Goal: Task Accomplishment & Management: Complete application form

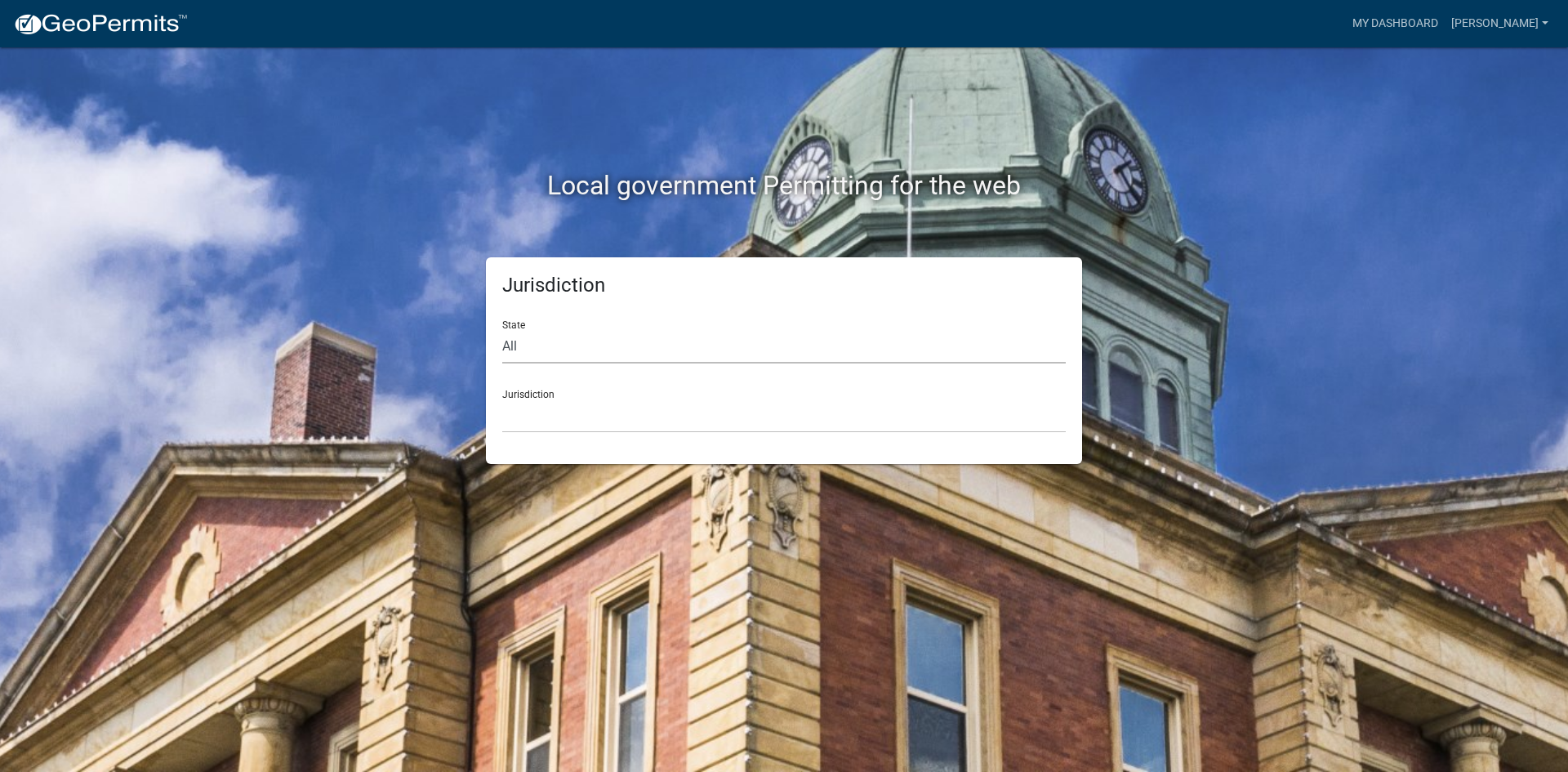
click at [634, 355] on select "All [US_STATE] [US_STATE] [US_STATE] [US_STATE] [US_STATE] [US_STATE] [US_STATE…" at bounding box center [784, 347] width 564 height 33
select select "[US_STATE]"
click at [502, 330] on select "All [US_STATE] [US_STATE] [US_STATE] [US_STATE] [US_STATE] [US_STATE] [US_STATE…" at bounding box center [784, 347] width 564 height 33
click at [572, 396] on div "Jurisdiction City of [GEOGRAPHIC_DATA], [US_STATE] City of [GEOGRAPHIC_DATA], […" at bounding box center [784, 405] width 564 height 56
click at [567, 412] on select "City of [GEOGRAPHIC_DATA], [US_STATE] City of [GEOGRAPHIC_DATA], [US_STATE] Cit…" at bounding box center [784, 417] width 564 height 33
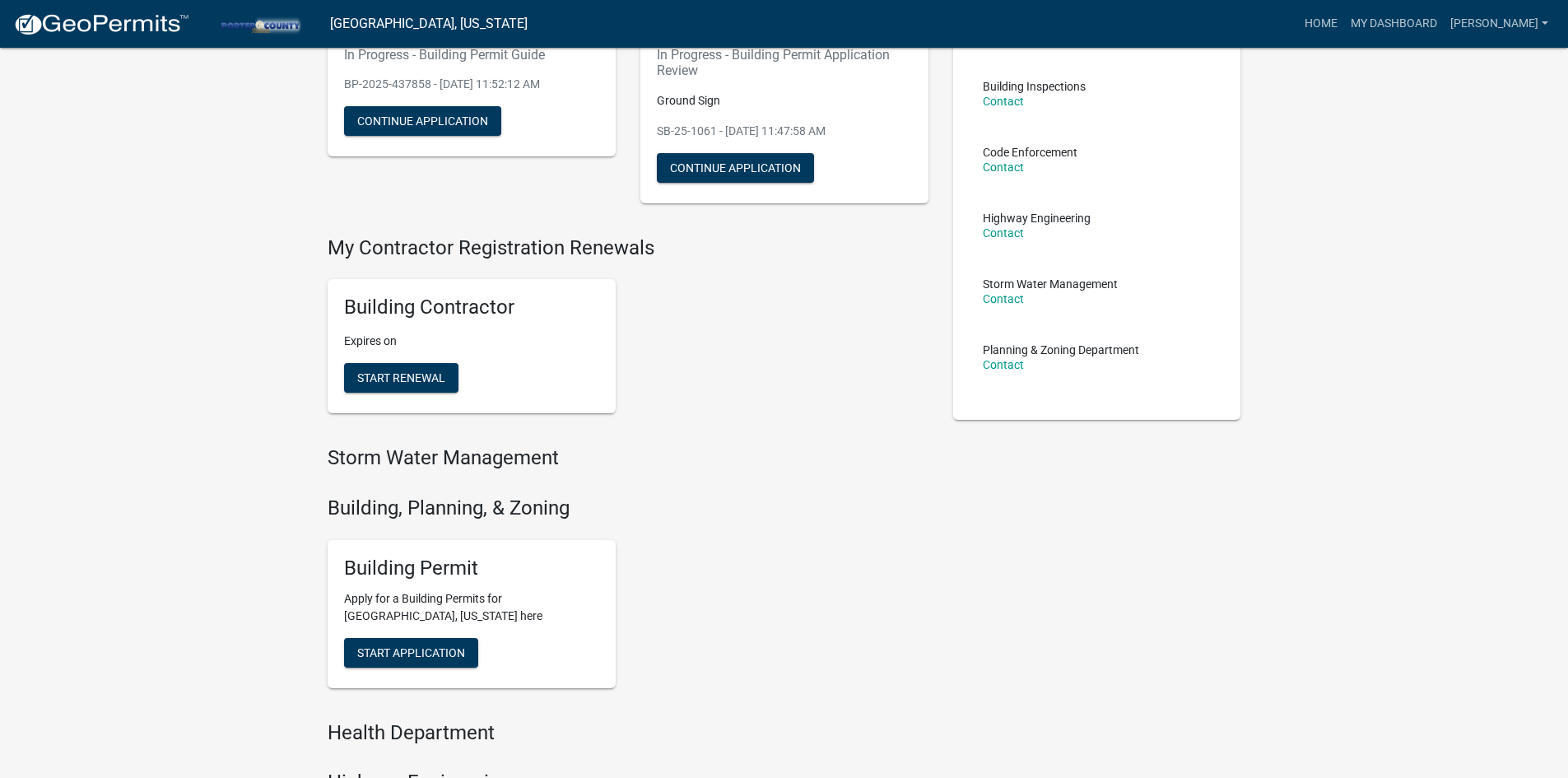
scroll to position [329, 0]
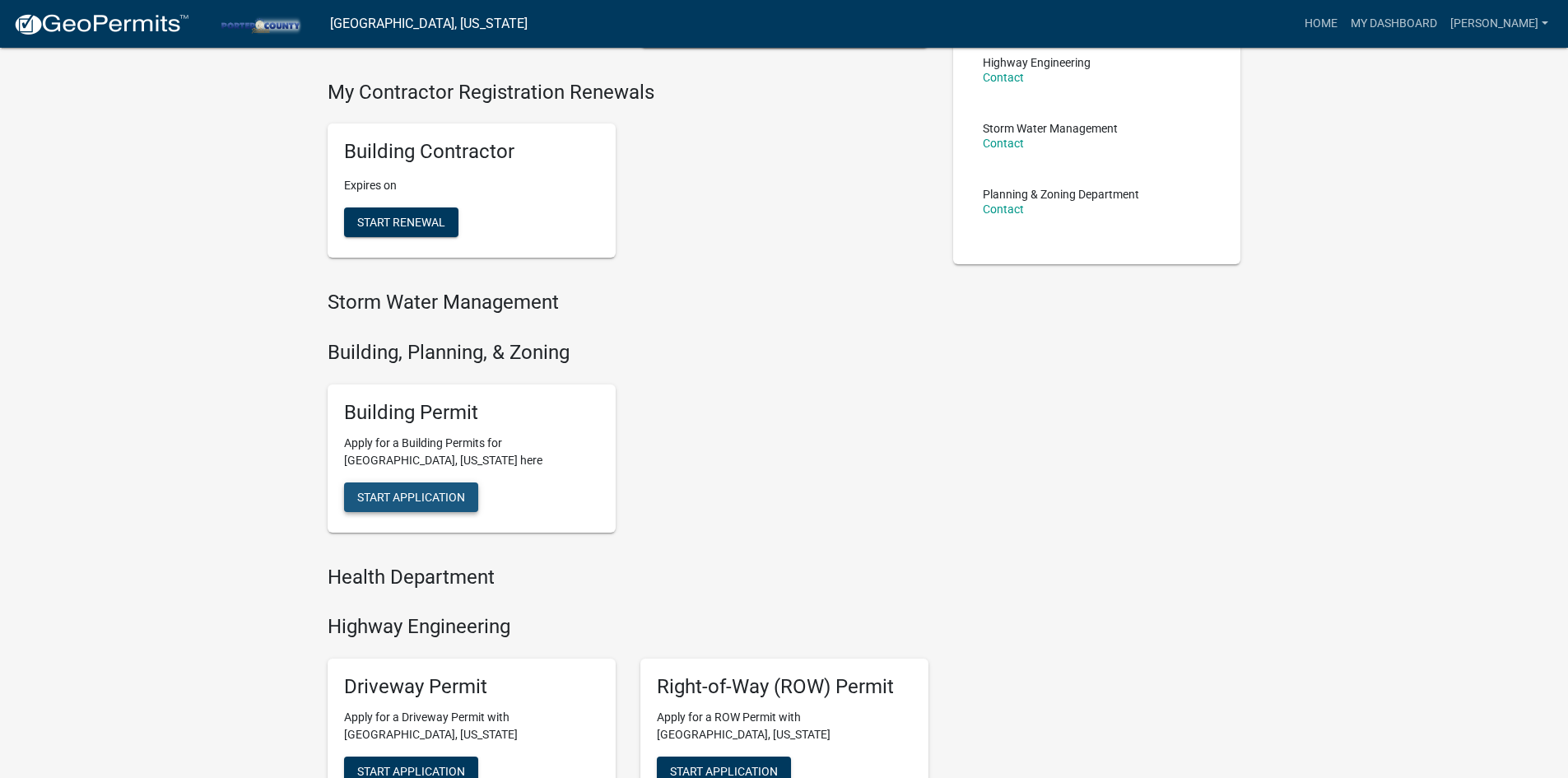
click at [395, 500] on span "Start Application" at bounding box center [411, 496] width 108 height 13
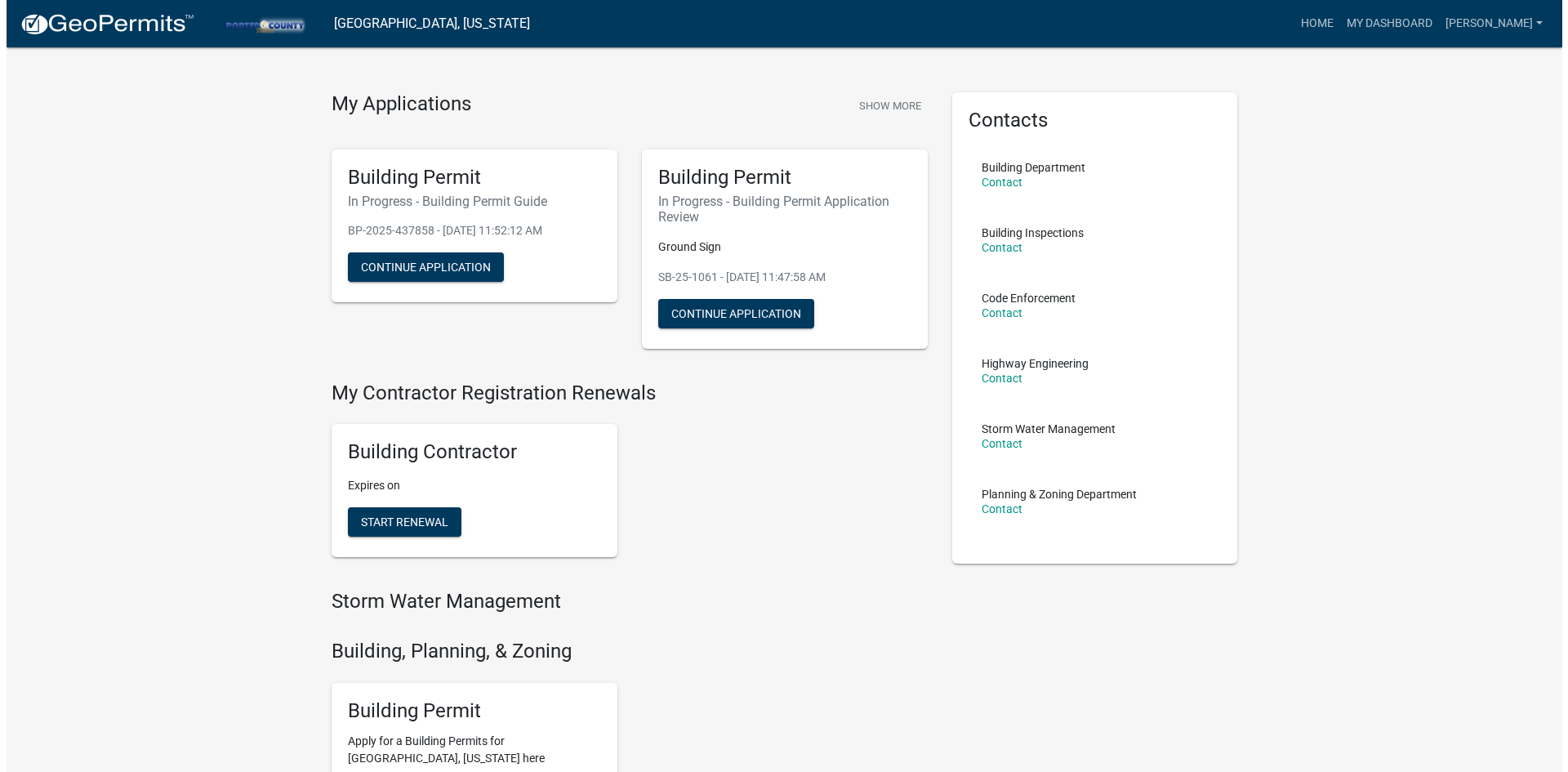
scroll to position [0, 0]
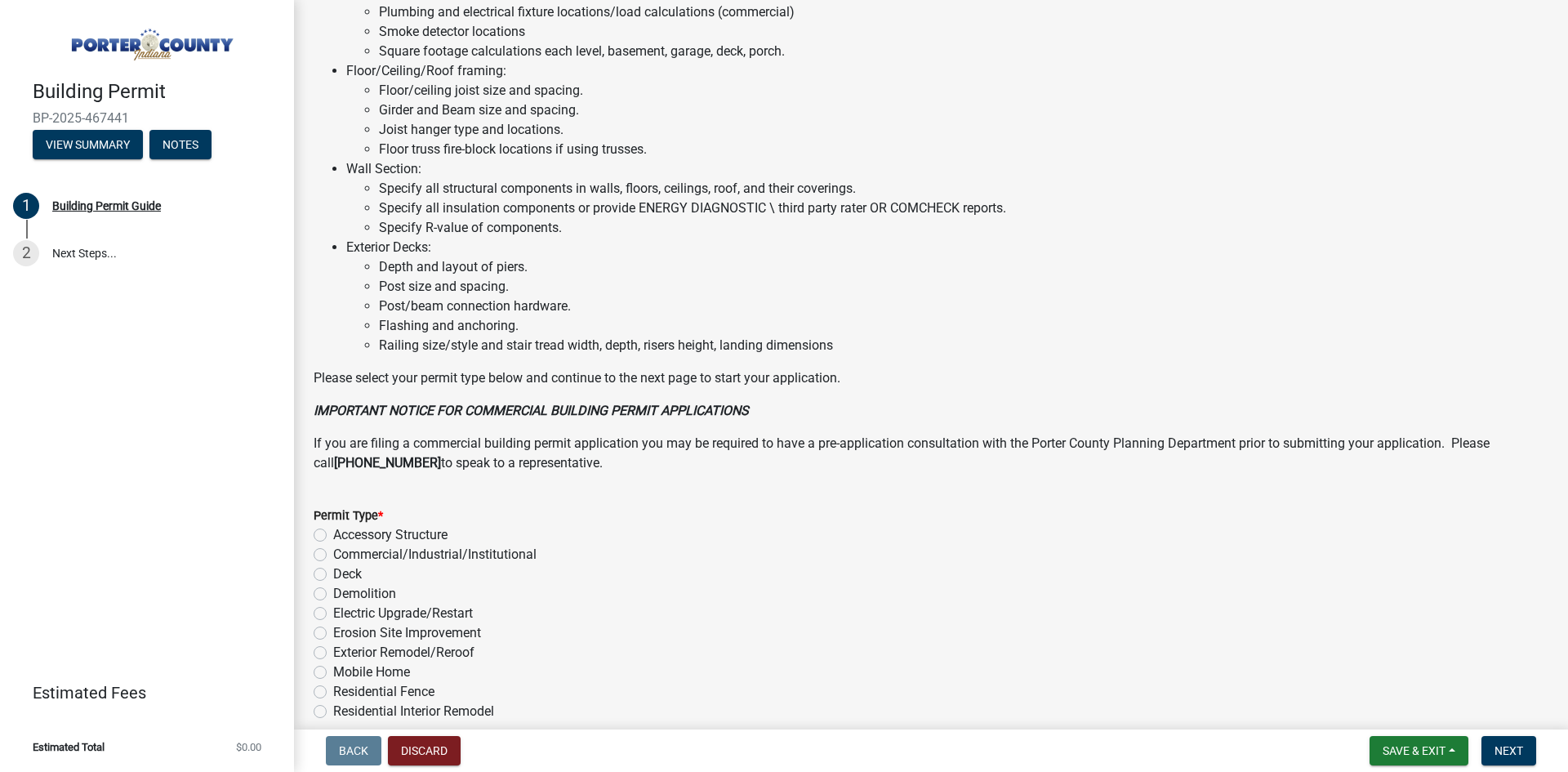
scroll to position [1076, 0]
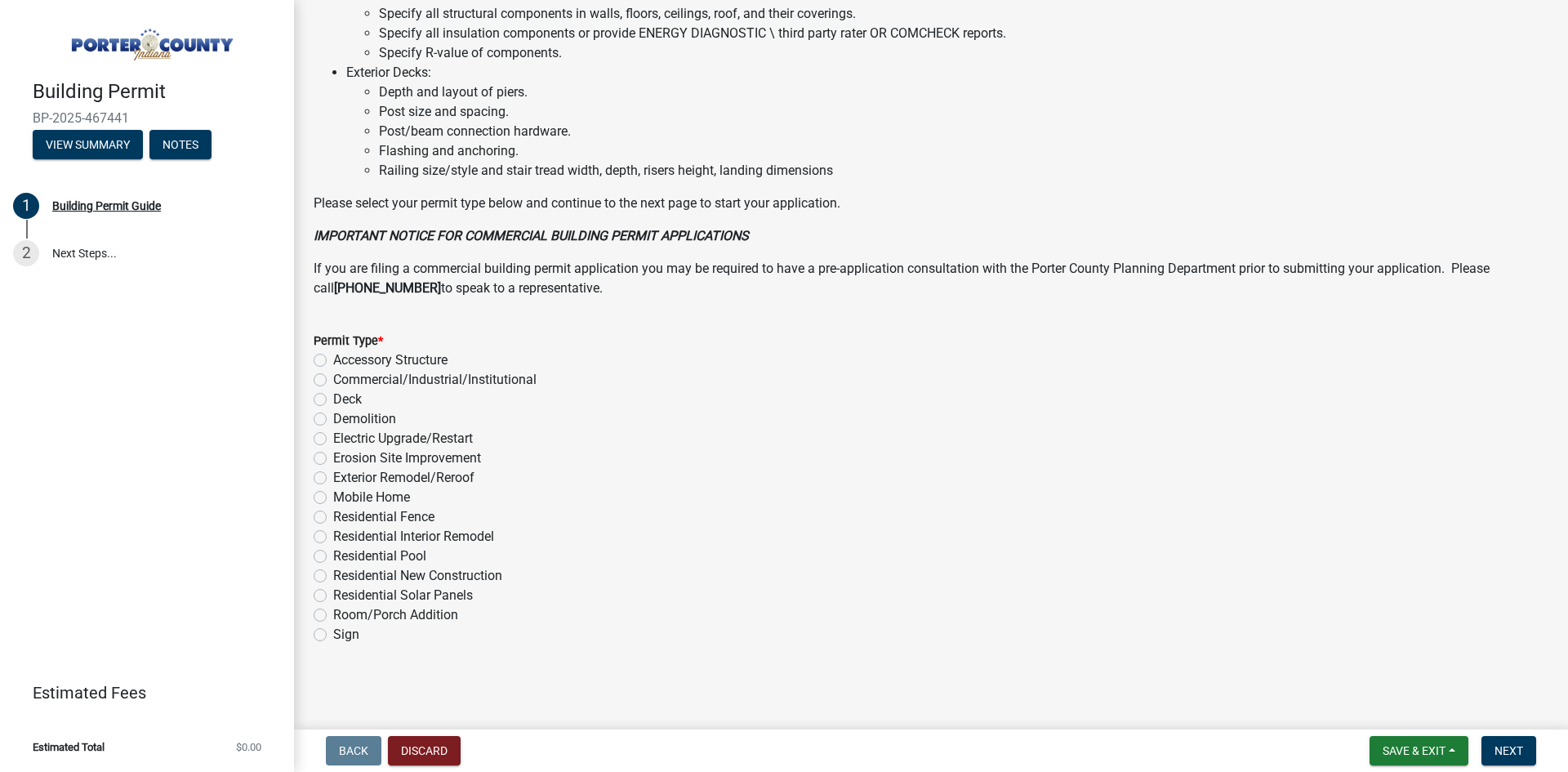
click at [334, 636] on label "Sign" at bounding box center [346, 635] width 27 height 20
click at [334, 636] on input "Sign" at bounding box center [339, 630] width 11 height 11
radio input "true"
click at [1503, 748] on span "Next" at bounding box center [1509, 750] width 29 height 13
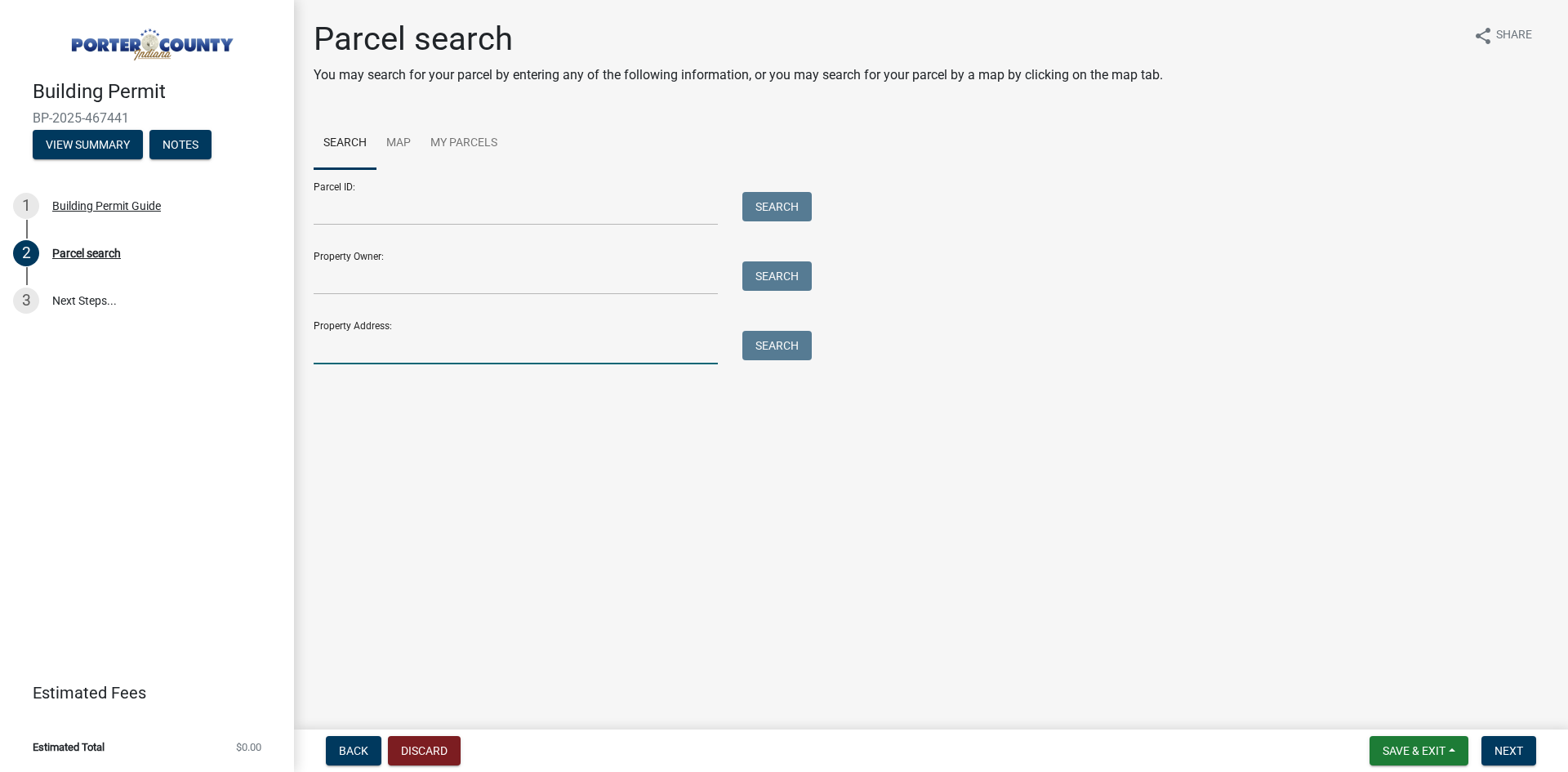
click at [339, 357] on input "Property Address:" at bounding box center [516, 348] width 405 height 33
type input "283"
click at [780, 344] on button "Search" at bounding box center [777, 346] width 70 height 30
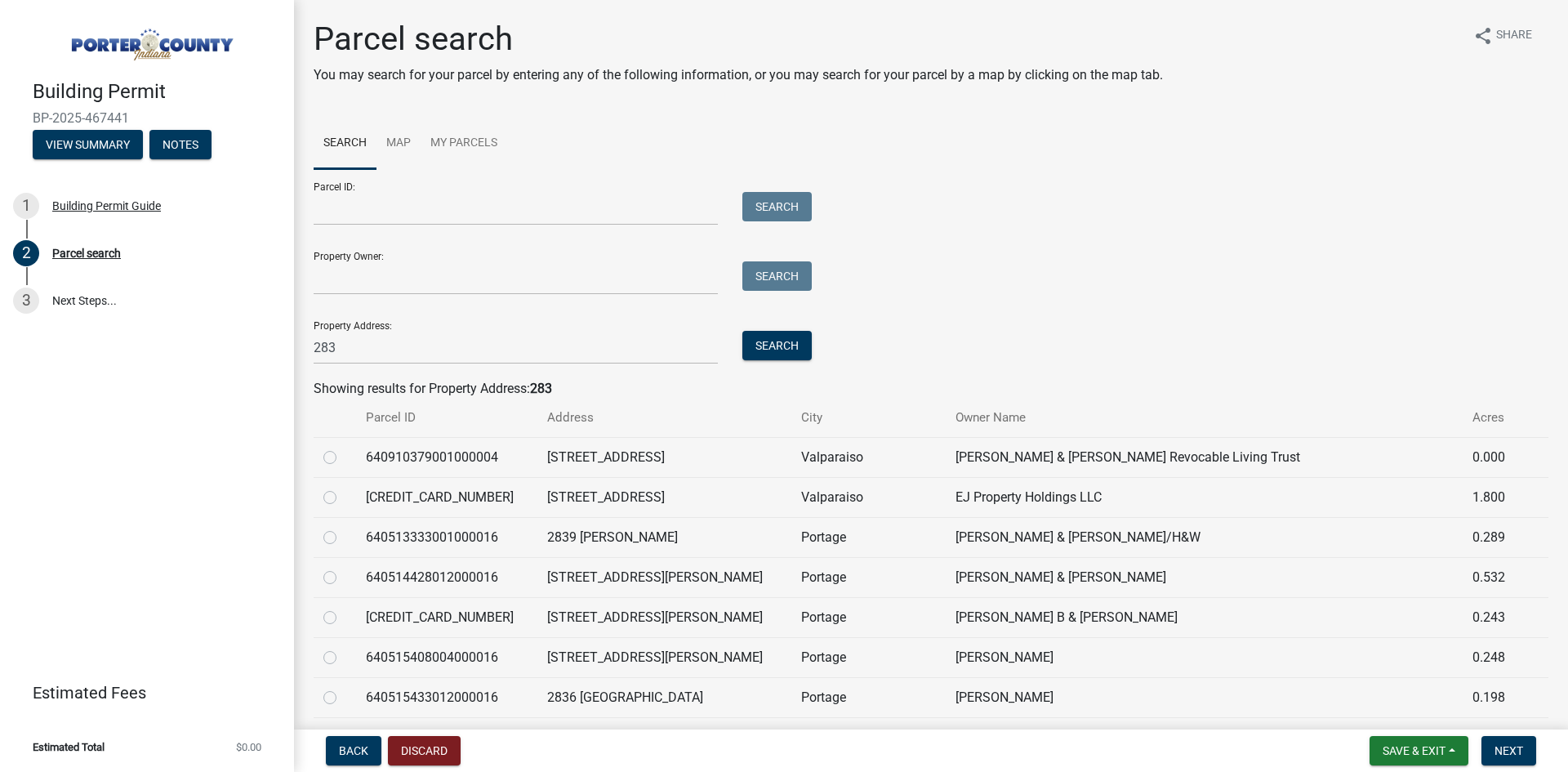
click at [954, 496] on td "EJ Property Holdings LLC" at bounding box center [1204, 497] width 517 height 40
click at [344, 487] on label at bounding box center [344, 487] width 0 height 0
click at [344, 496] on input "radio" at bounding box center [348, 492] width 11 height 11
radio input "true"
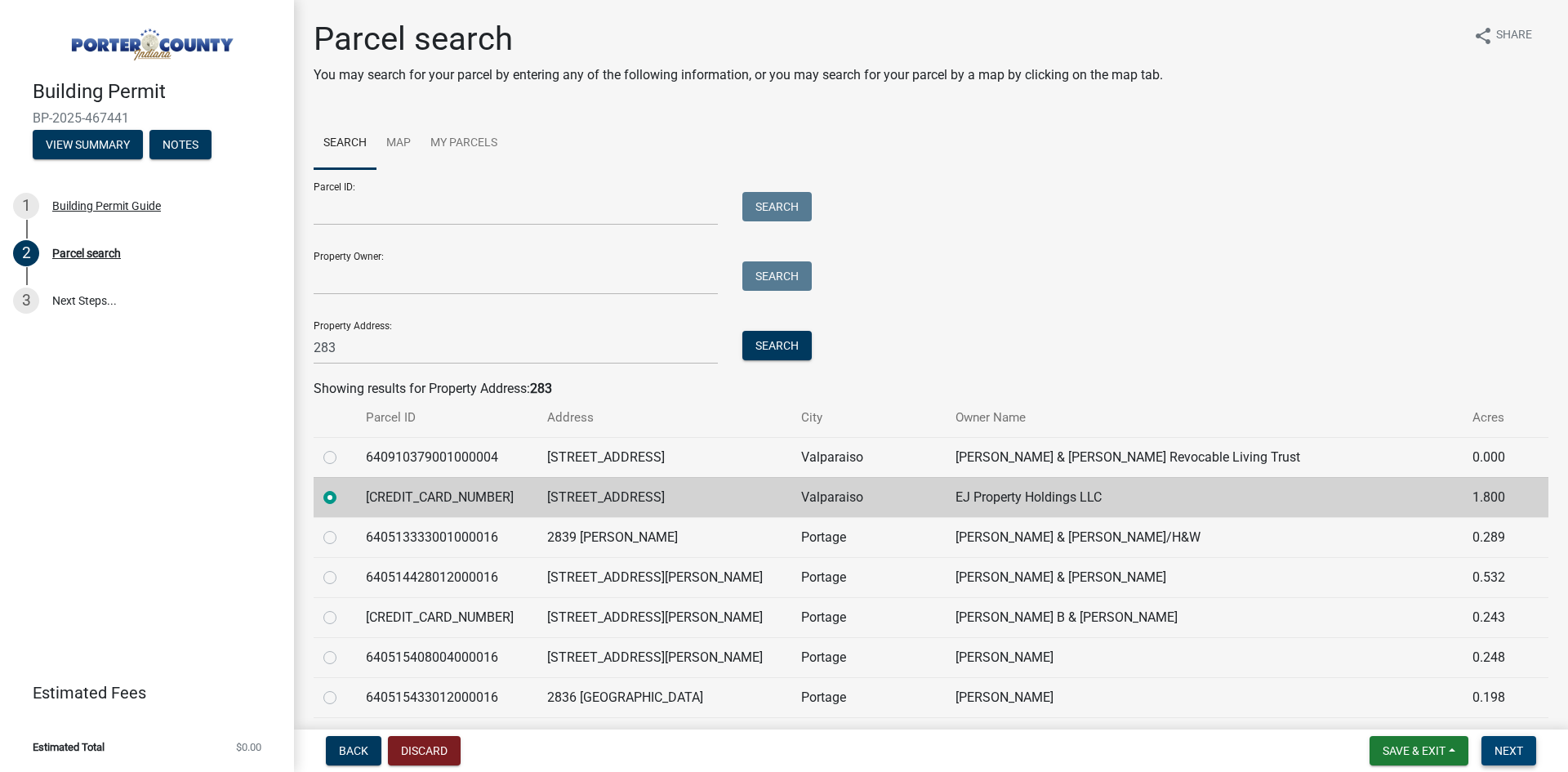
click at [1506, 750] on span "Next" at bounding box center [1509, 750] width 29 height 13
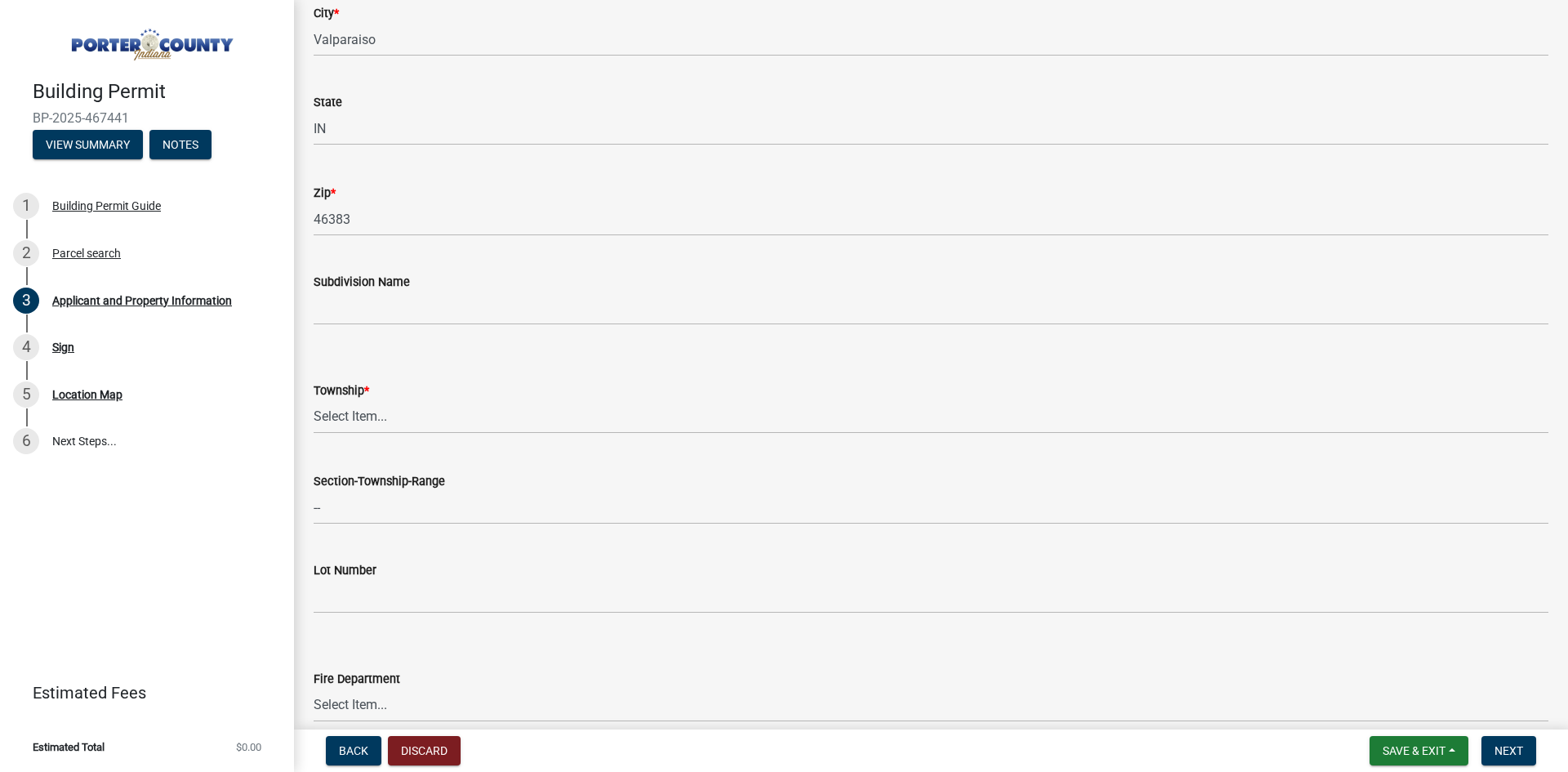
scroll to position [572, 0]
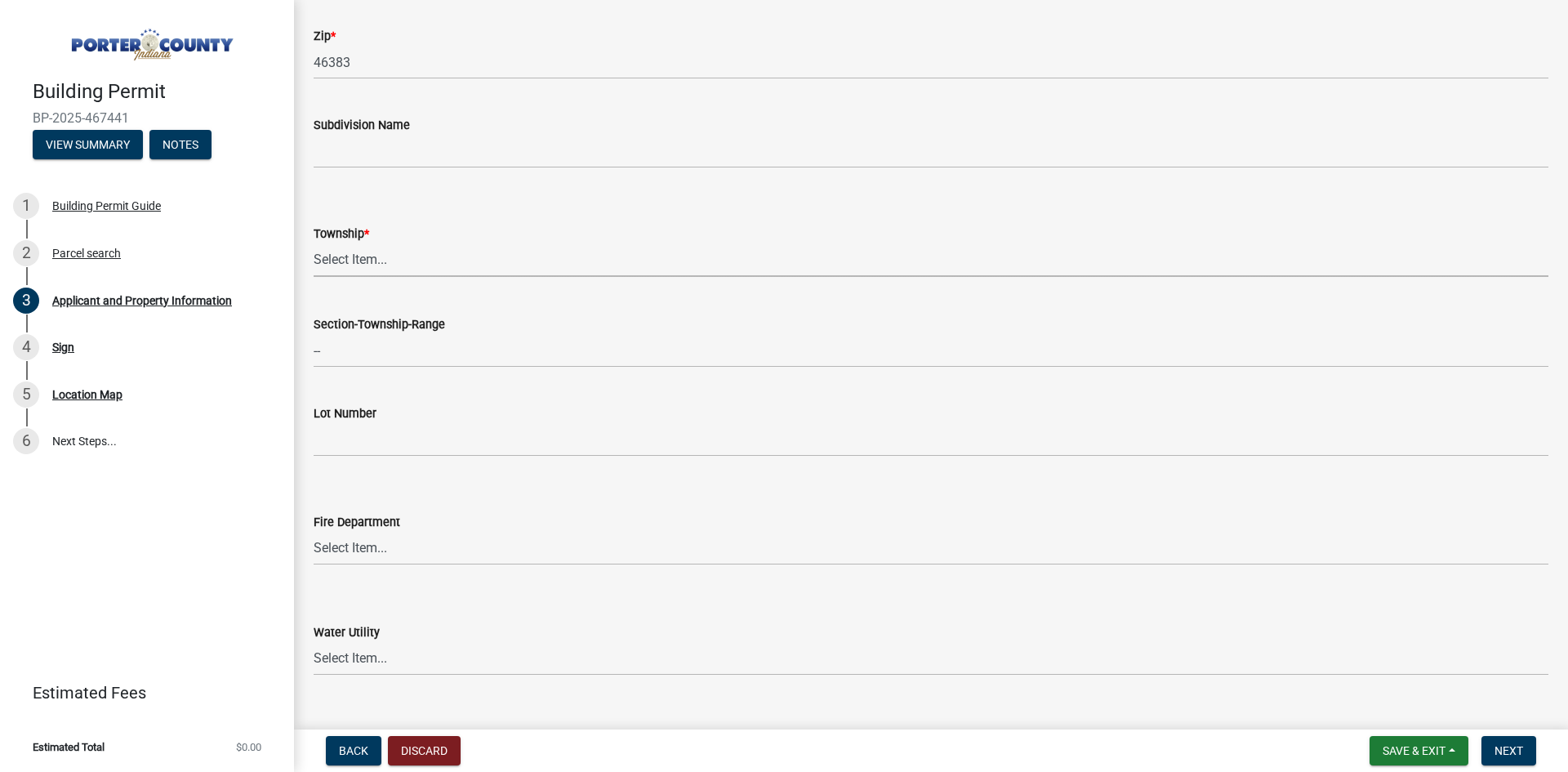
click at [341, 263] on select "Select Item... [PERSON_NAME][GEOGRAPHIC_DATA] [PERSON_NAME][GEOGRAPHIC_DATA] [G…" at bounding box center [931, 260] width 1235 height 33
click at [314, 243] on select "Select Item... [PERSON_NAME][GEOGRAPHIC_DATA] [PERSON_NAME][GEOGRAPHIC_DATA] [G…" at bounding box center [931, 260] width 1235 height 33
select select "3d0e3105-d46a-462c-9cf4-b32453f427e3"
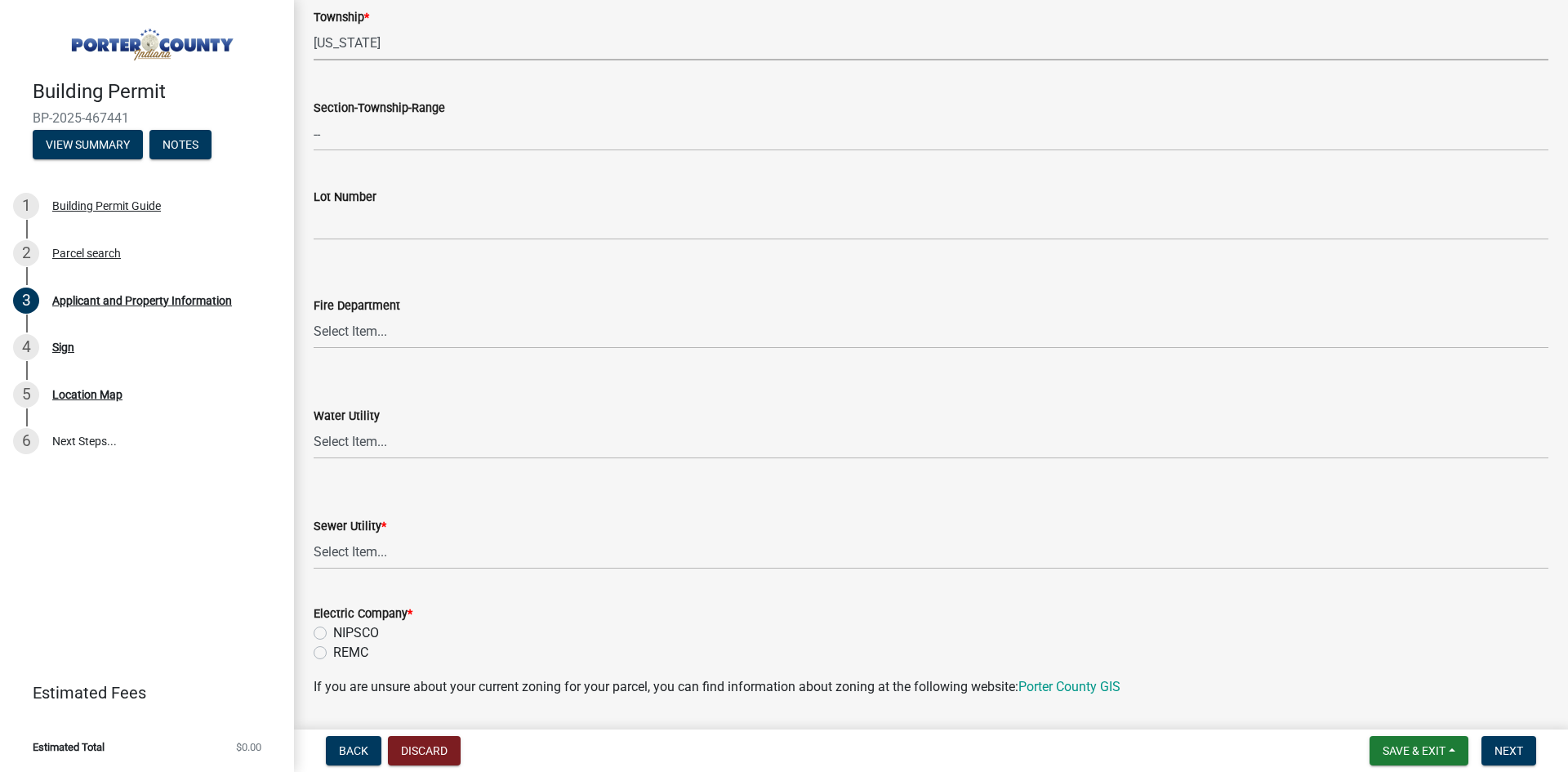
scroll to position [817, 0]
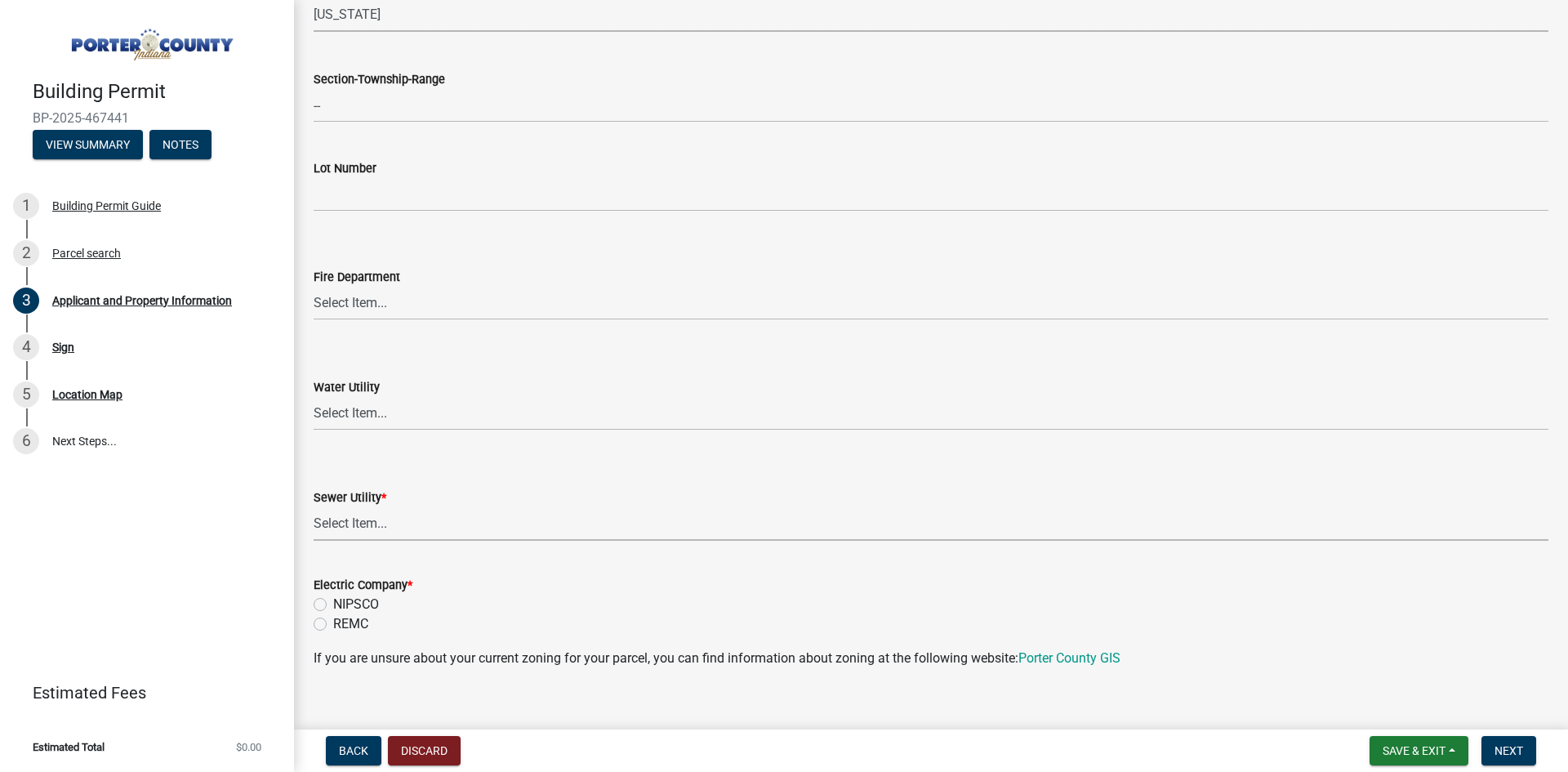
click at [522, 515] on select "Select Item... Aqua [US_STATE] Inc Damon Run Falling Waters Lake Eliza - LEACD …" at bounding box center [931, 524] width 1235 height 33
click at [314, 507] on select "Select Item... Aqua [US_STATE] Inc Damon Run Falling Waters Lake Eliza - LEACD …" at bounding box center [931, 524] width 1235 height 33
select select "ea6751d4-6bf7-4a16-89ee-f7801ab82aa1"
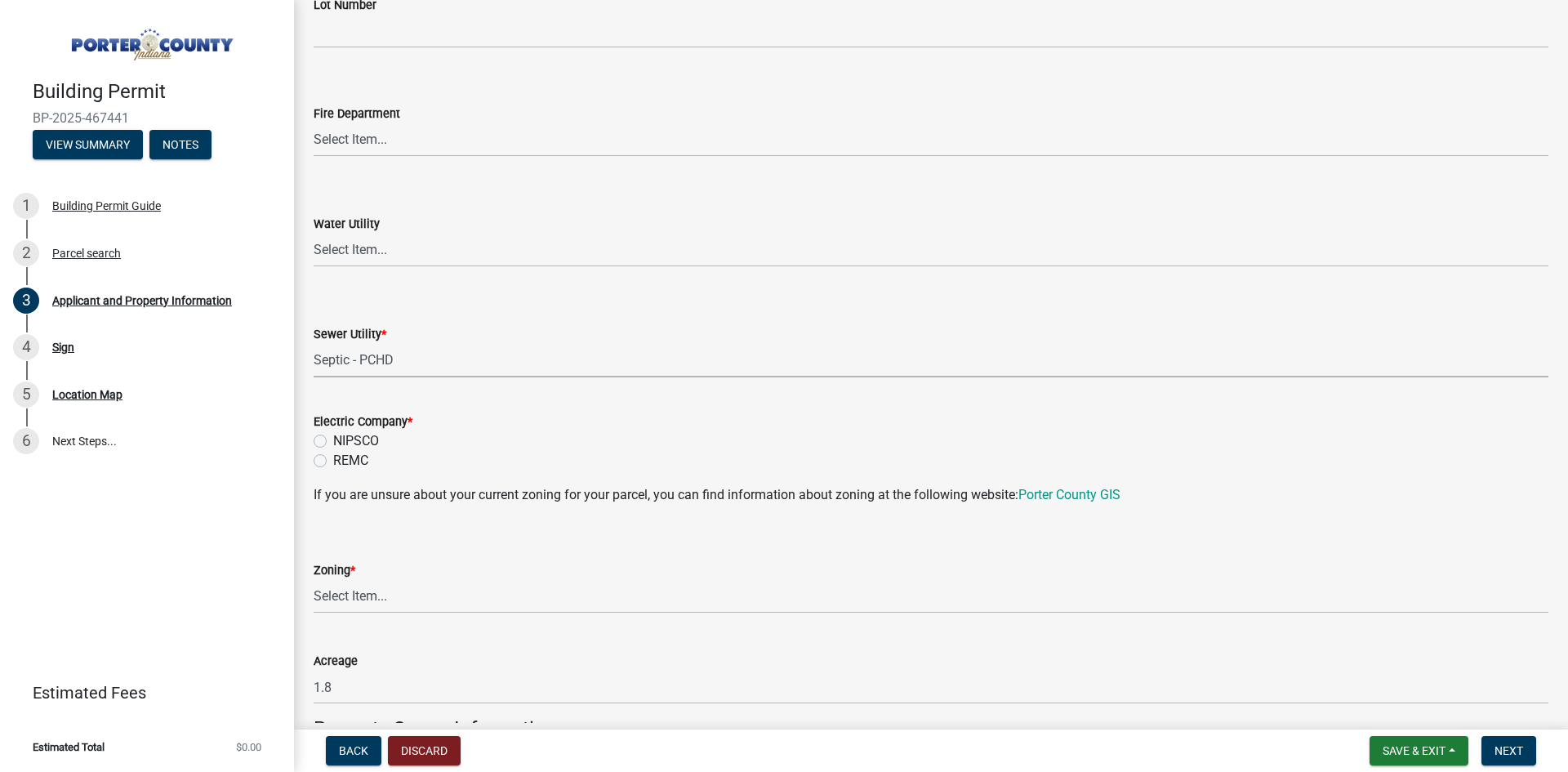
click at [349, 462] on label "REMC" at bounding box center [351, 461] width 35 height 20
click at [344, 462] on input "REMC" at bounding box center [339, 456] width 11 height 11
radio input "true"
click at [349, 462] on label "REMC" at bounding box center [351, 461] width 35 height 20
click at [344, 462] on input "REMC" at bounding box center [339, 456] width 11 height 11
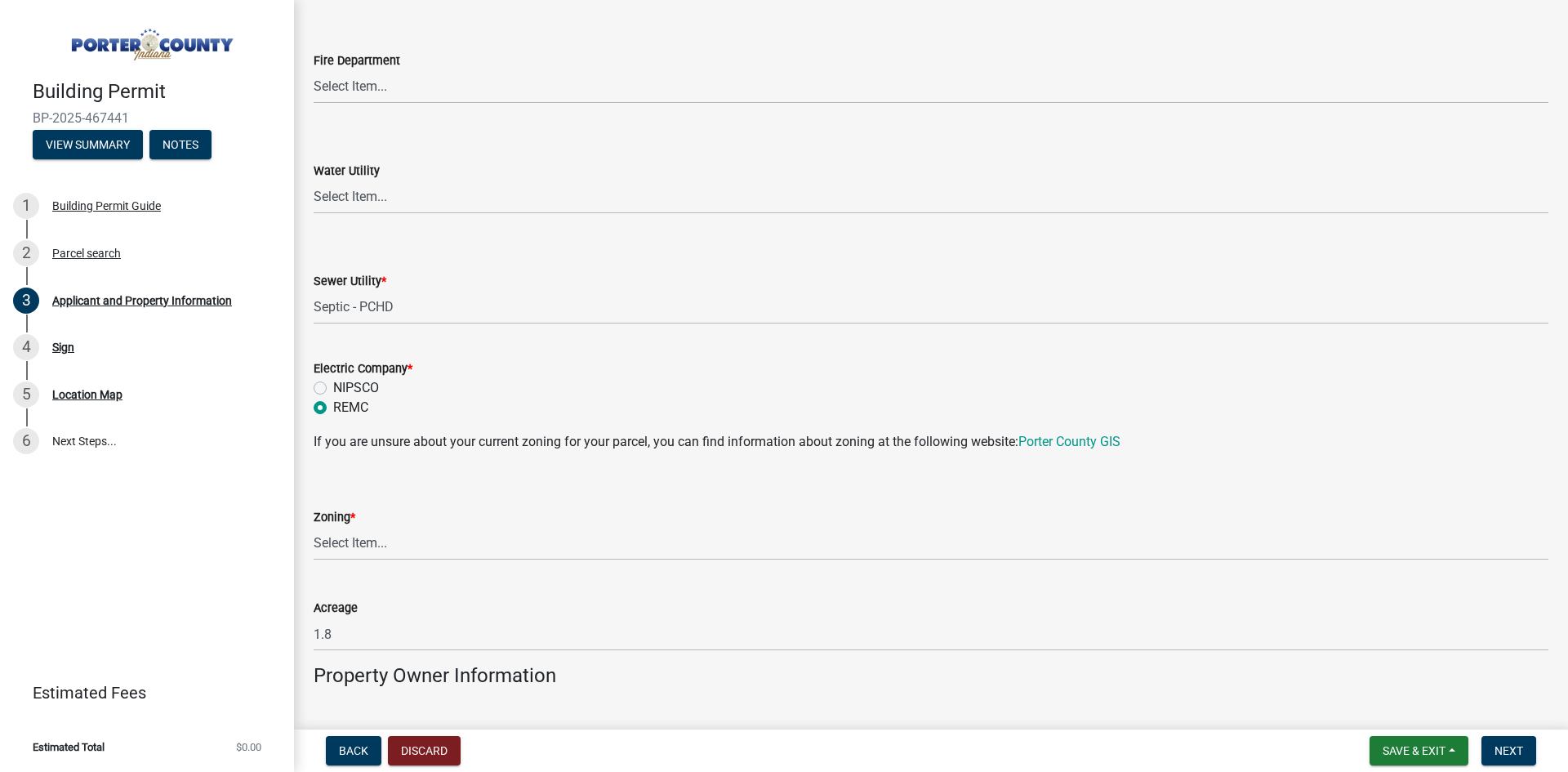
scroll to position [1062, 0]
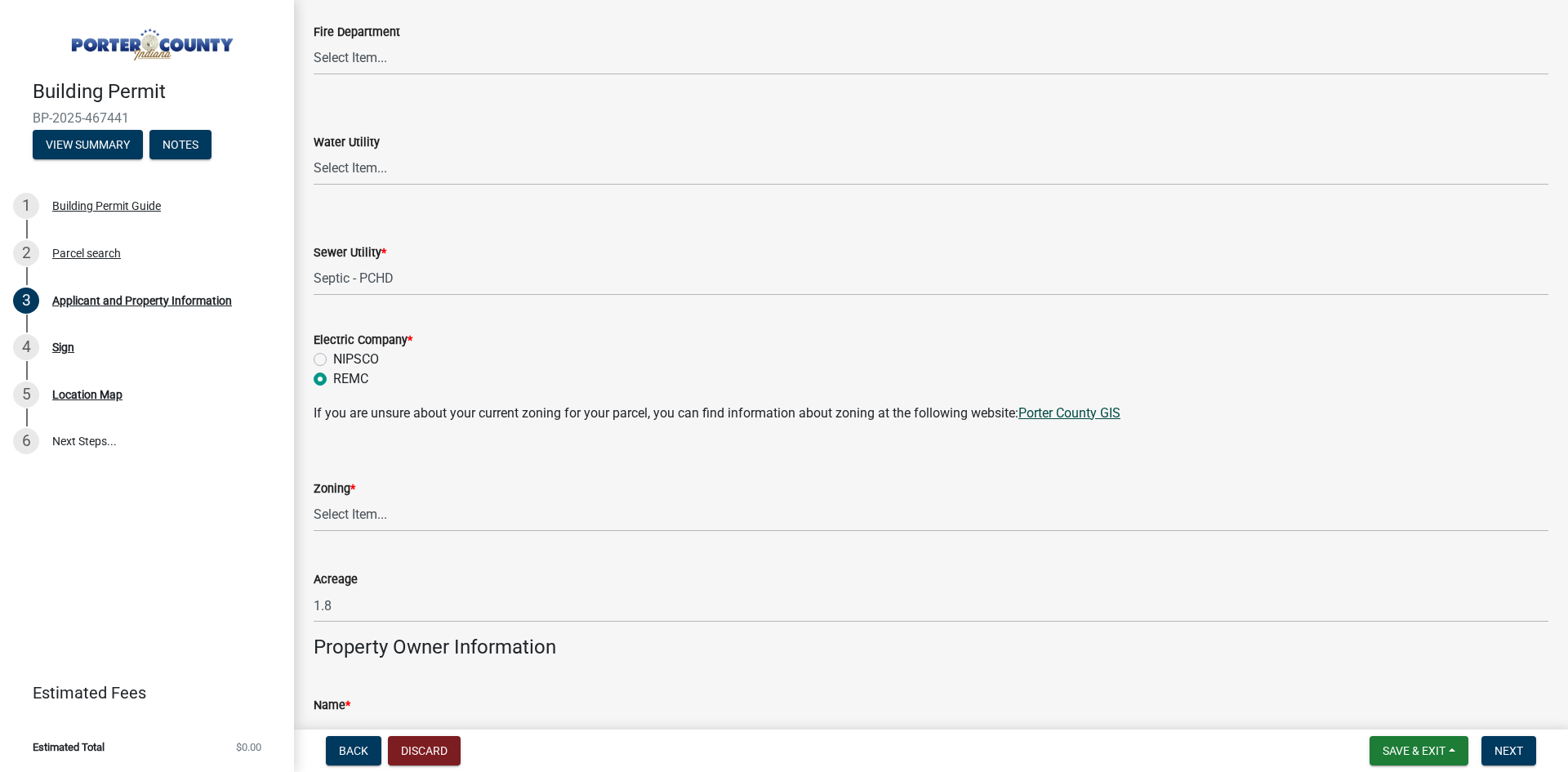
click at [1062, 414] on link "Porter County GIS" at bounding box center [1070, 414] width 102 height 16
click at [362, 518] on select "Select Item... A1 A2 CH CM CN I1 I2 I3 IN MP OT P1 P2 PUD R1 R2 R3 R4 RL RR" at bounding box center [931, 515] width 1235 height 33
click at [314, 498] on select "Select Item... A1 A2 CH CM CN I1 I2 I3 IN MP OT P1 P2 PUD R1 R2 R3 R4 RL RR" at bounding box center [931, 515] width 1235 height 33
select select "13f6ae48-1d2b-43a4-a74a-906fdc8d0873"
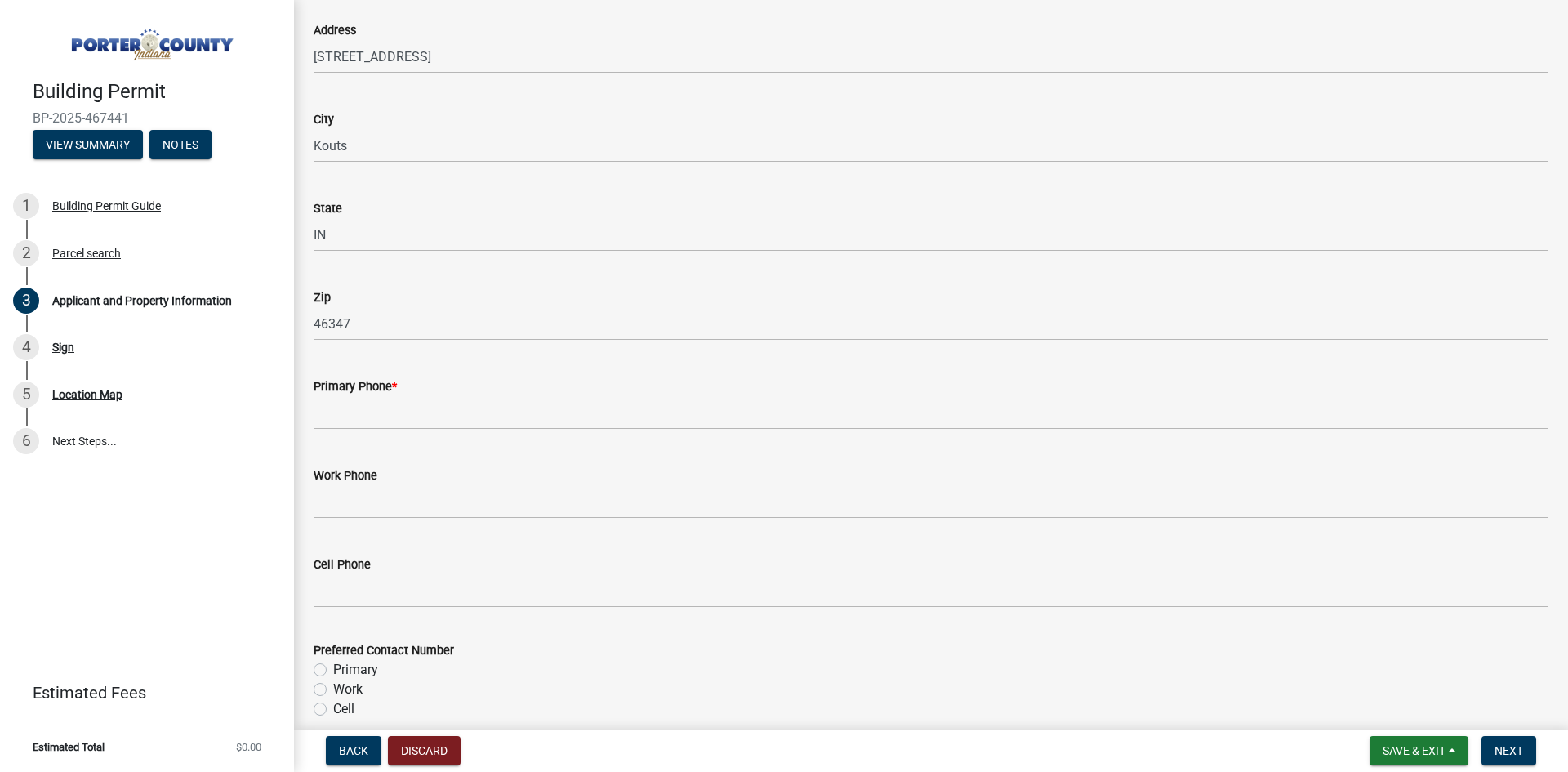
scroll to position [1798, 0]
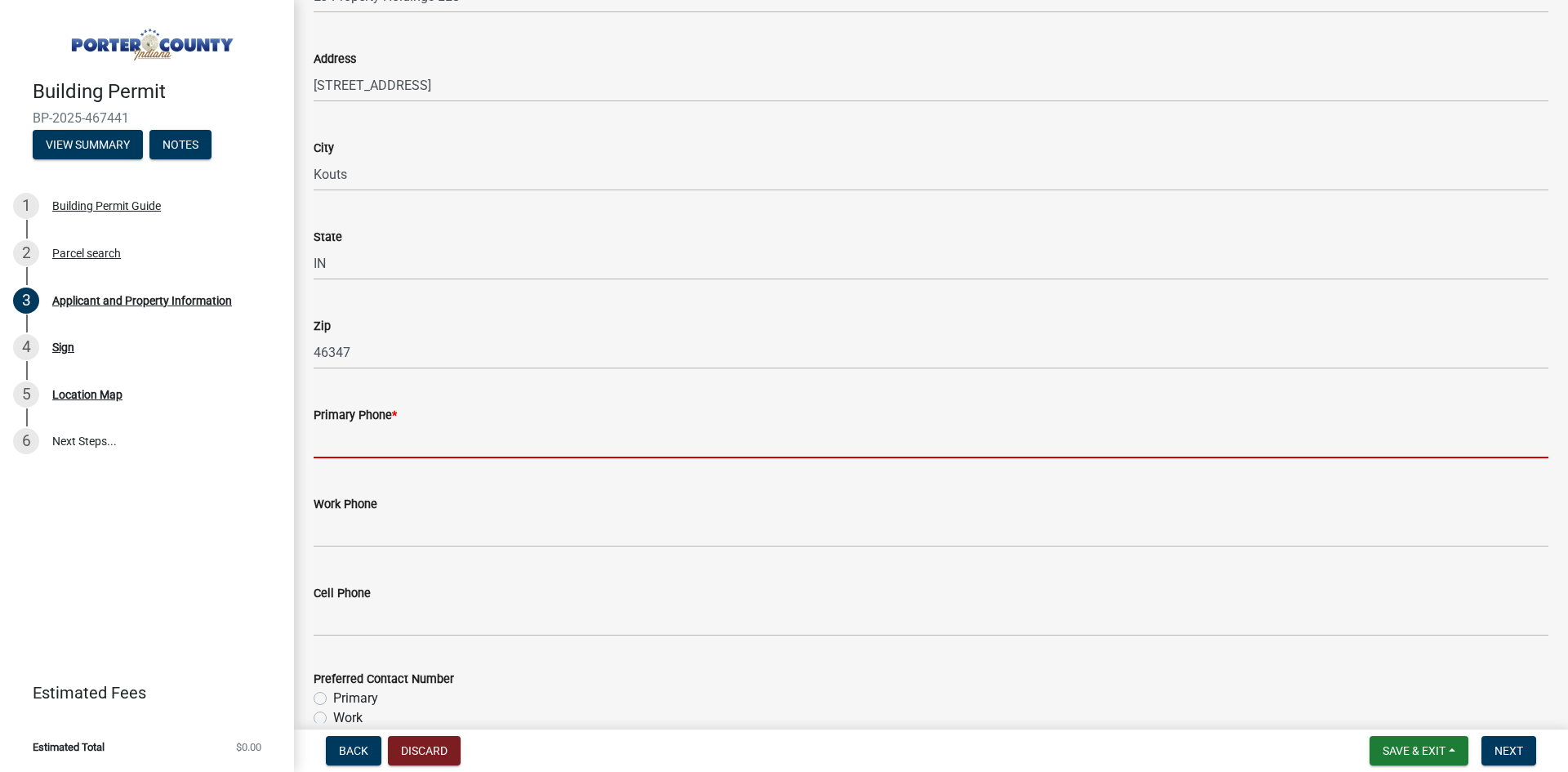
click at [477, 450] on input "Primary Phone *" at bounding box center [931, 441] width 1235 height 33
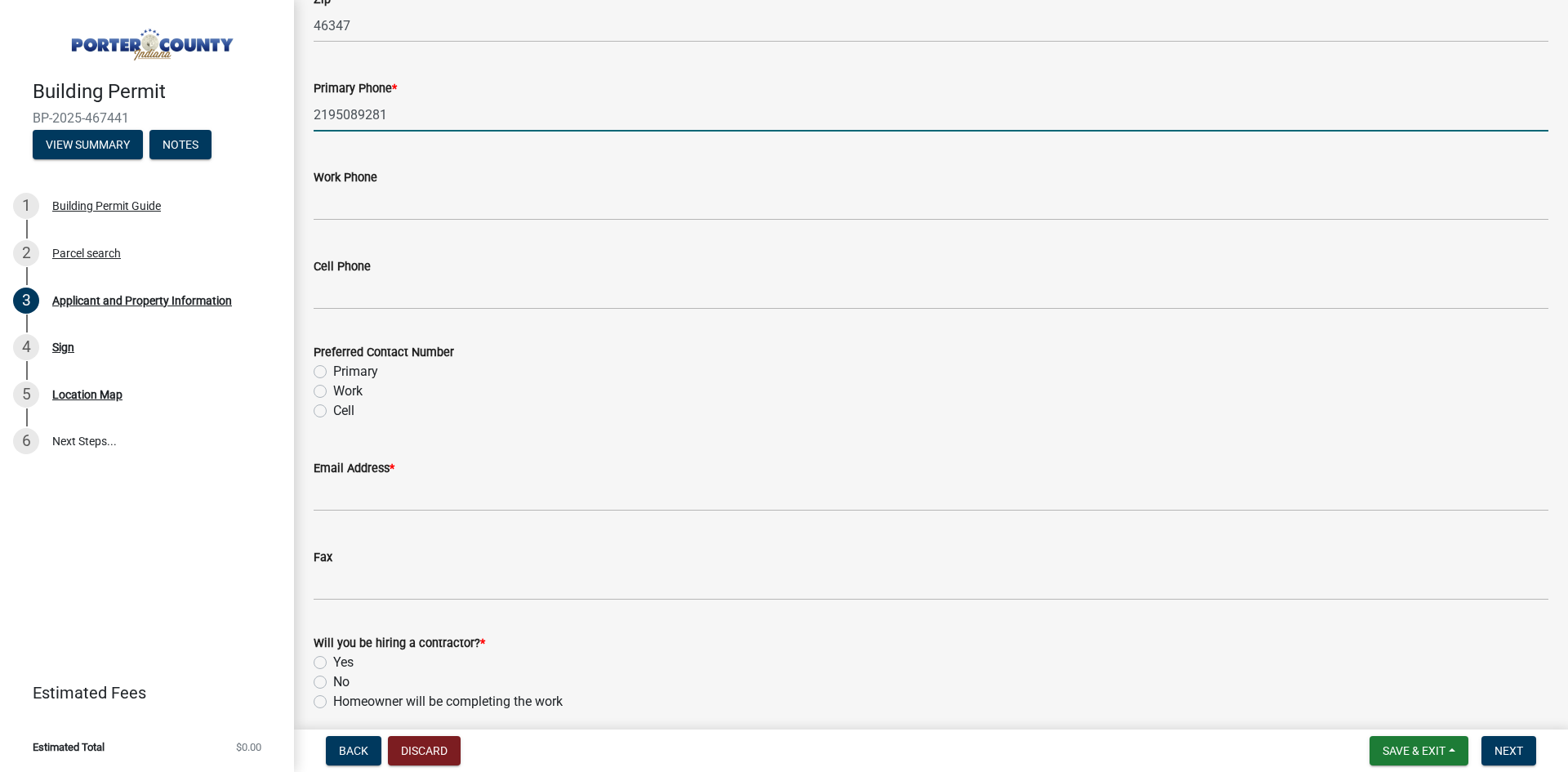
scroll to position [2206, 0]
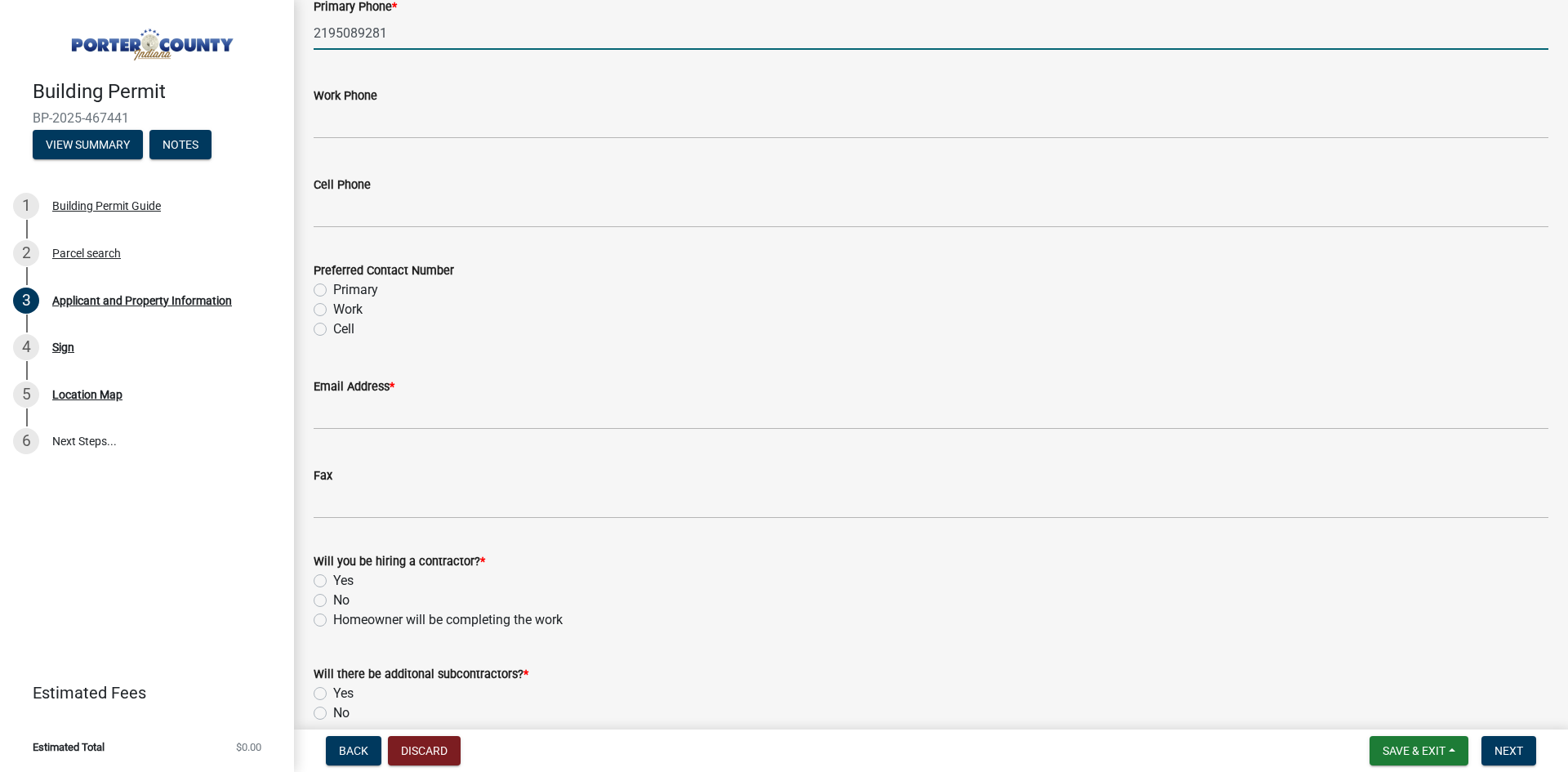
type input "2195089281"
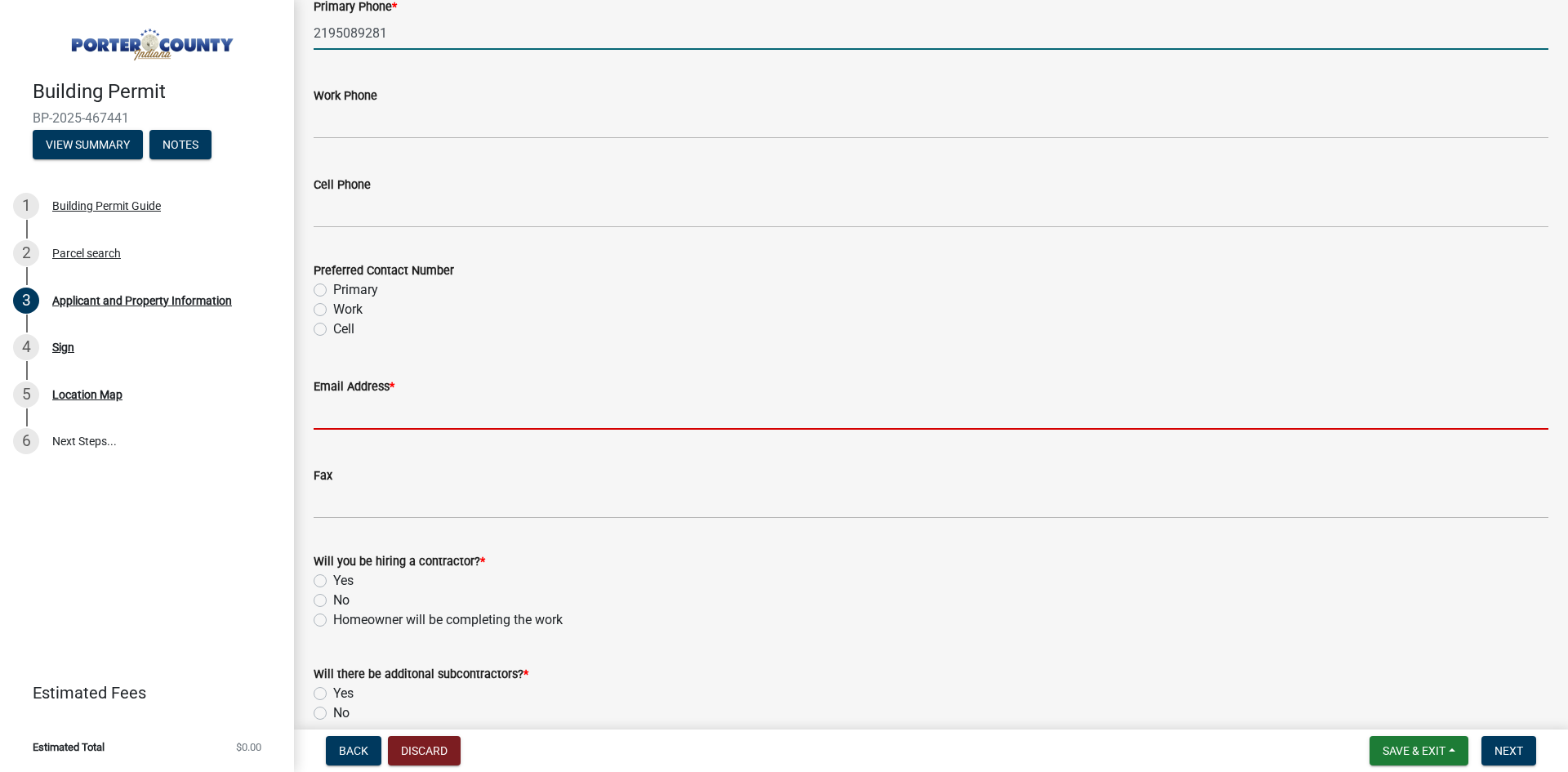
click at [355, 413] on input "Email Address *" at bounding box center [931, 413] width 1235 height 33
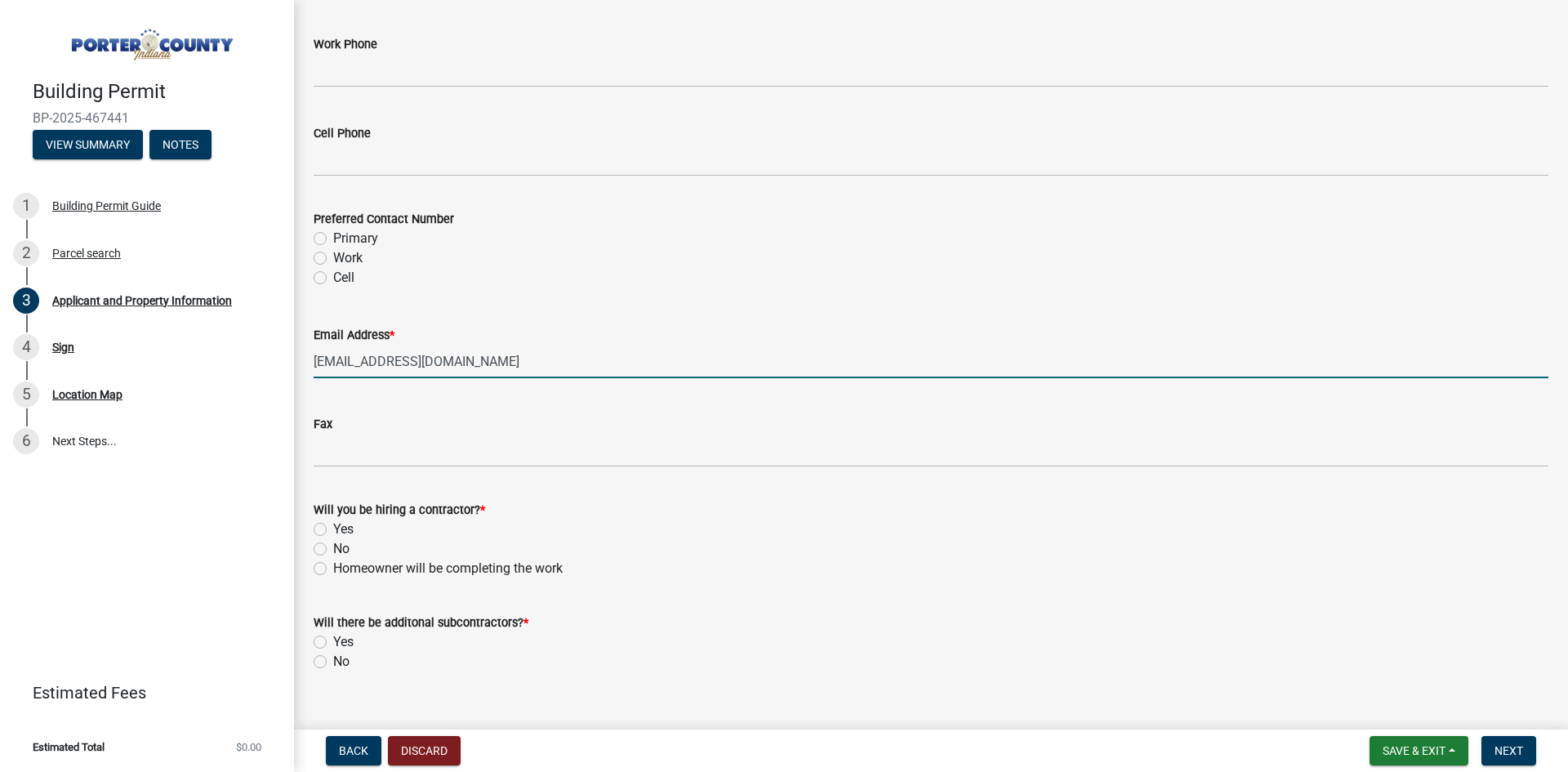
scroll to position [2284, 0]
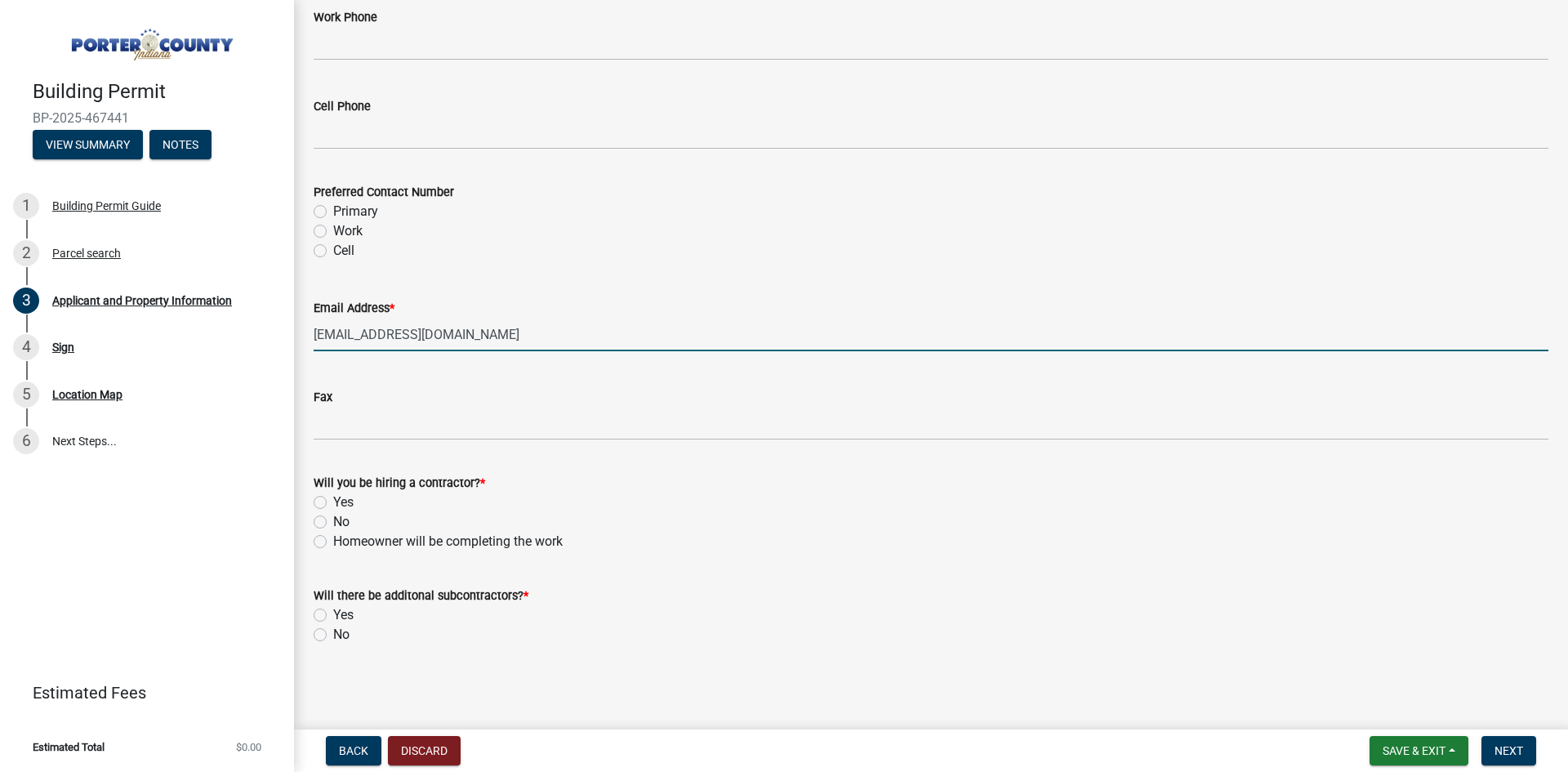
type input "[EMAIL_ADDRESS][DOMAIN_NAME]"
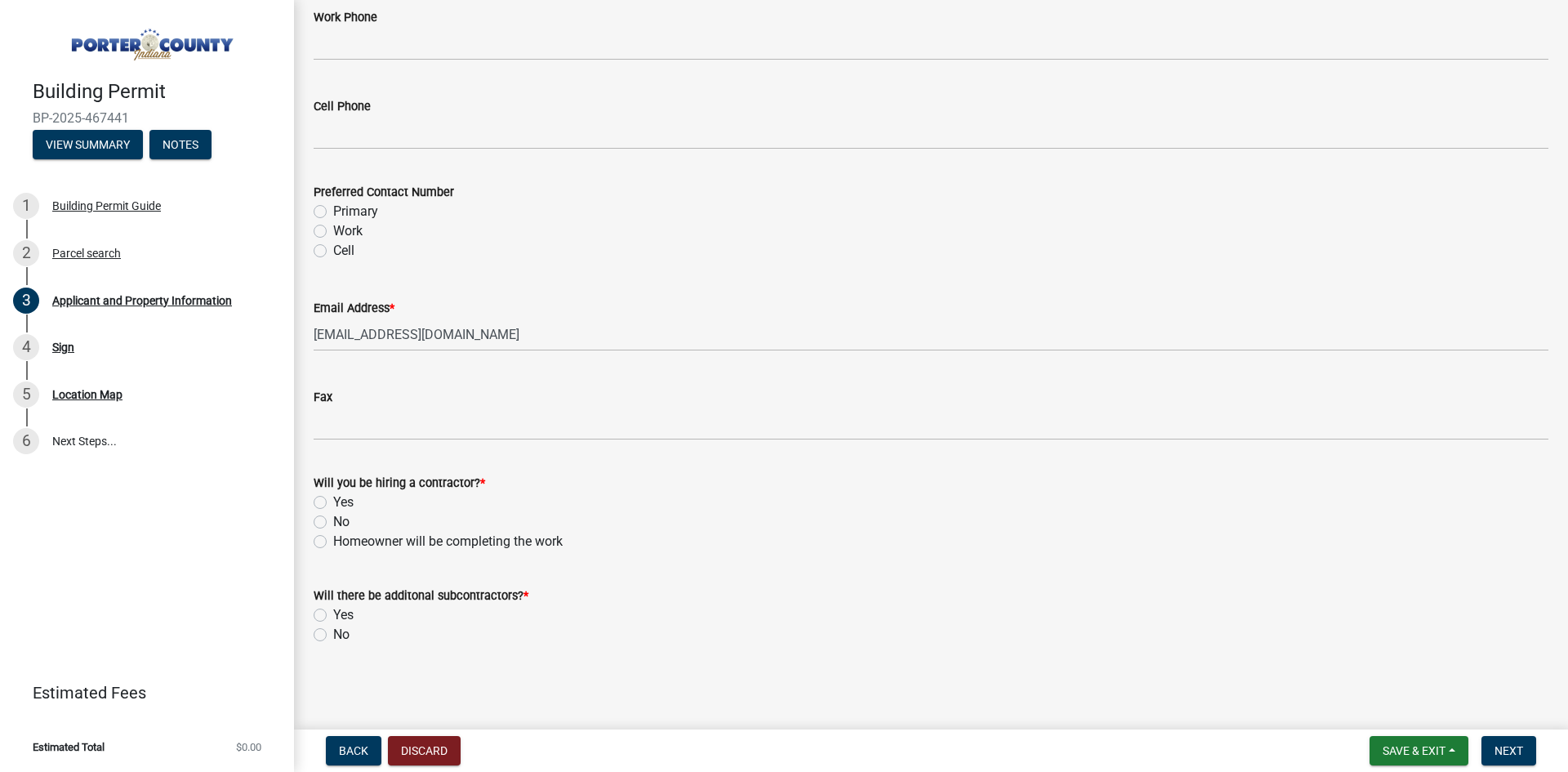
click at [334, 520] on label "No" at bounding box center [342, 522] width 17 height 20
click at [334, 520] on input "No" at bounding box center [339, 517] width 11 height 11
radio input "true"
click at [334, 635] on label "No" at bounding box center [342, 635] width 17 height 20
click at [334, 635] on input "No" at bounding box center [339, 630] width 11 height 11
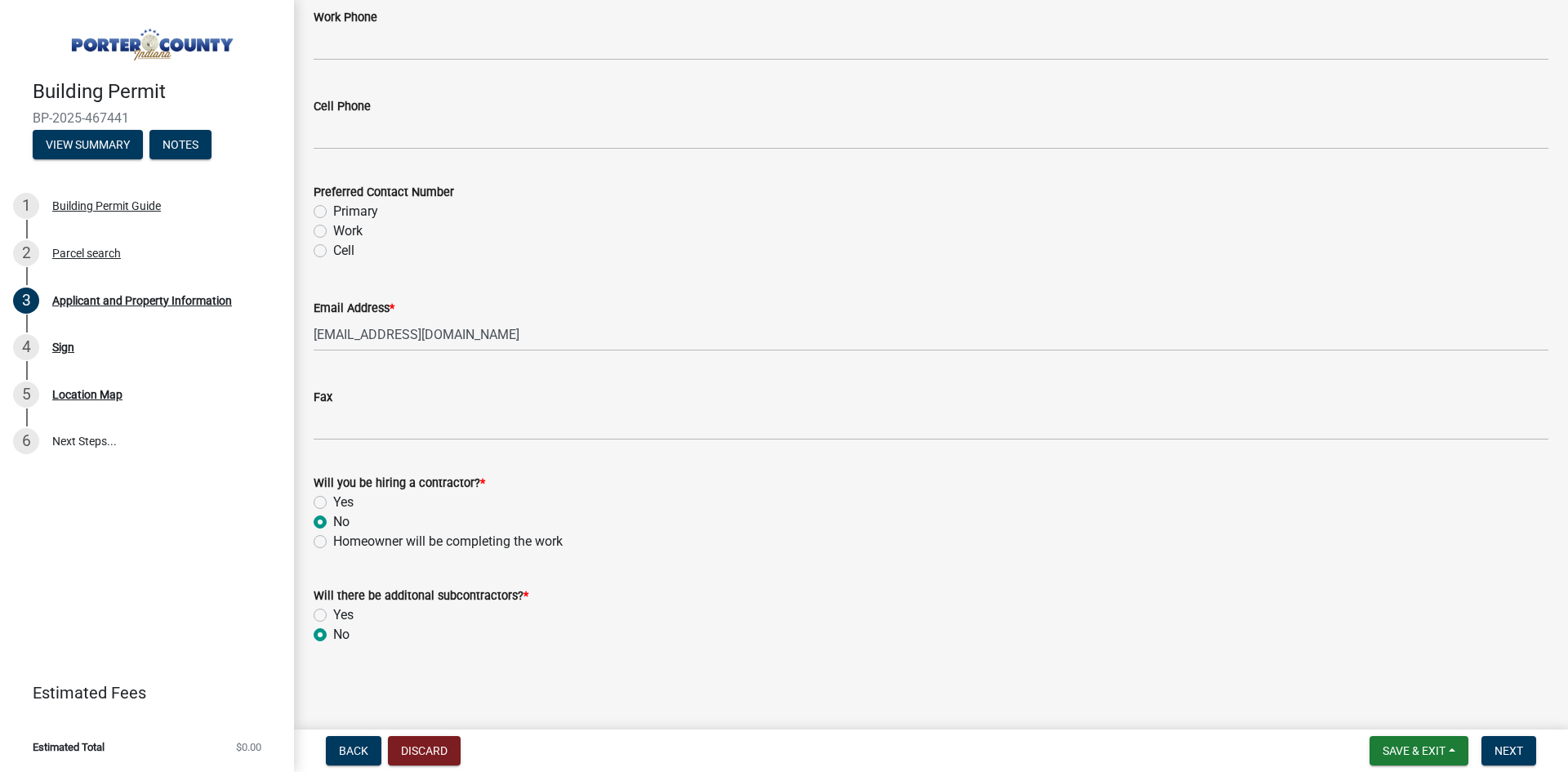
radio input "true"
click at [1502, 750] on span "Next" at bounding box center [1509, 750] width 29 height 13
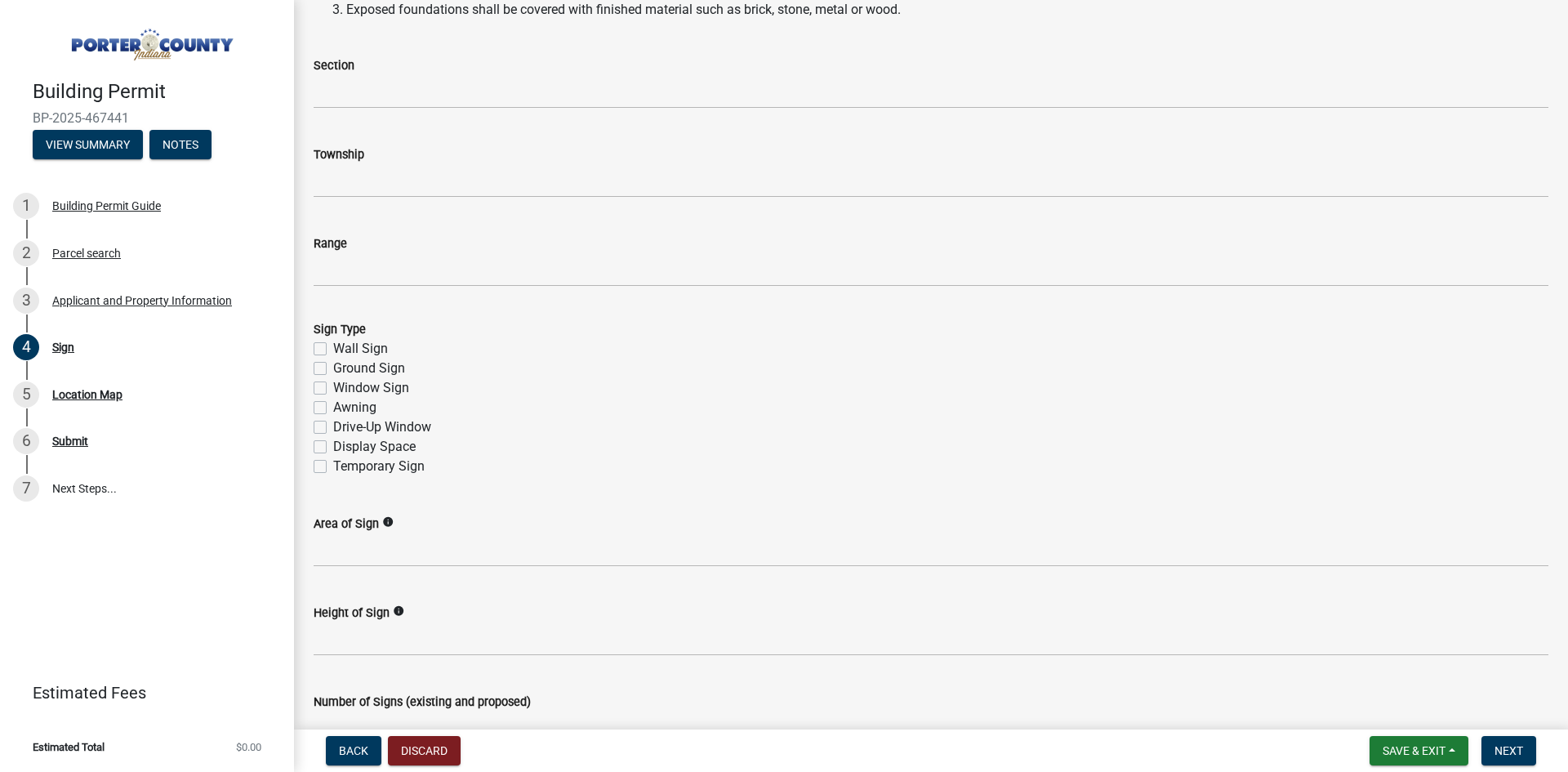
scroll to position [409, 0]
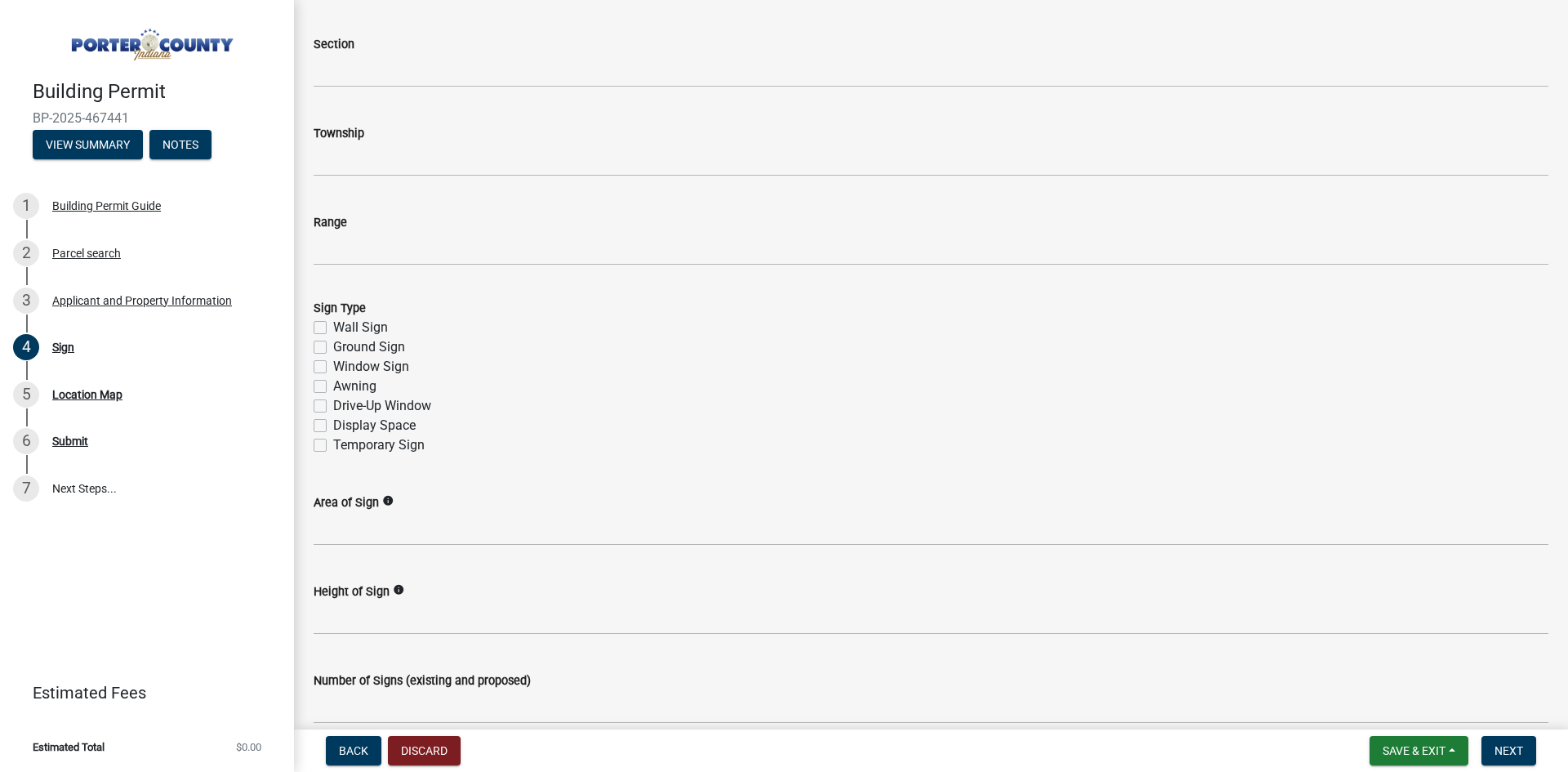
click at [334, 325] on label "Wall Sign" at bounding box center [361, 328] width 55 height 20
click at [334, 325] on input "Wall Sign" at bounding box center [339, 323] width 11 height 11
checkbox input "true"
checkbox input "false"
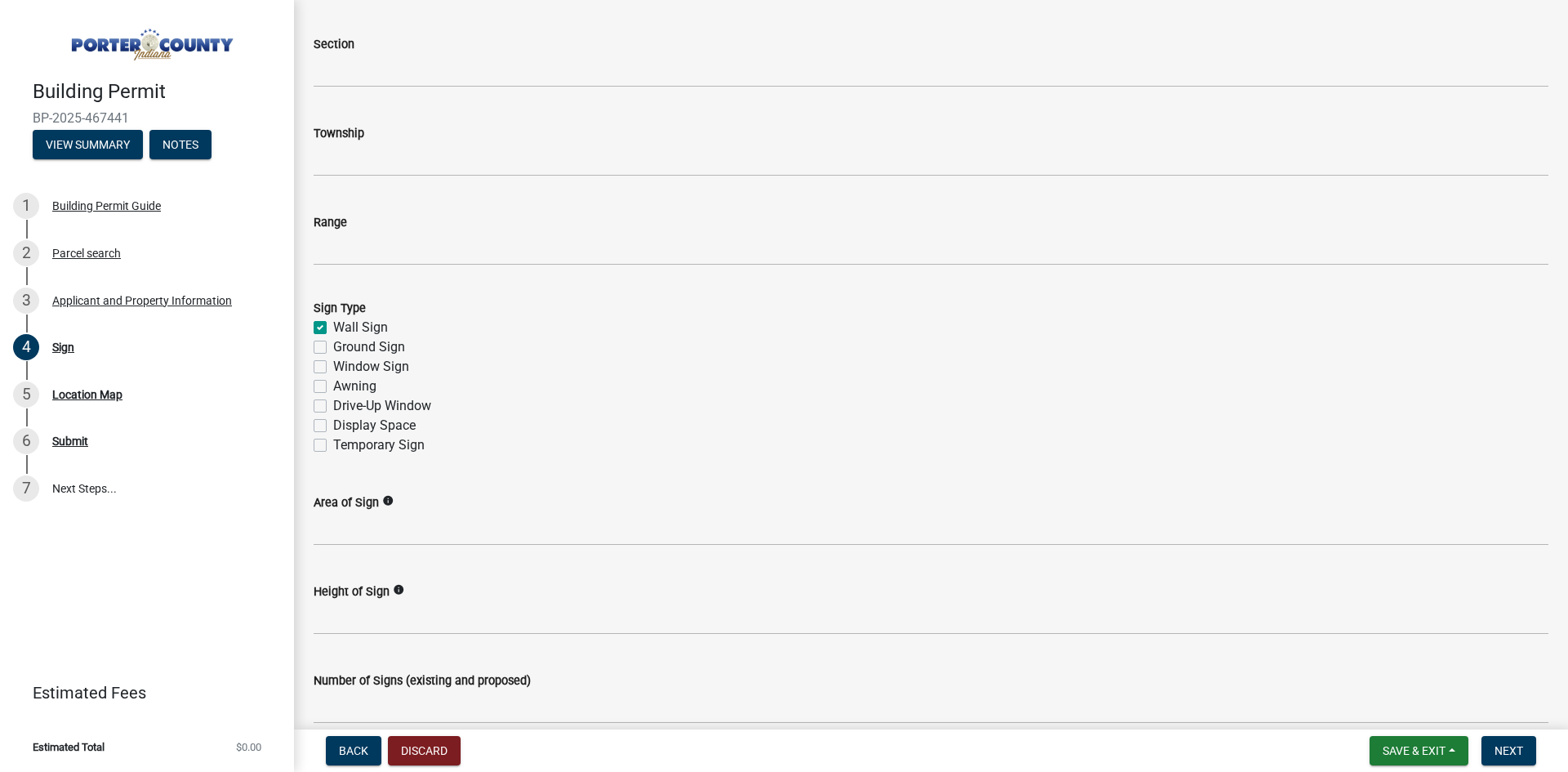
checkbox input "false"
click at [334, 344] on label "Ground Sign" at bounding box center [369, 348] width 72 height 20
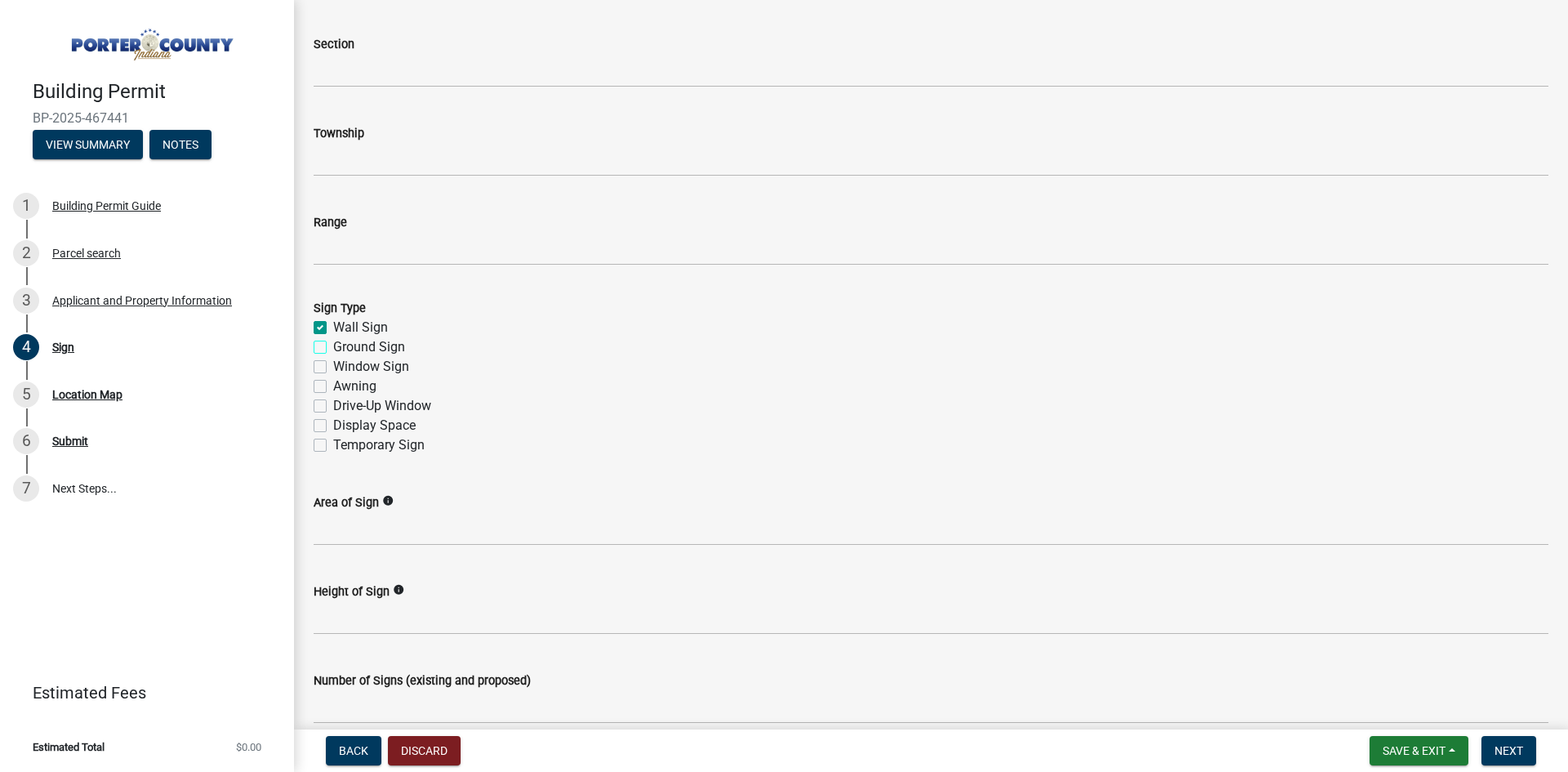
click at [334, 344] on input "Ground Sign" at bounding box center [339, 343] width 11 height 11
checkbox input "true"
checkbox input "false"
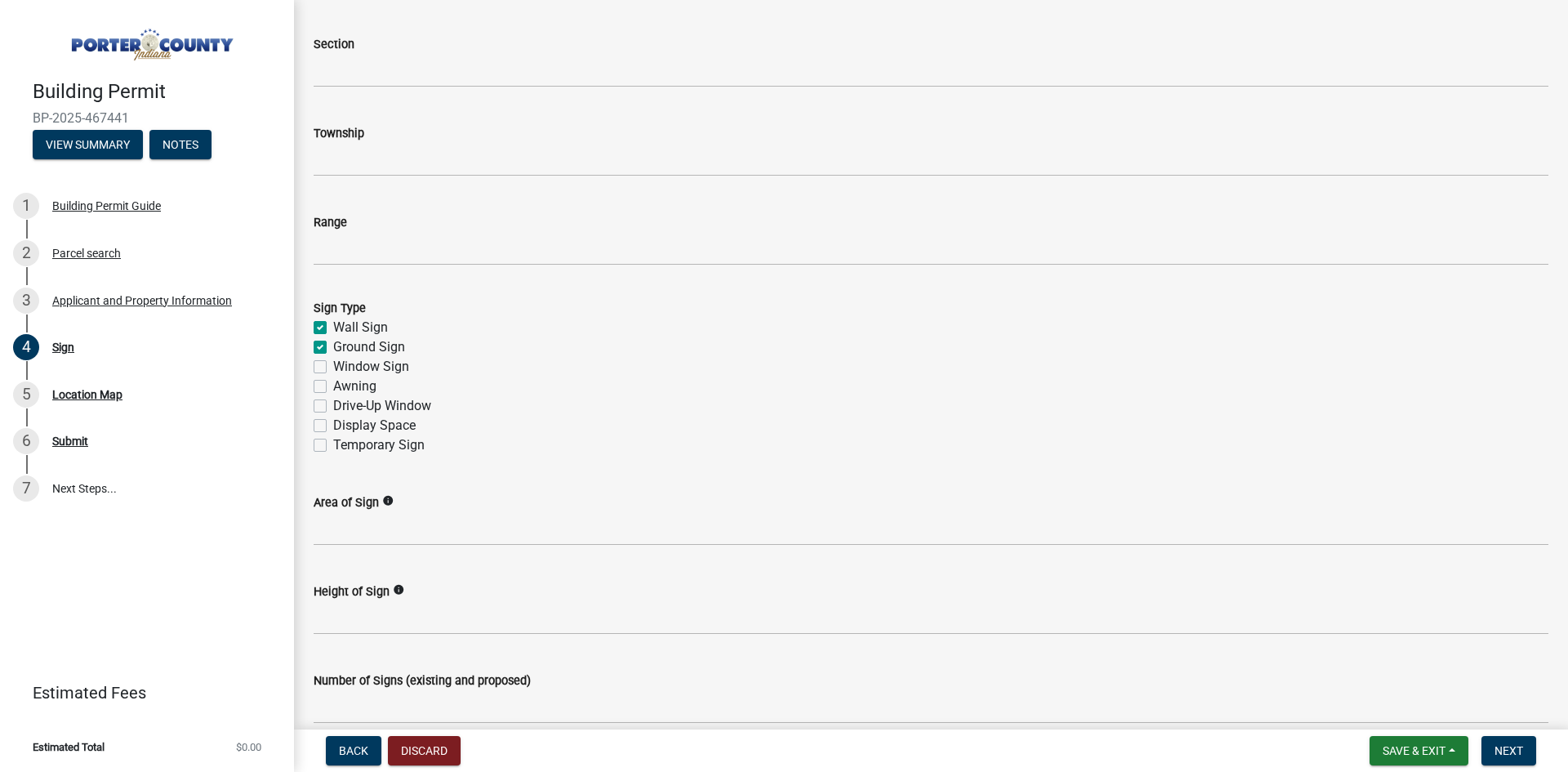
checkbox input "false"
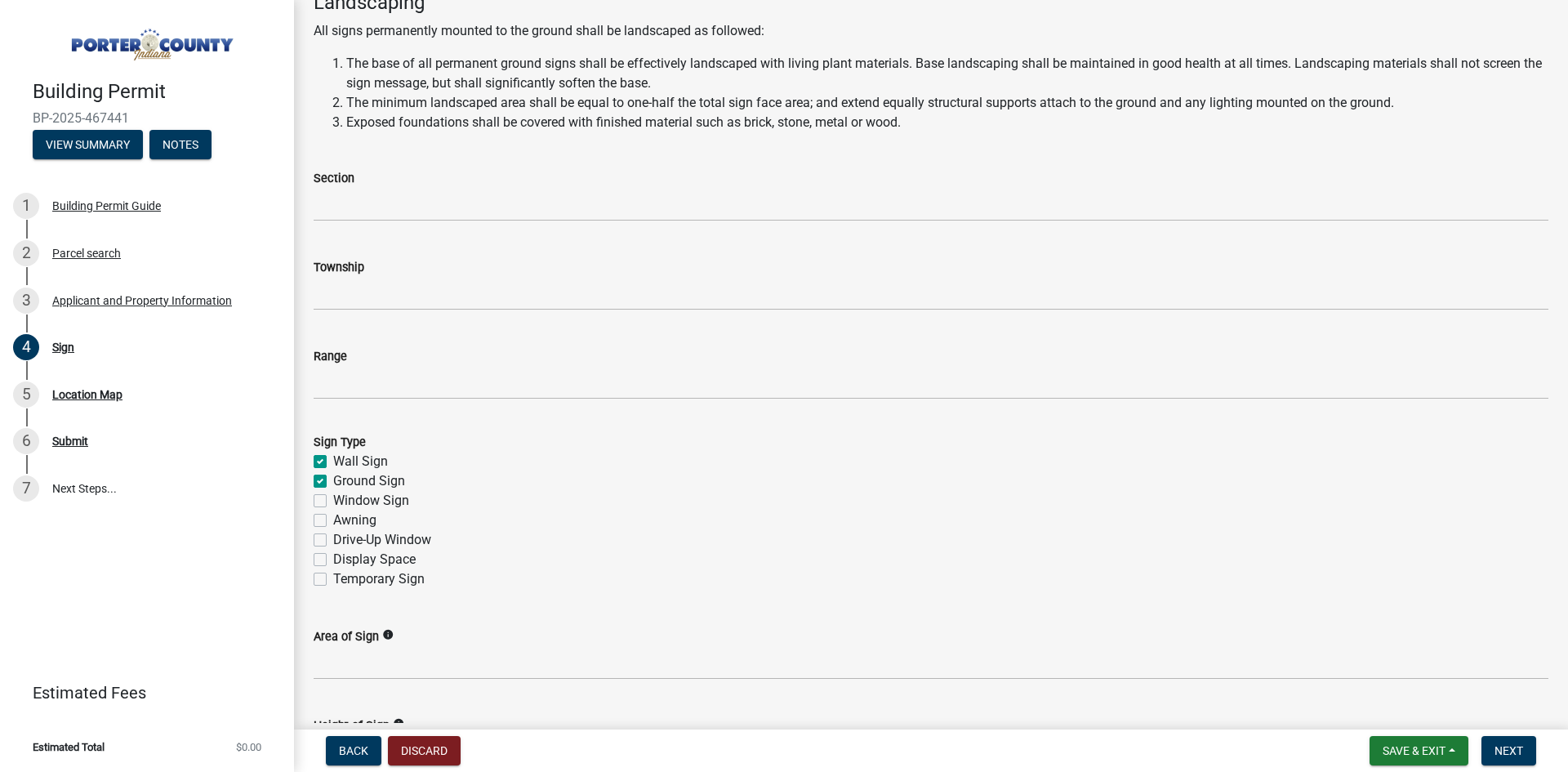
scroll to position [245, 0]
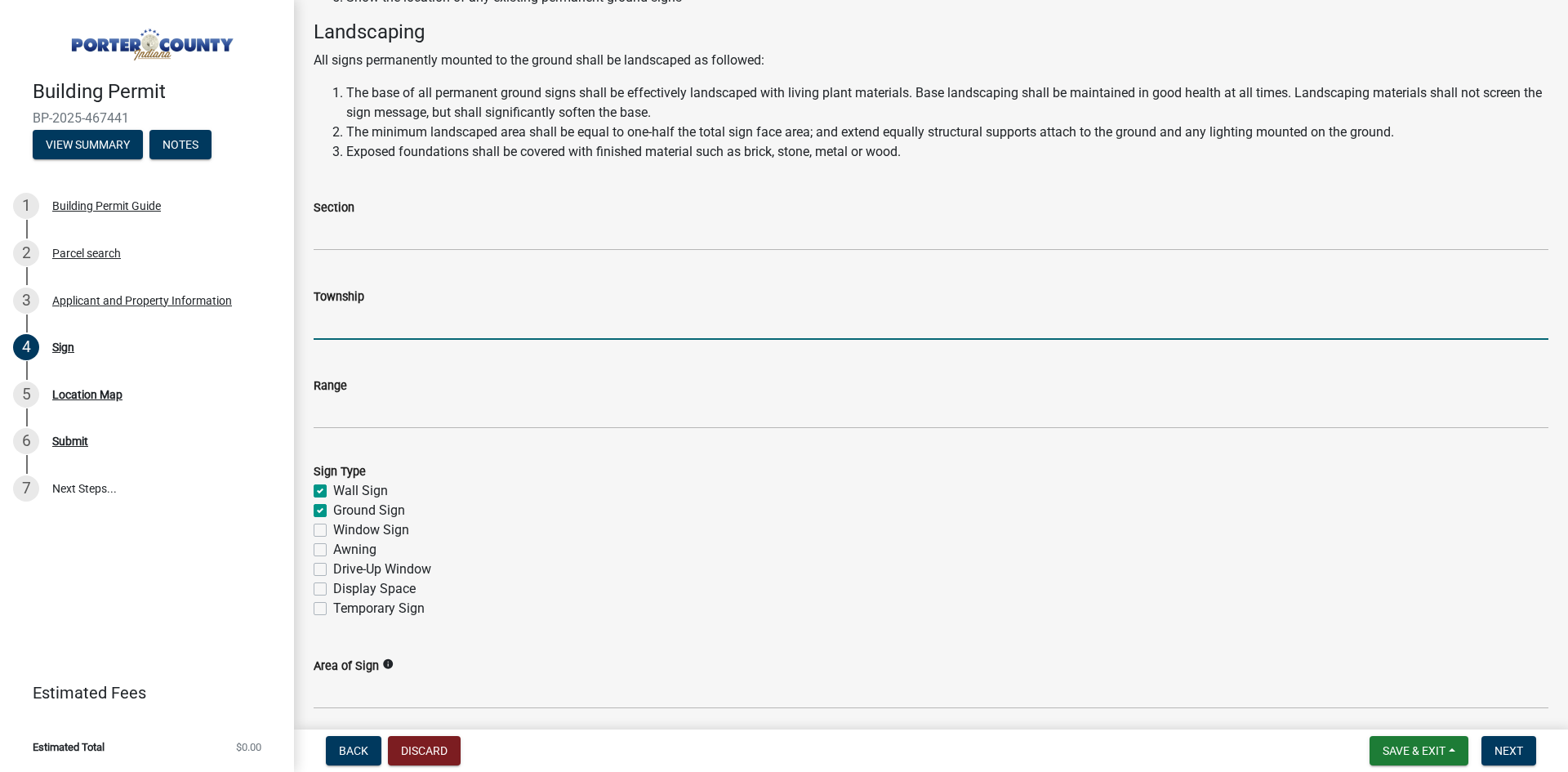
click at [395, 321] on input "Township" at bounding box center [931, 323] width 1235 height 33
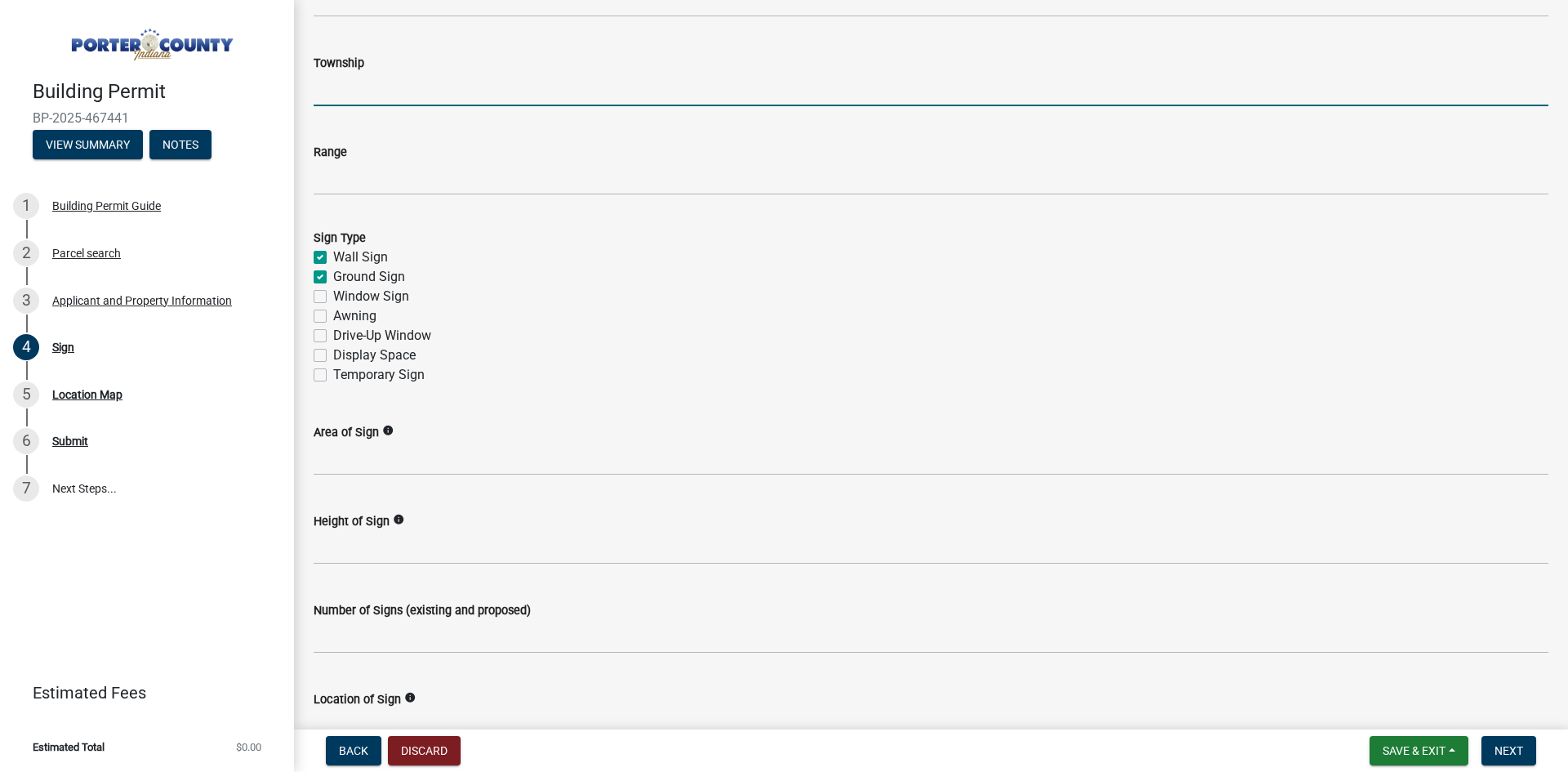
scroll to position [572, 0]
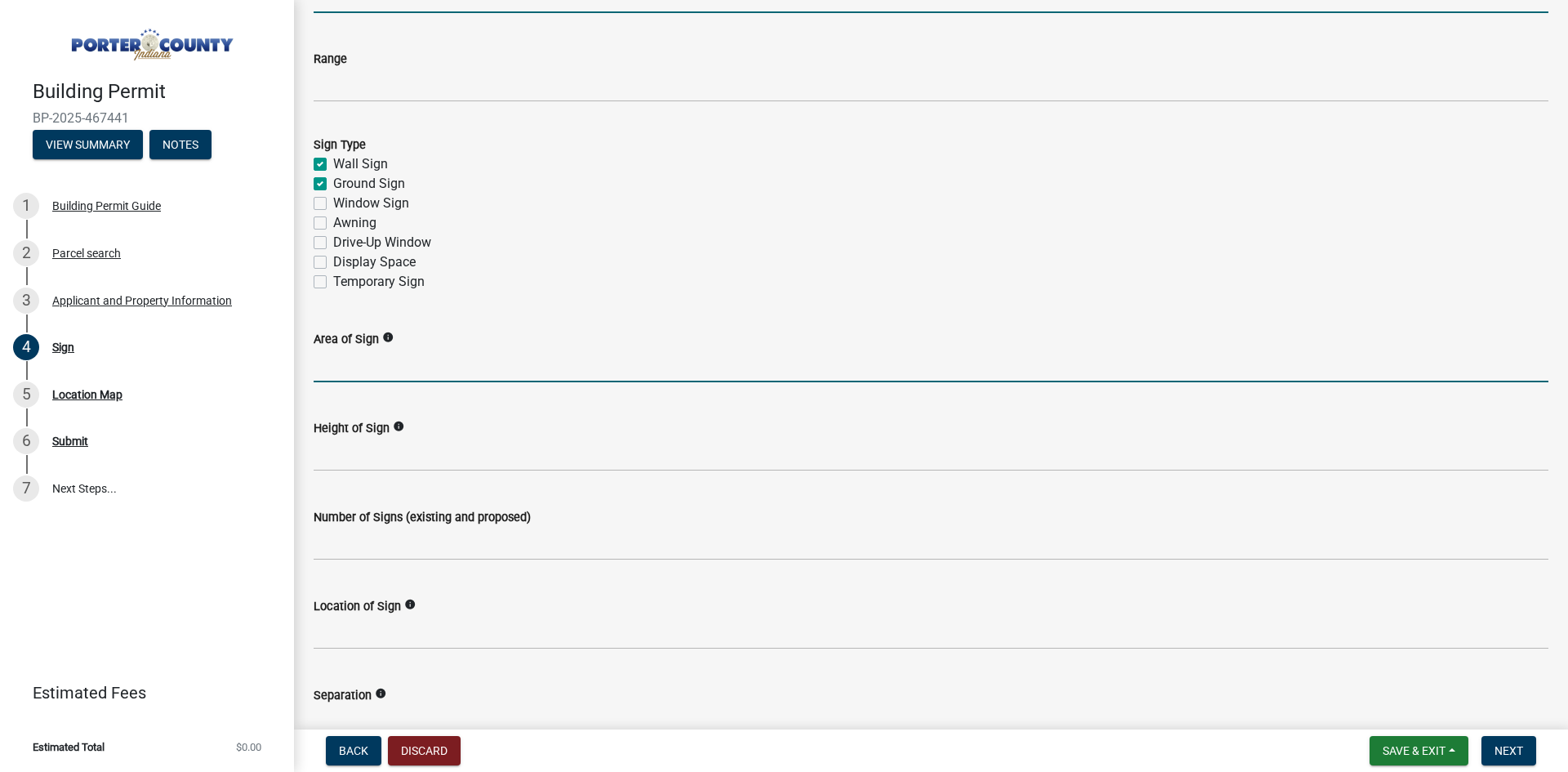
click at [339, 368] on input "Area of Sign" at bounding box center [931, 365] width 1235 height 33
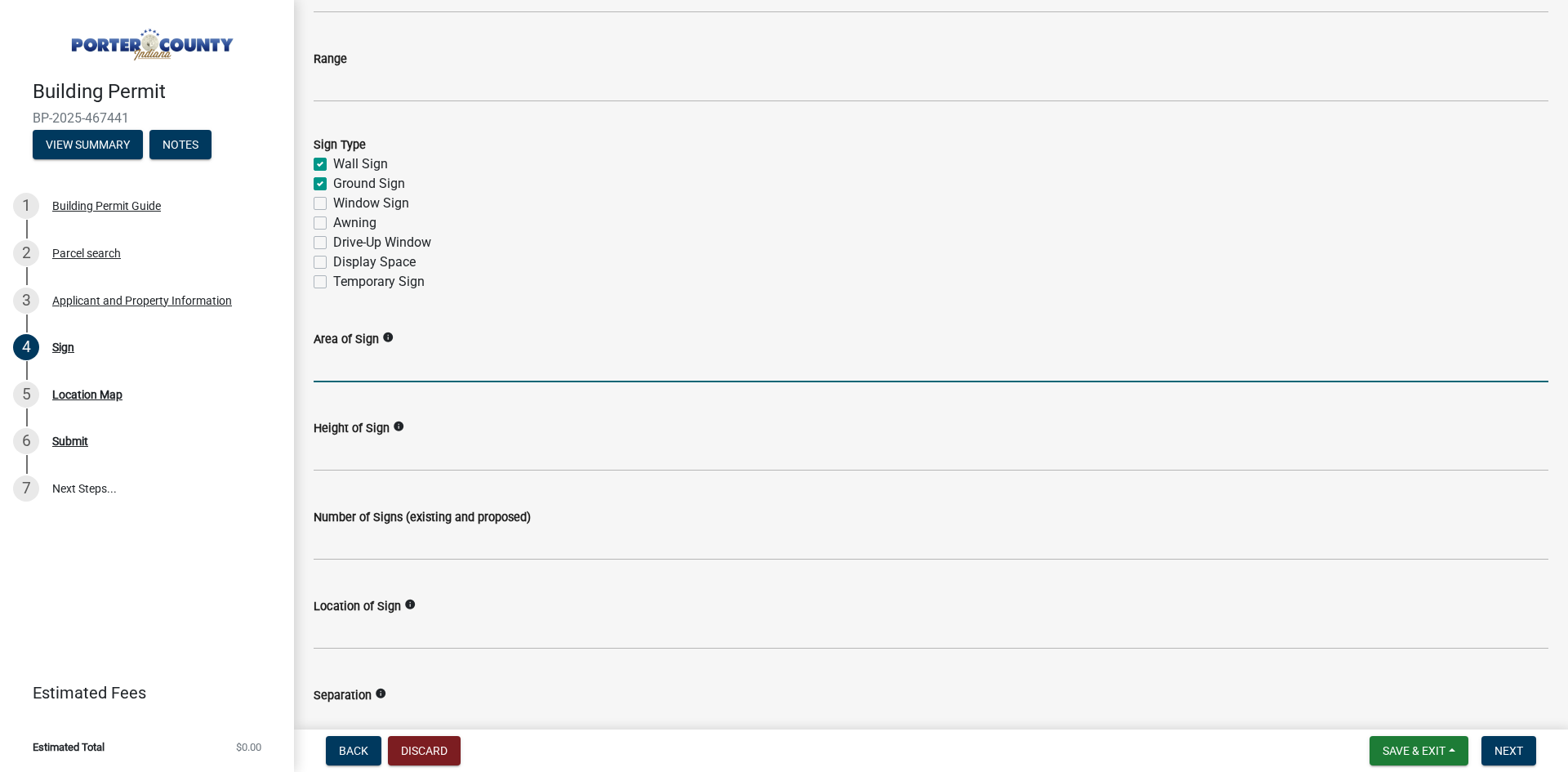
drag, startPoint x: 359, startPoint y: 375, endPoint x: 344, endPoint y: 367, distance: 17.0
click at [359, 375] on input "Area of Sign" at bounding box center [931, 365] width 1235 height 33
click at [346, 367] on input "Area of Sign" at bounding box center [931, 365] width 1235 height 33
click at [406, 363] on input "30 sf &" at bounding box center [931, 365] width 1235 height 33
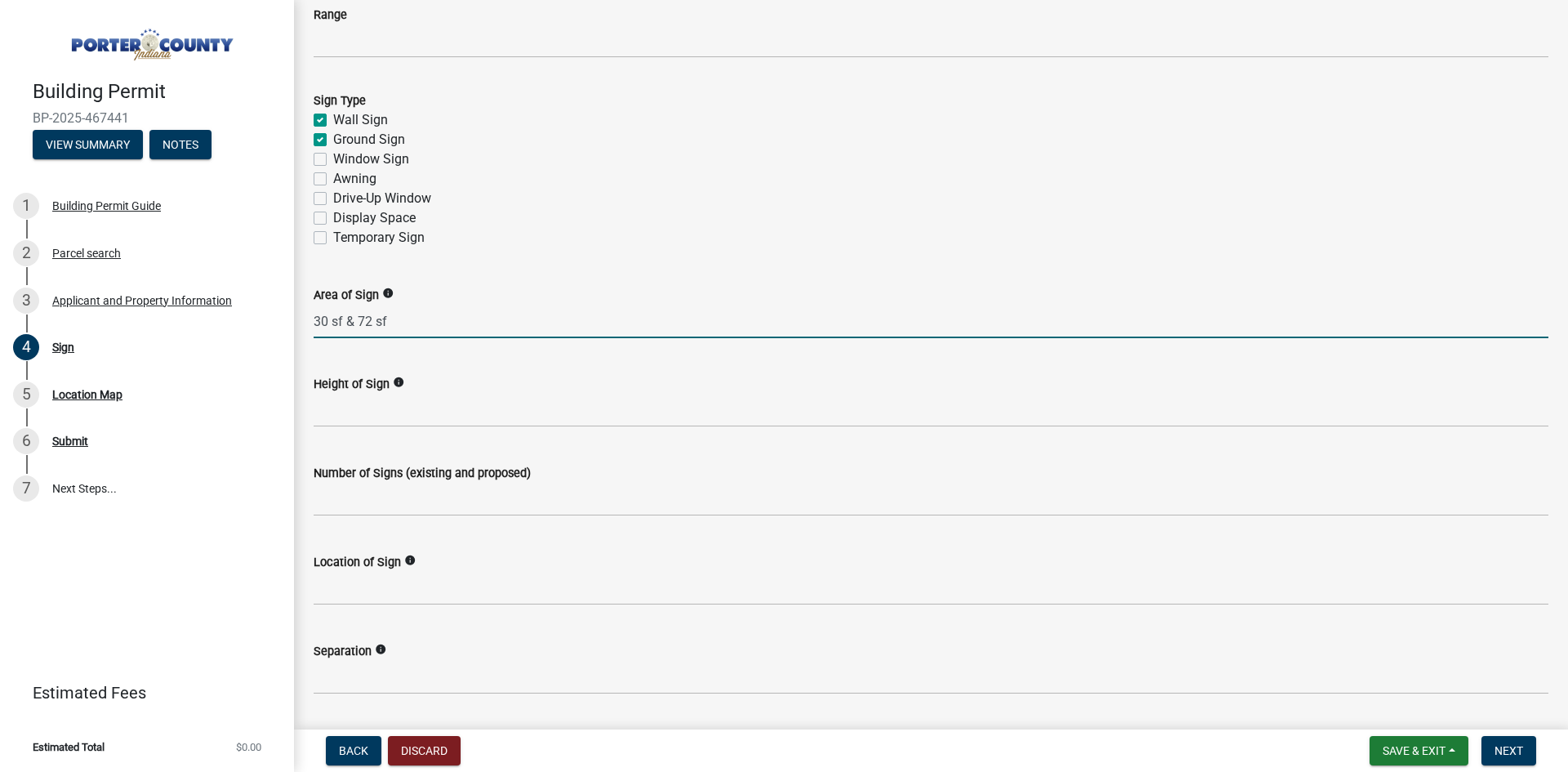
scroll to position [654, 0]
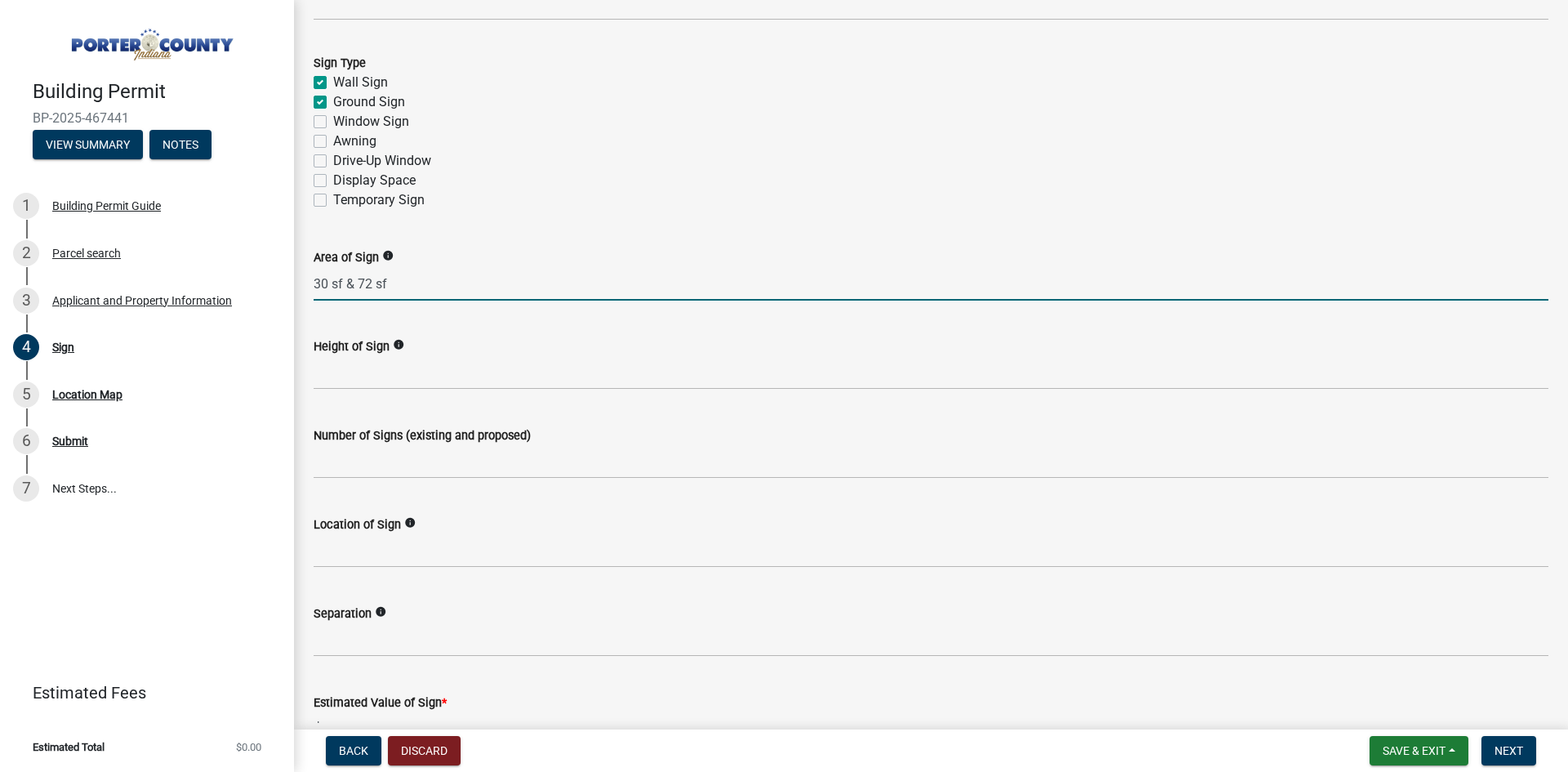
type input "30 sf & 72 sf"
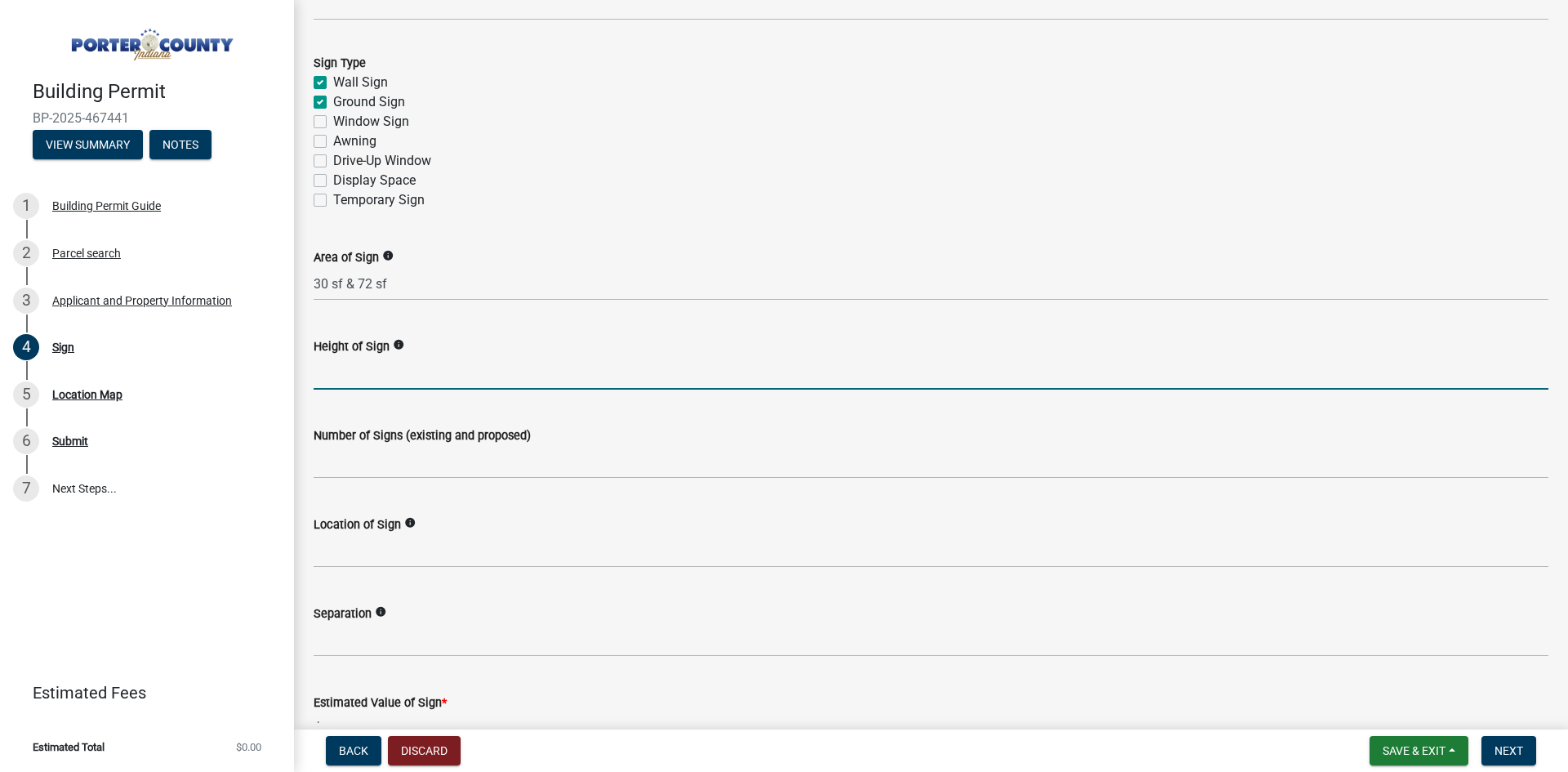
click at [354, 379] on input "Height of Sign" at bounding box center [931, 373] width 1235 height 33
click at [343, 366] on input "Height of Sign" at bounding box center [931, 373] width 1235 height 33
click at [370, 373] on input "84" &" at bounding box center [931, 373] width 1235 height 33
type input "84" & 71.5""
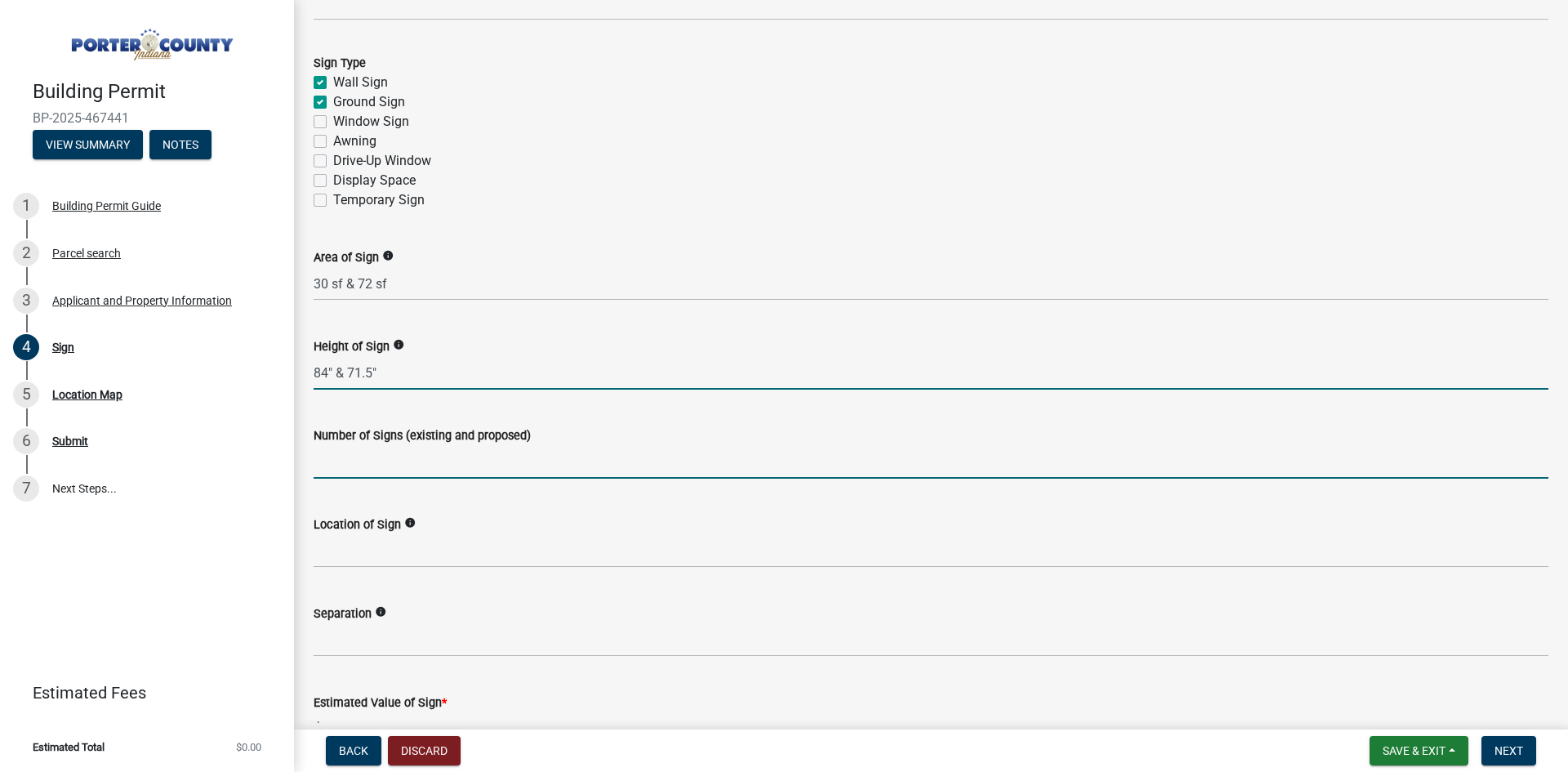
click at [362, 459] on input "Number of Signs (existing and proposed)" at bounding box center [931, 462] width 1235 height 33
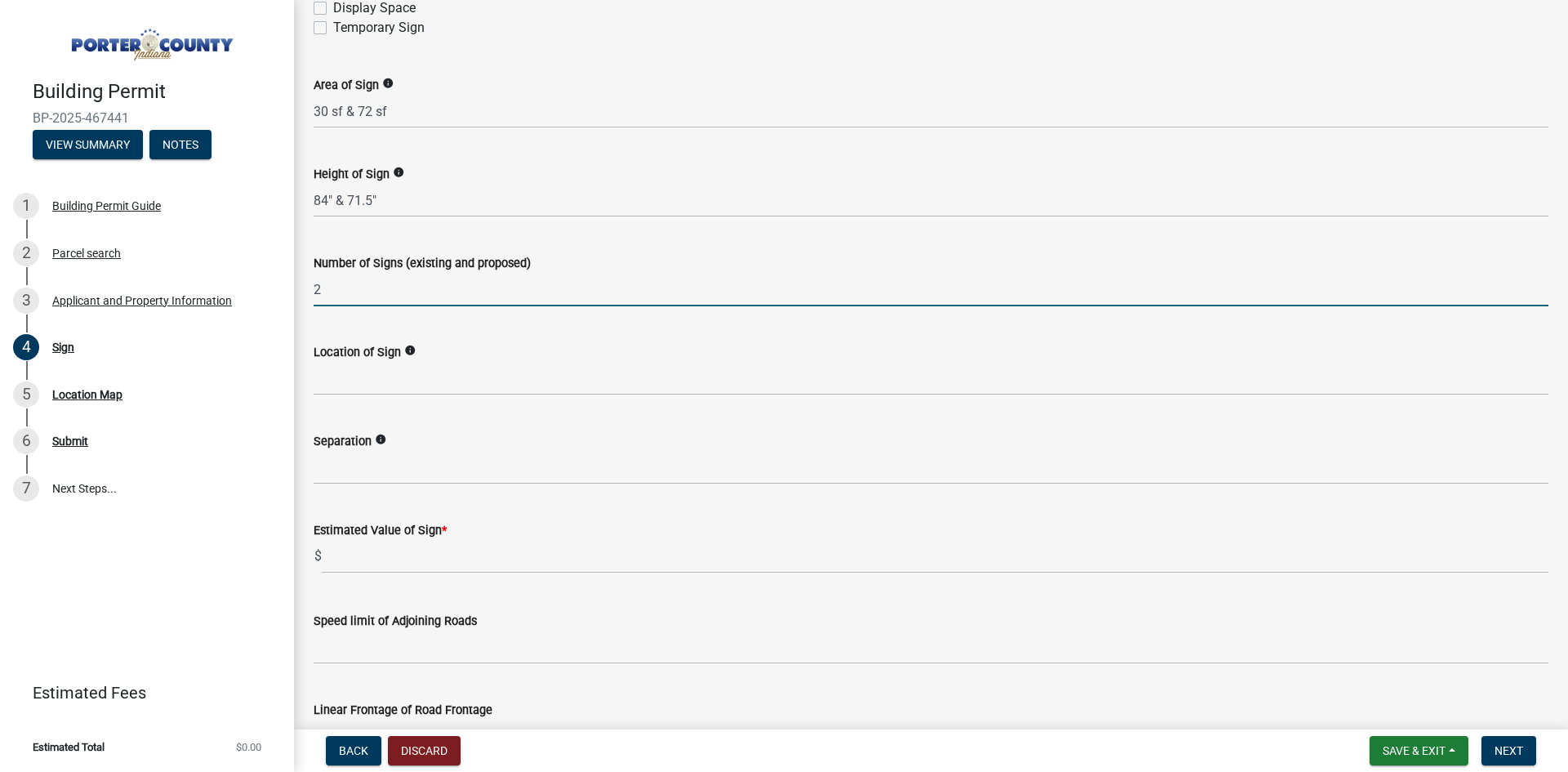
scroll to position [899, 0]
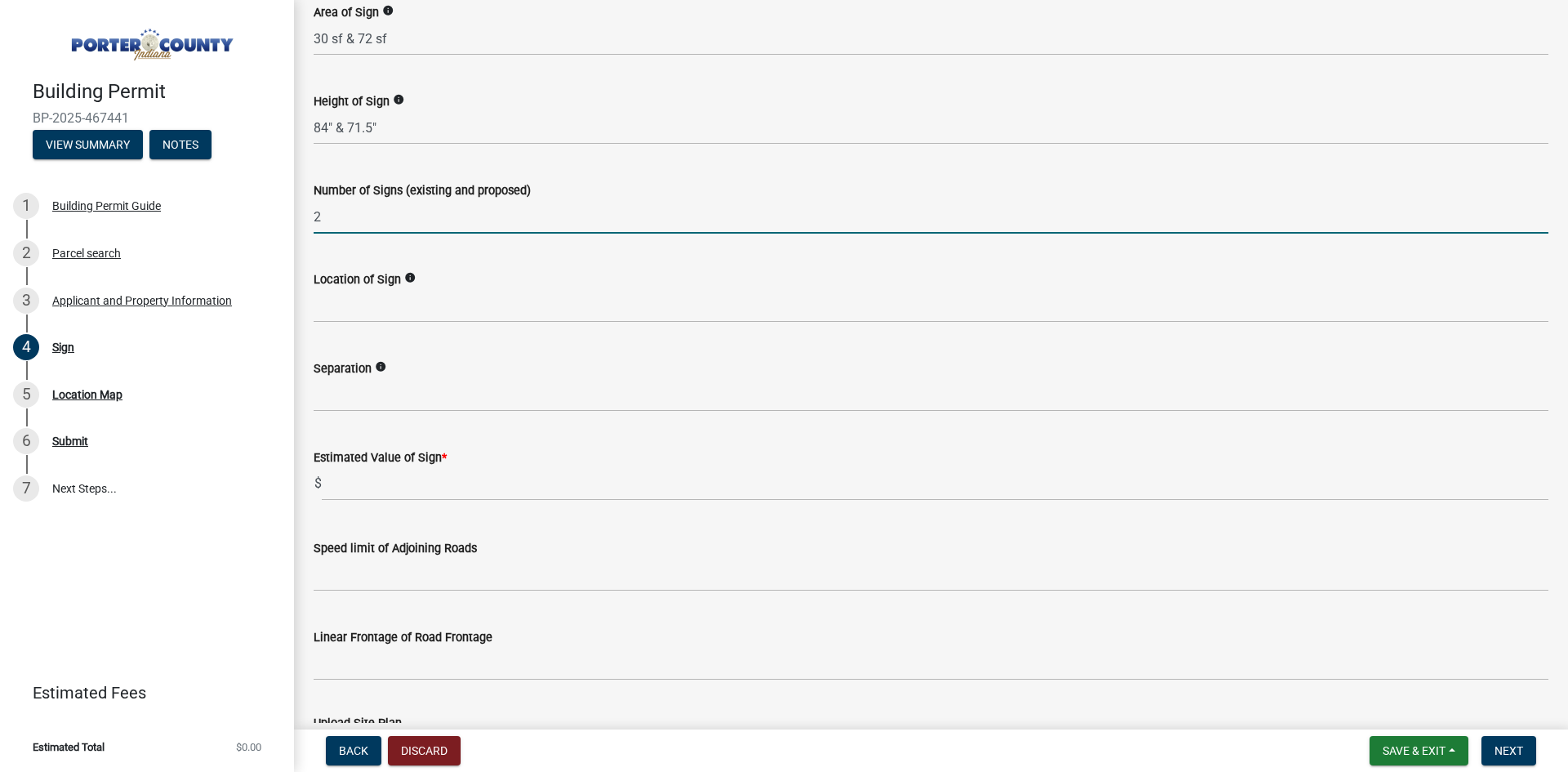
type input "2"
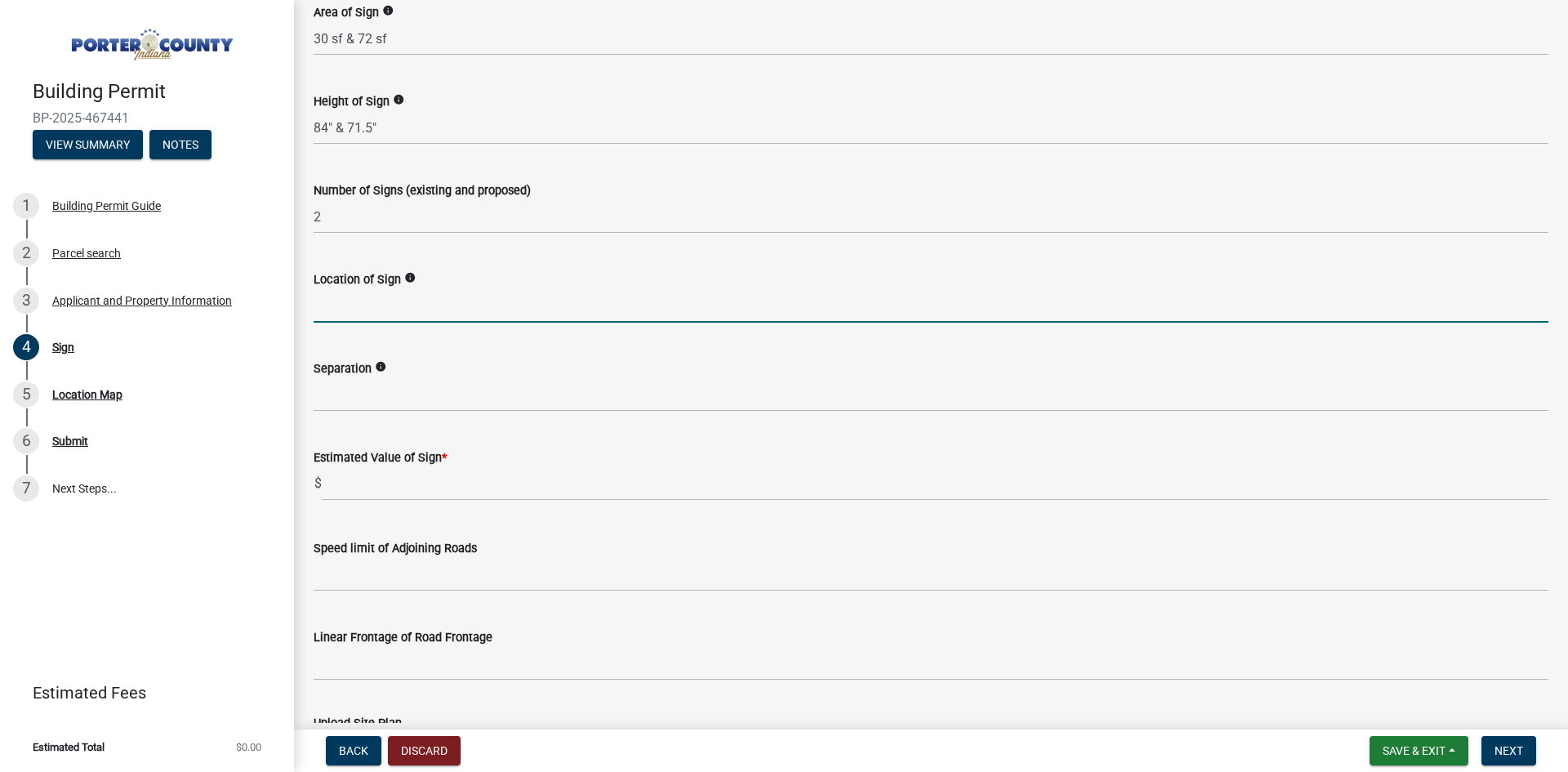
click at [359, 314] on input "Location of Sign" at bounding box center [931, 306] width 1235 height 33
type input "Building and existing pole"
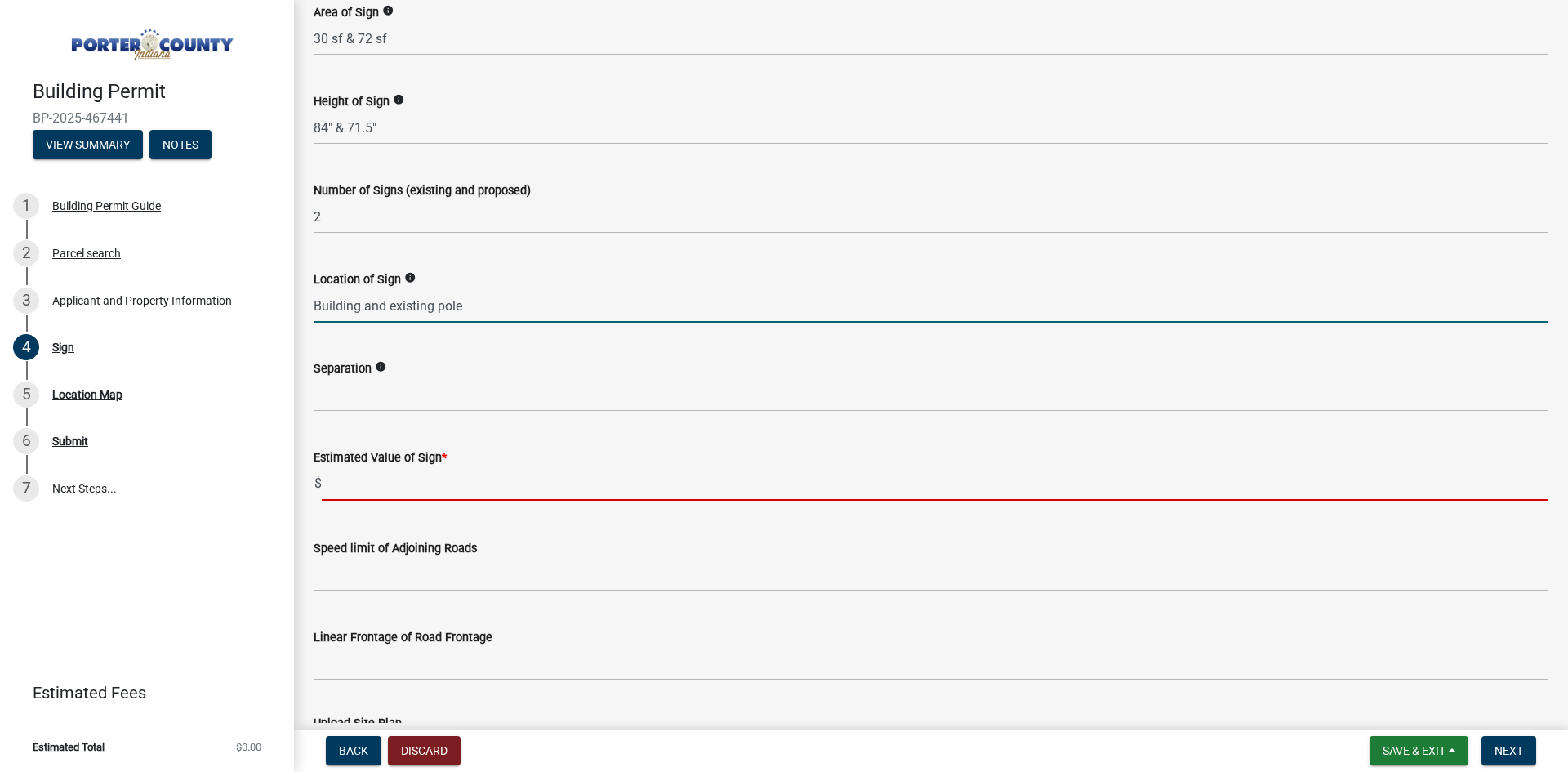
click at [344, 492] on input "text" at bounding box center [935, 484] width 1226 height 33
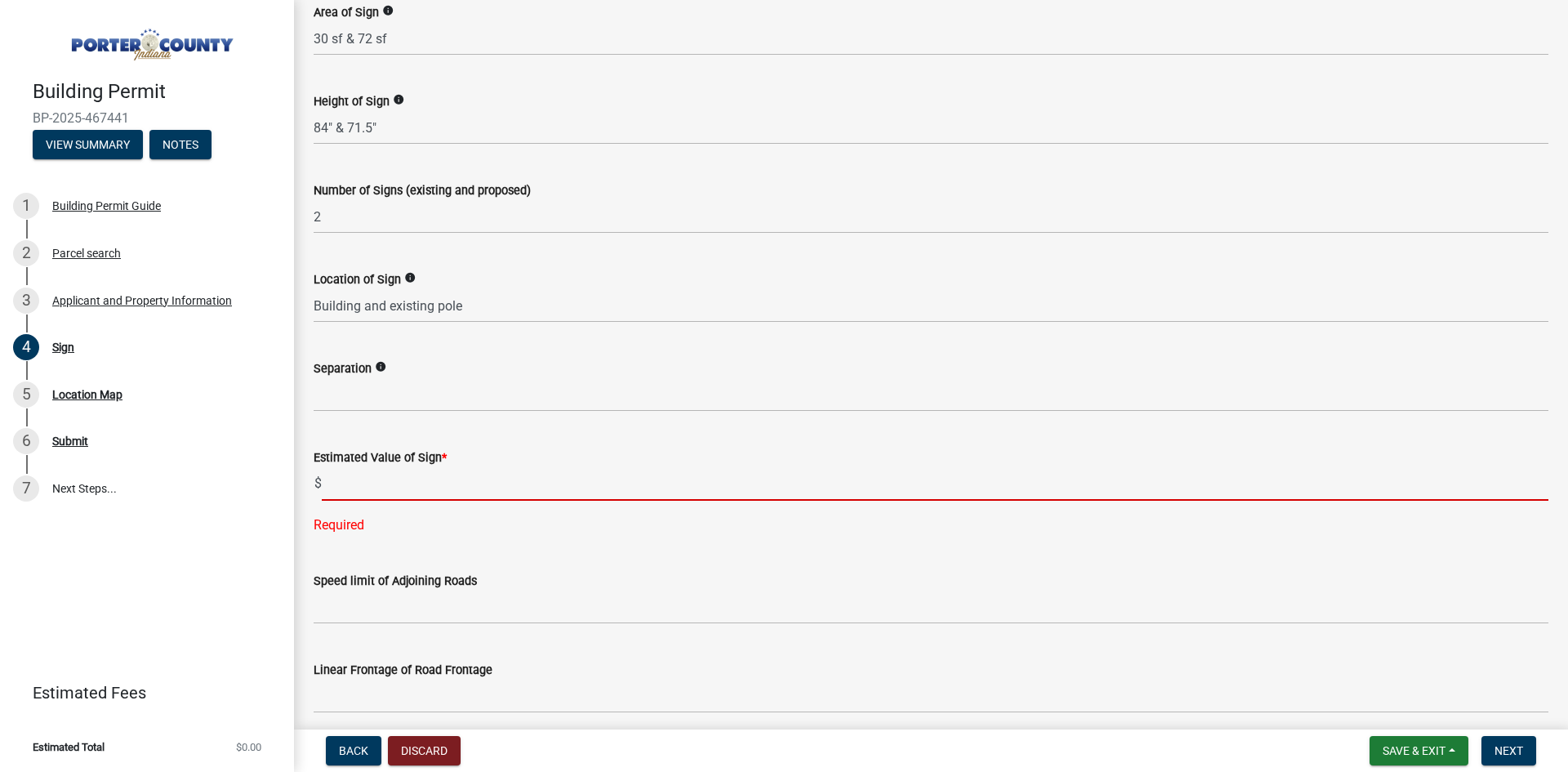
click at [342, 479] on input "text" at bounding box center [935, 484] width 1226 height 33
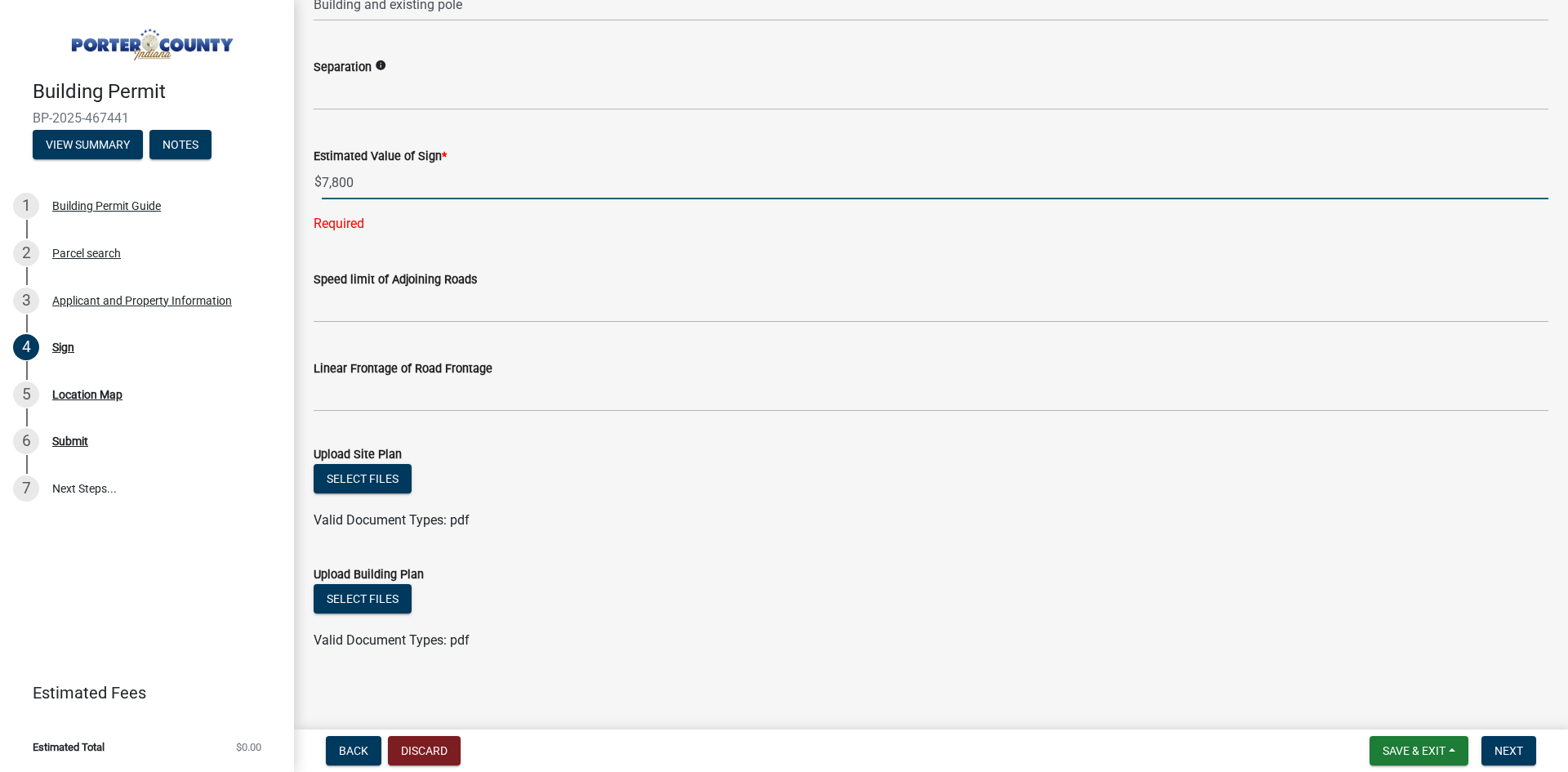
scroll to position [1206, 0]
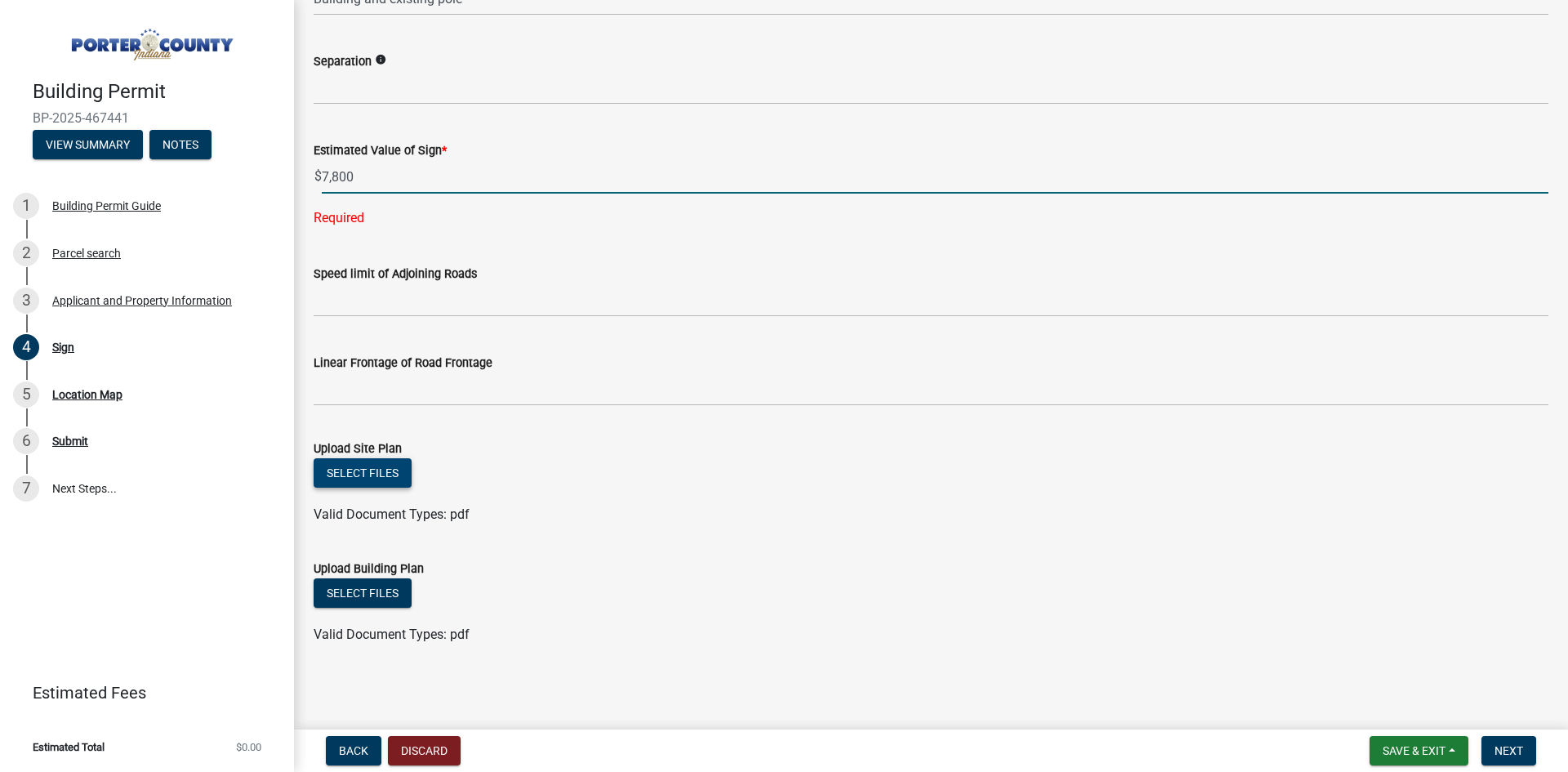
type input "7800"
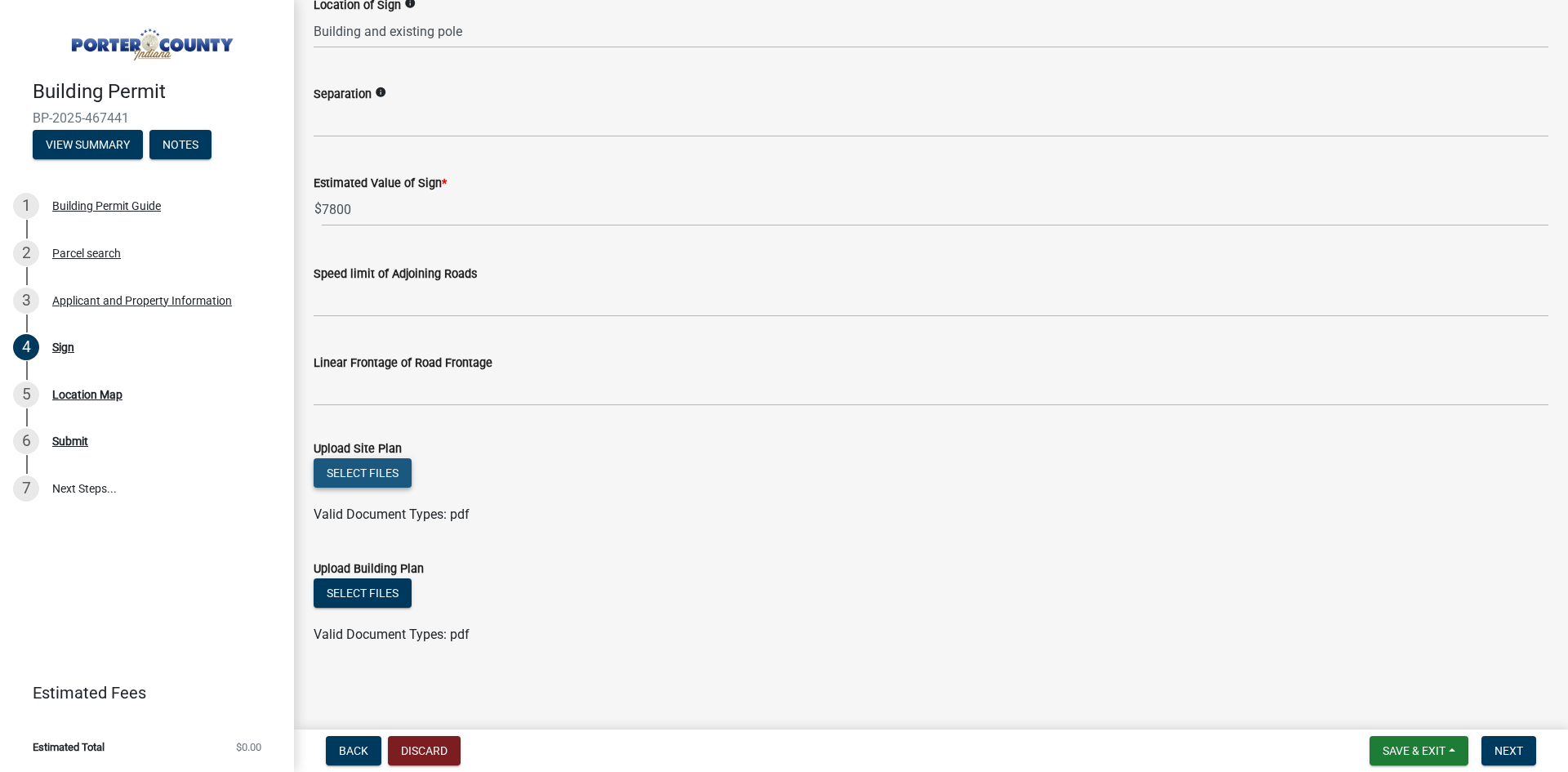
click at [354, 476] on button "Select files" at bounding box center [363, 474] width 98 height 30
click at [369, 474] on button "Select files" at bounding box center [363, 474] width 98 height 30
click at [388, 470] on button "Select files" at bounding box center [363, 474] width 98 height 30
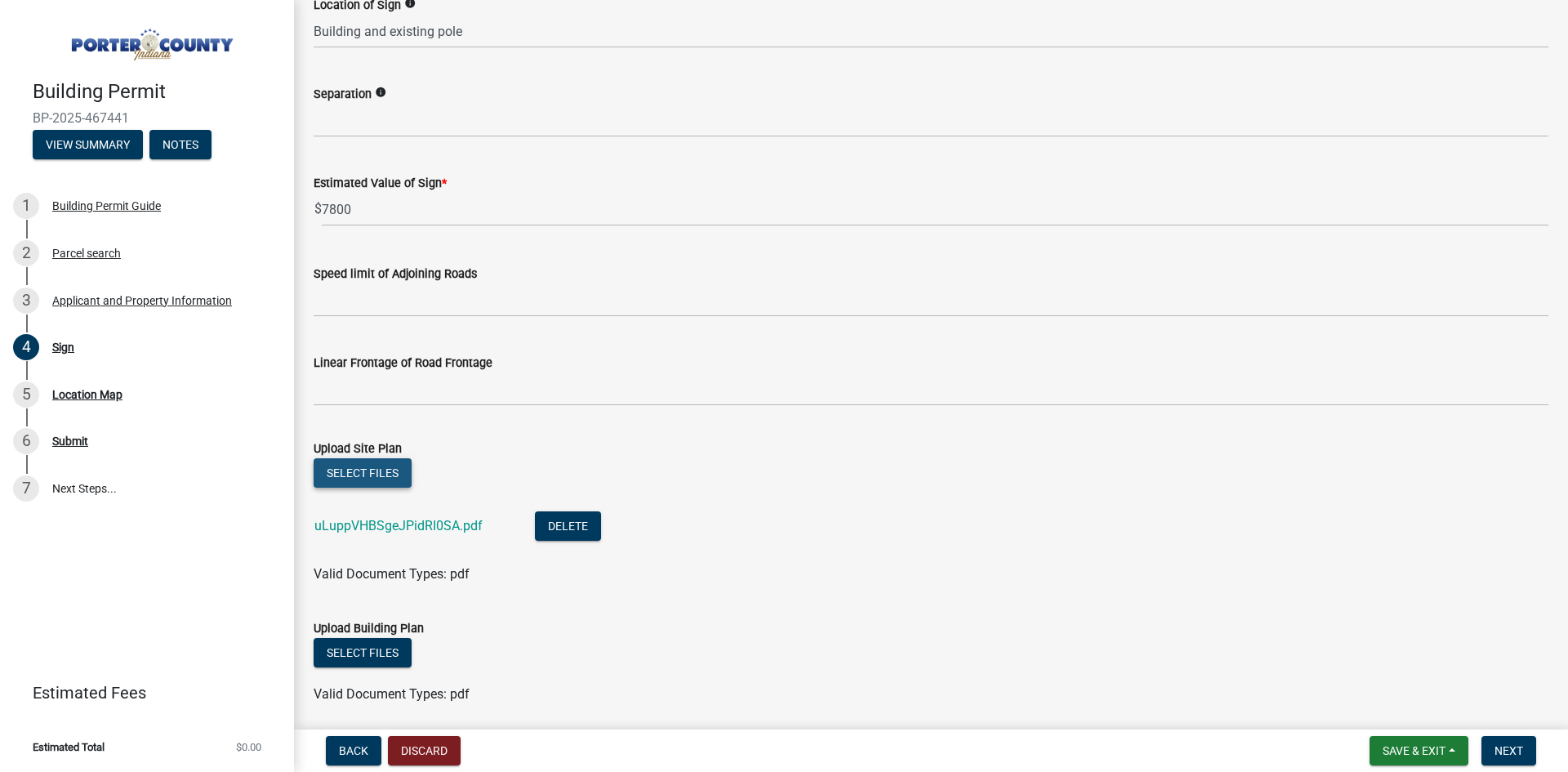
click at [357, 474] on button "Select files" at bounding box center [363, 474] width 98 height 30
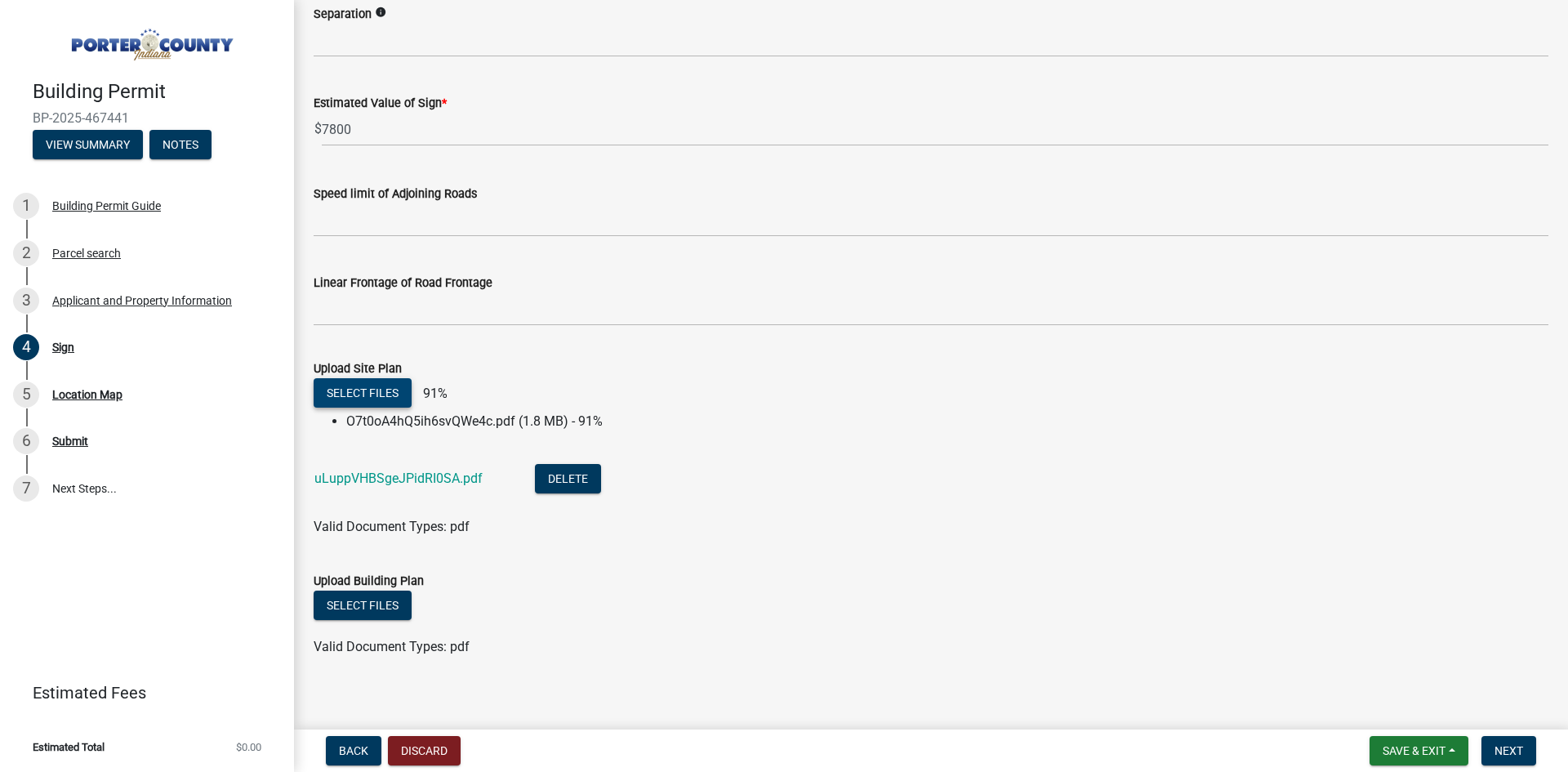
scroll to position [1265, 0]
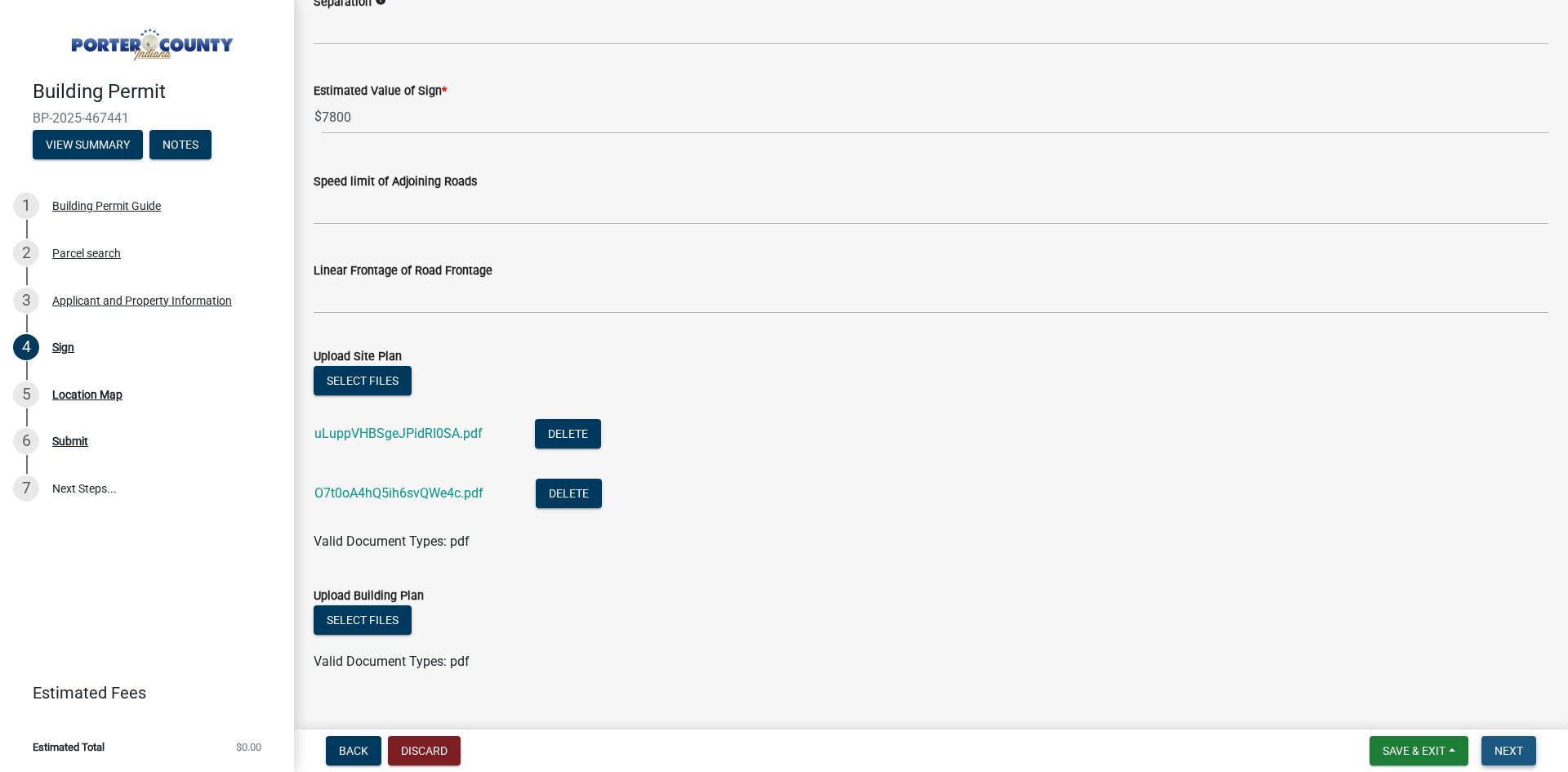
click at [1503, 753] on span "Next" at bounding box center [1509, 750] width 29 height 13
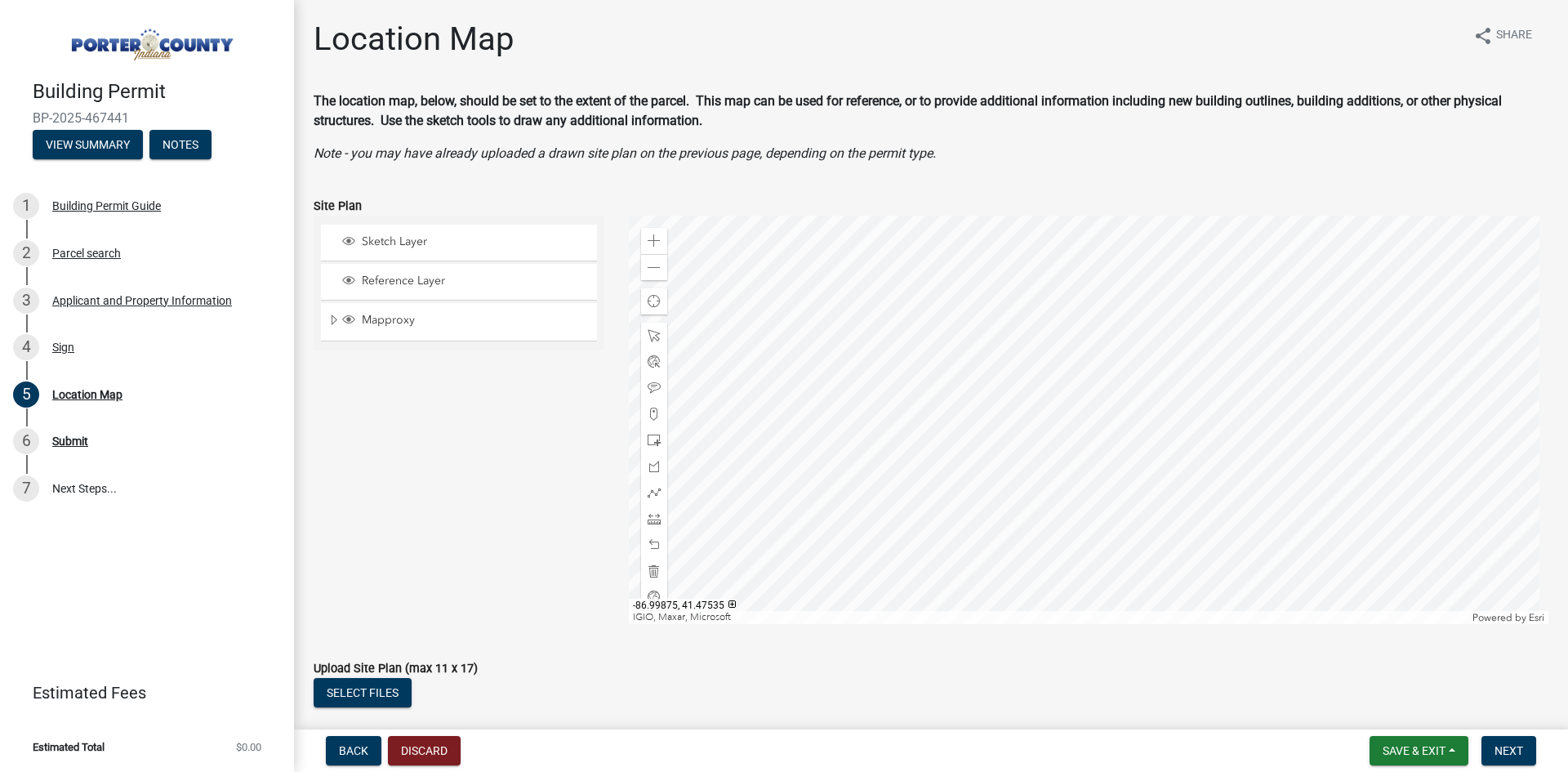
click at [998, 431] on div at bounding box center [1089, 419] width 920 height 409
click at [1495, 744] on span "Next" at bounding box center [1509, 750] width 29 height 13
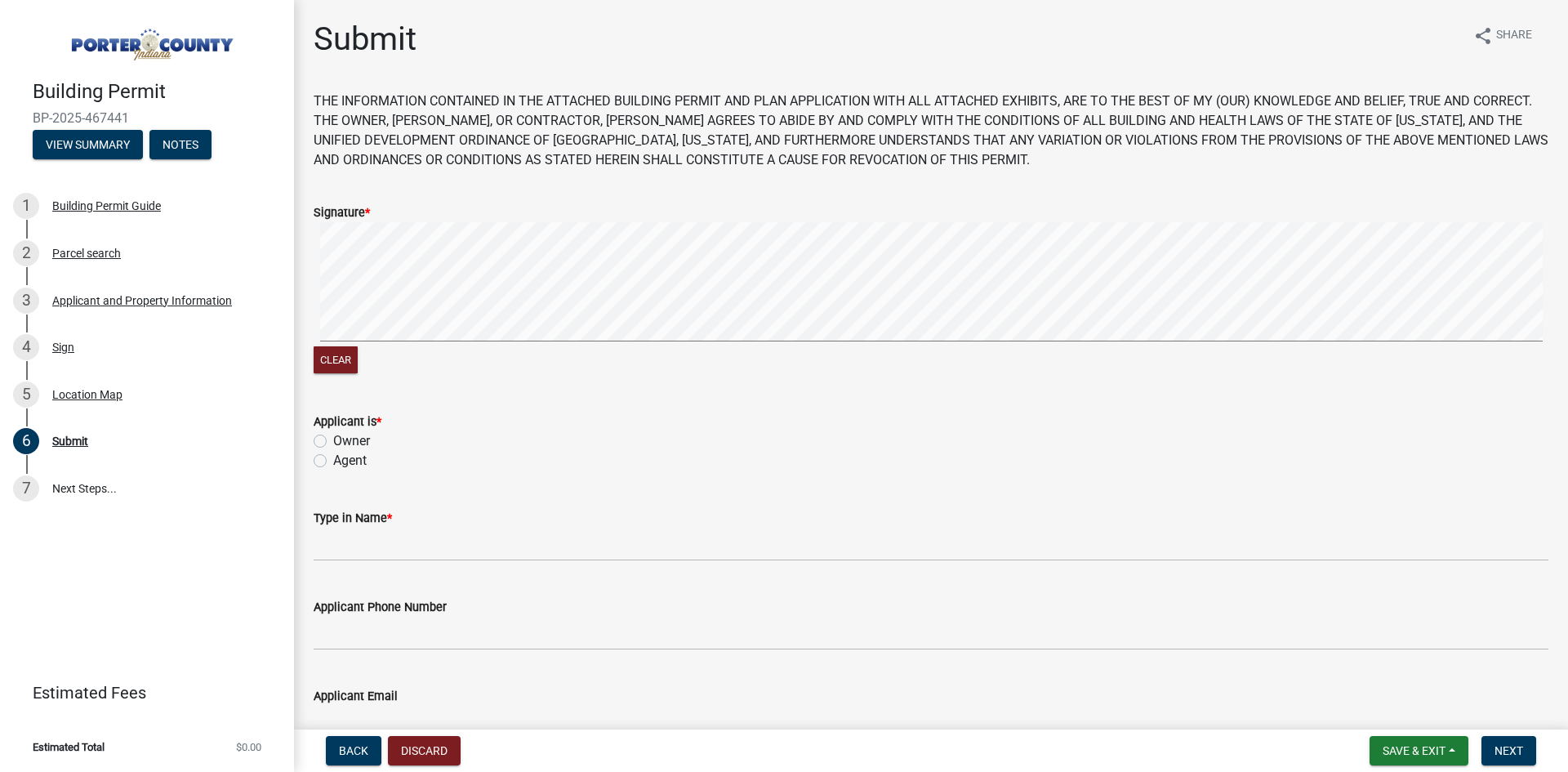
click at [333, 461] on div "Agent" at bounding box center [931, 461] width 1235 height 20
click at [323, 462] on div "Agent" at bounding box center [931, 461] width 1235 height 20
click at [334, 463] on label "Agent" at bounding box center [350, 461] width 33 height 20
click at [334, 462] on input "Agent" at bounding box center [339, 456] width 11 height 11
radio input "true"
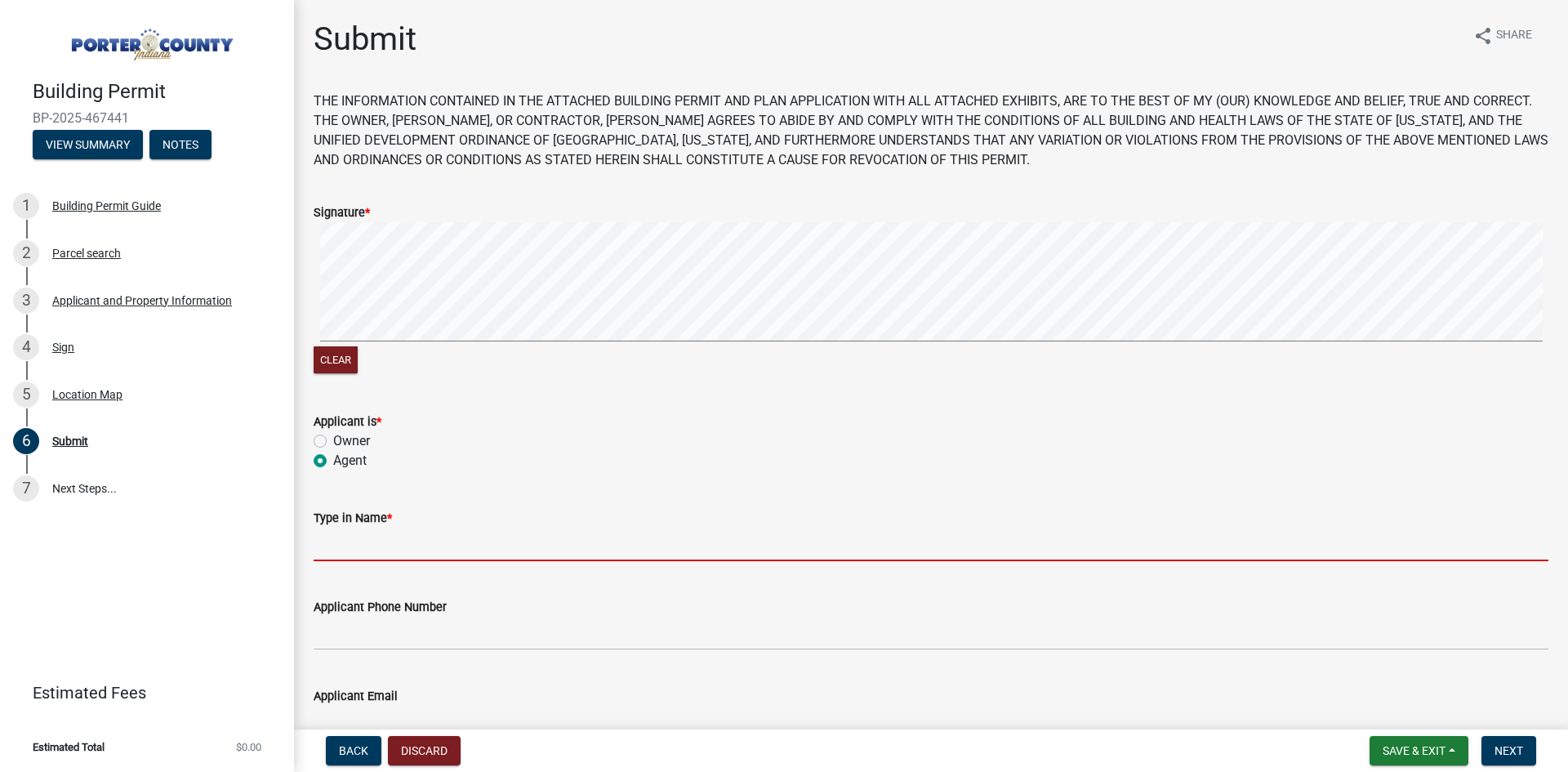
click at [357, 559] on input "Type in Name *" at bounding box center [931, 545] width 1235 height 33
type input "[PERSON_NAME]"
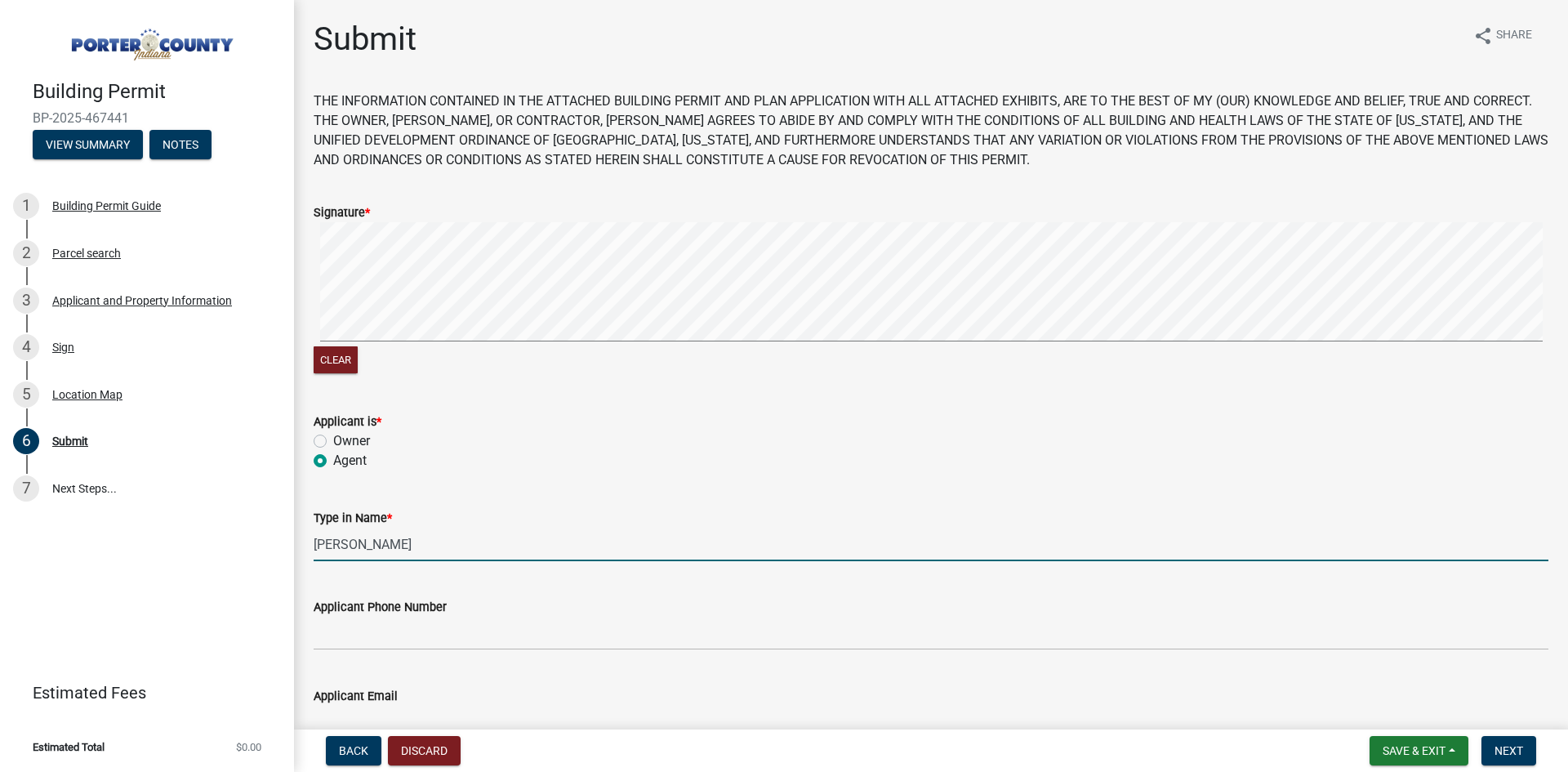
type input "2199166452"
type input "[PERSON_NAME][EMAIL_ADDRESS][DOMAIN_NAME]"
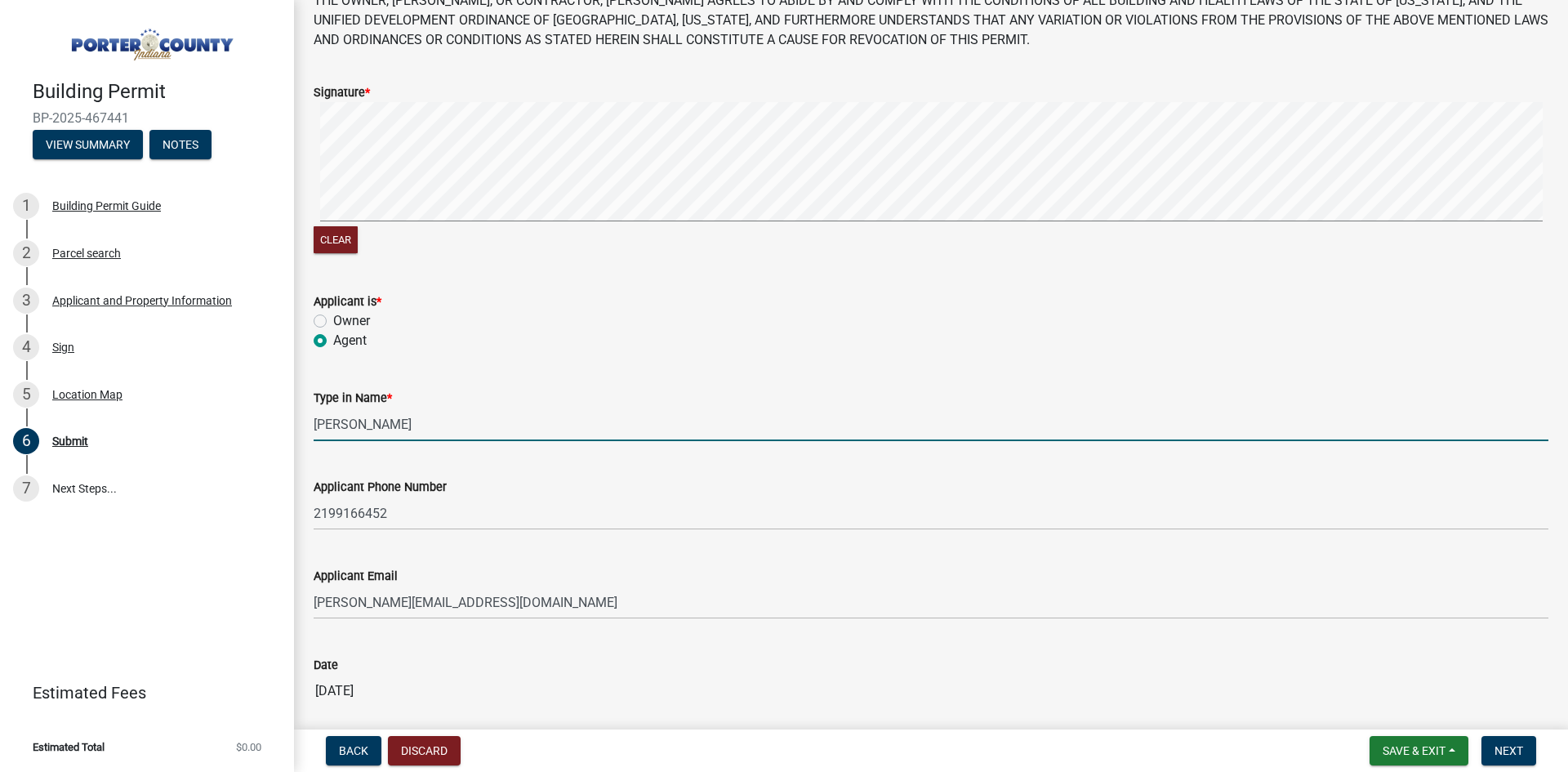
scroll to position [163, 0]
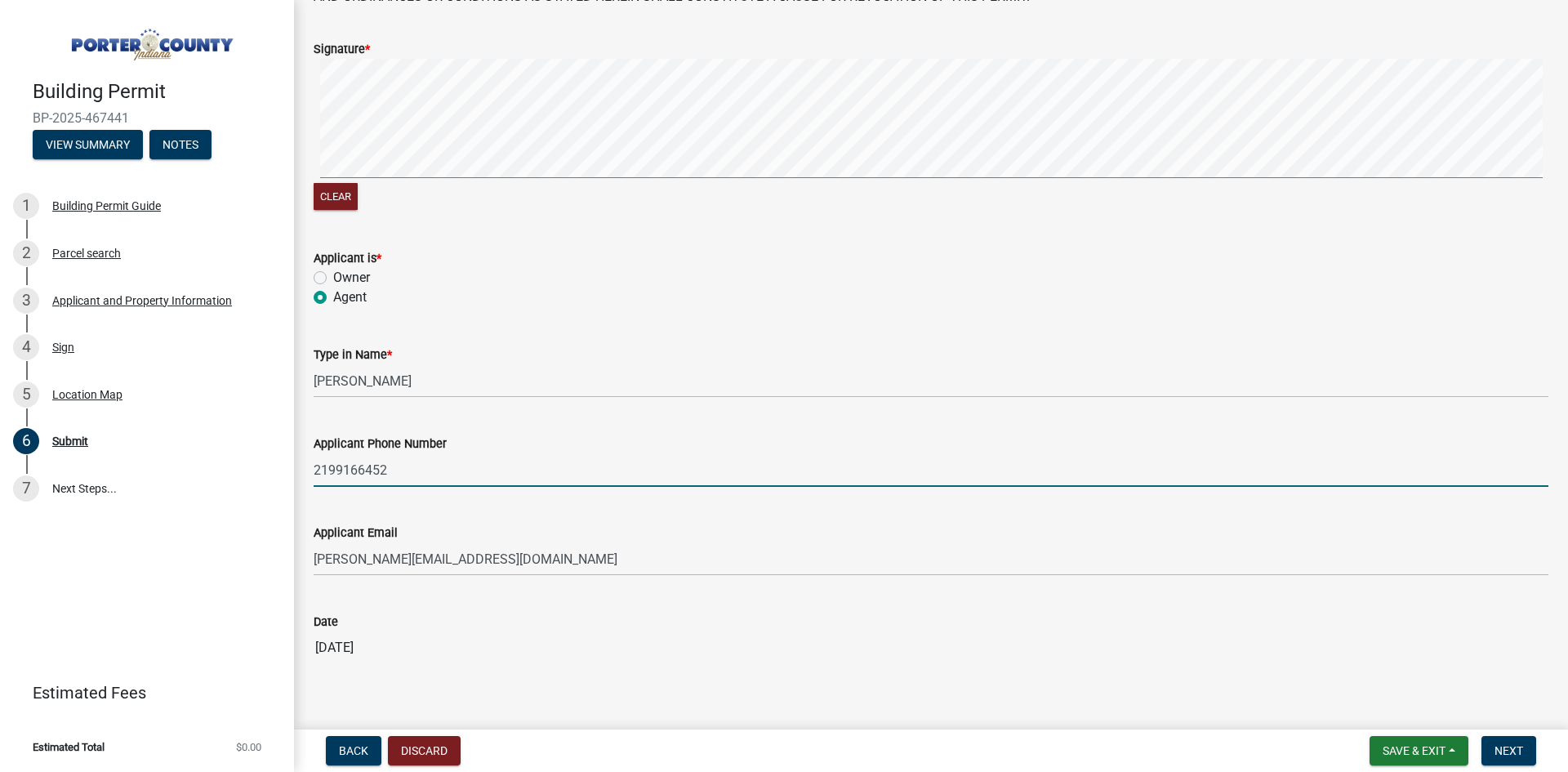
drag, startPoint x: 415, startPoint y: 478, endPoint x: 319, endPoint y: 463, distance: 97.2
click at [319, 463] on input "2199166452" at bounding box center [931, 471] width 1235 height 33
type input "2197332551 x 224"
click at [344, 195] on button "Clear" at bounding box center [336, 196] width 44 height 27
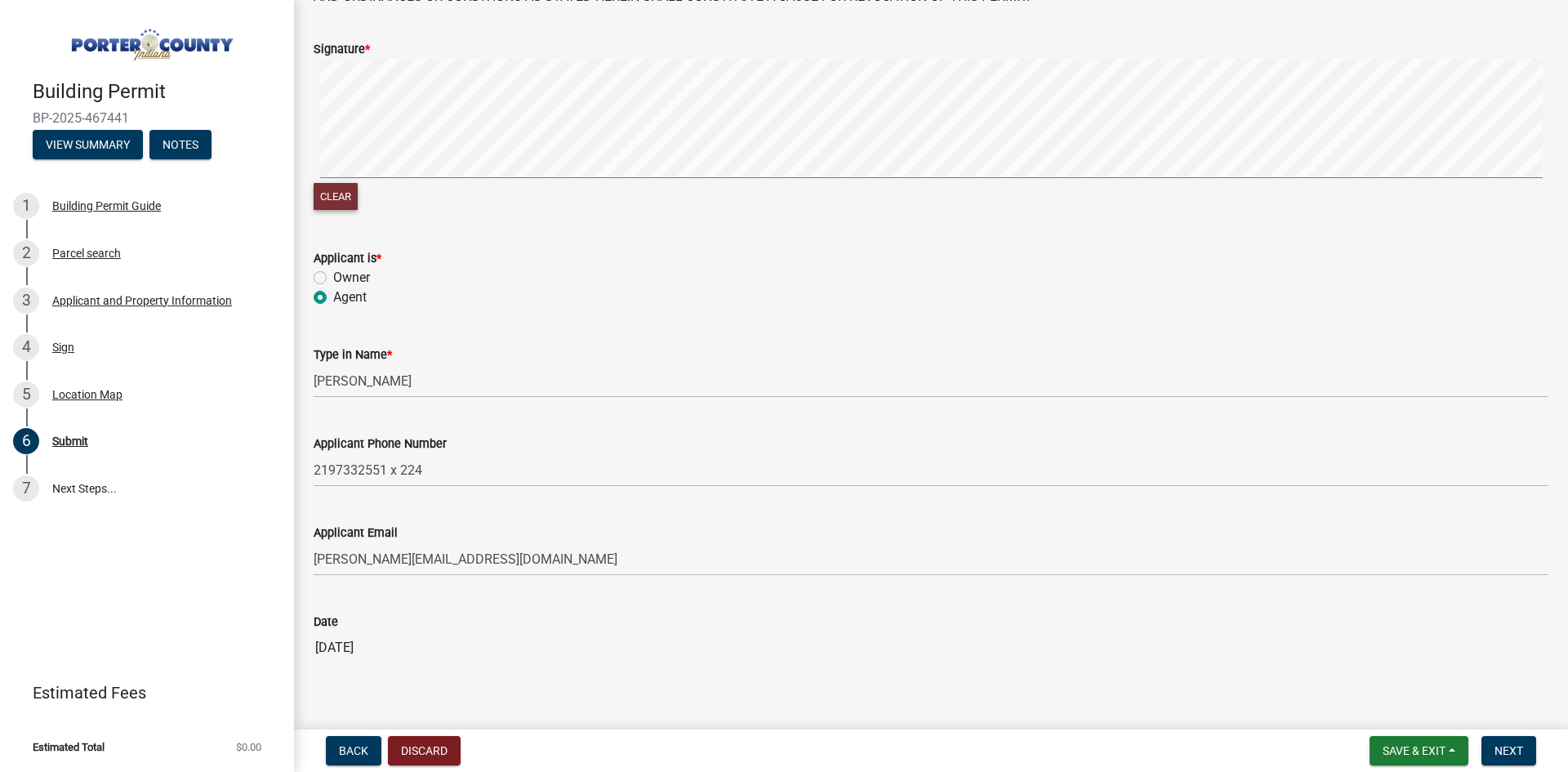
click at [343, 190] on button "Clear" at bounding box center [336, 196] width 44 height 27
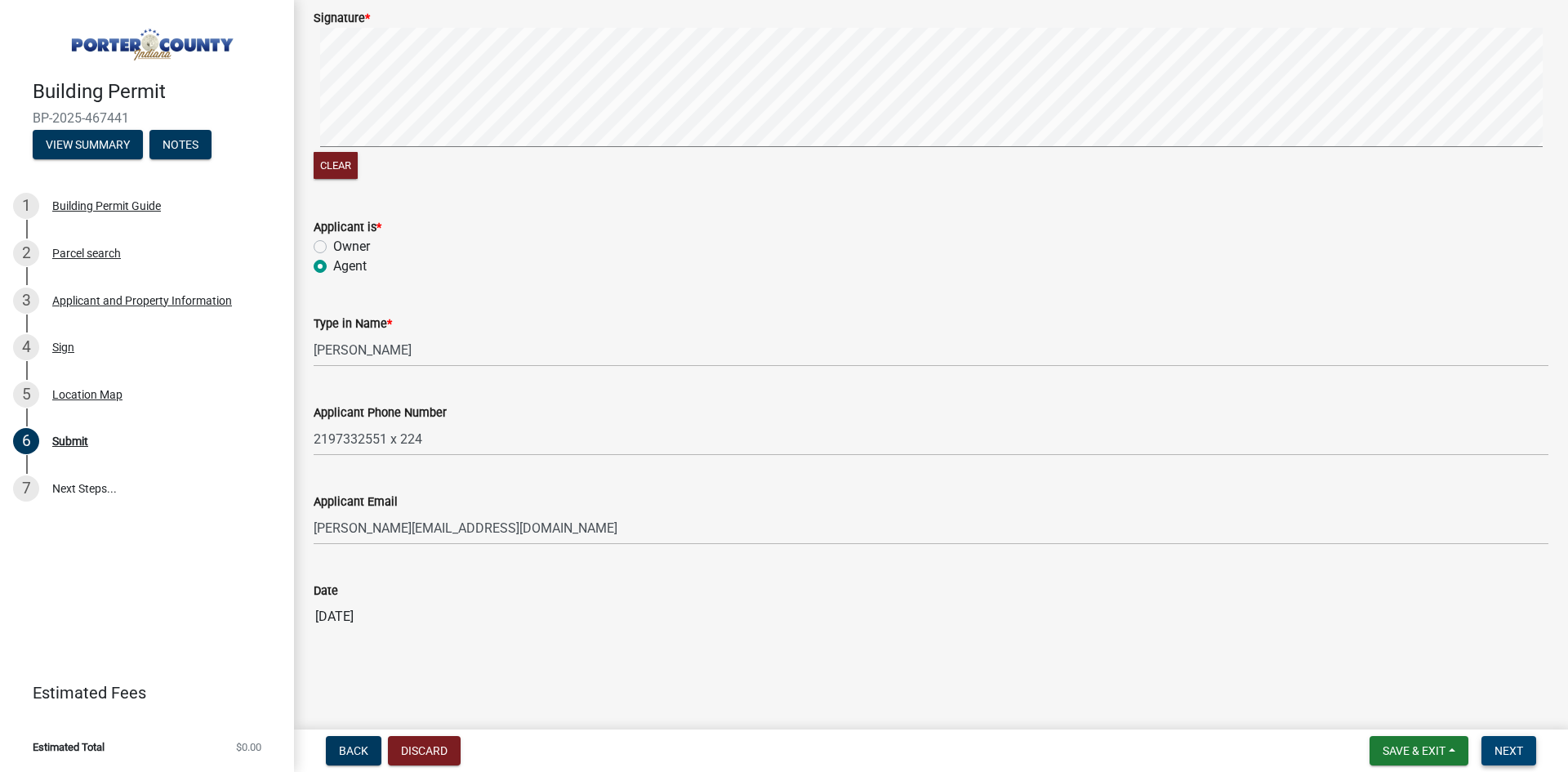
click at [1515, 753] on span "Next" at bounding box center [1509, 750] width 29 height 13
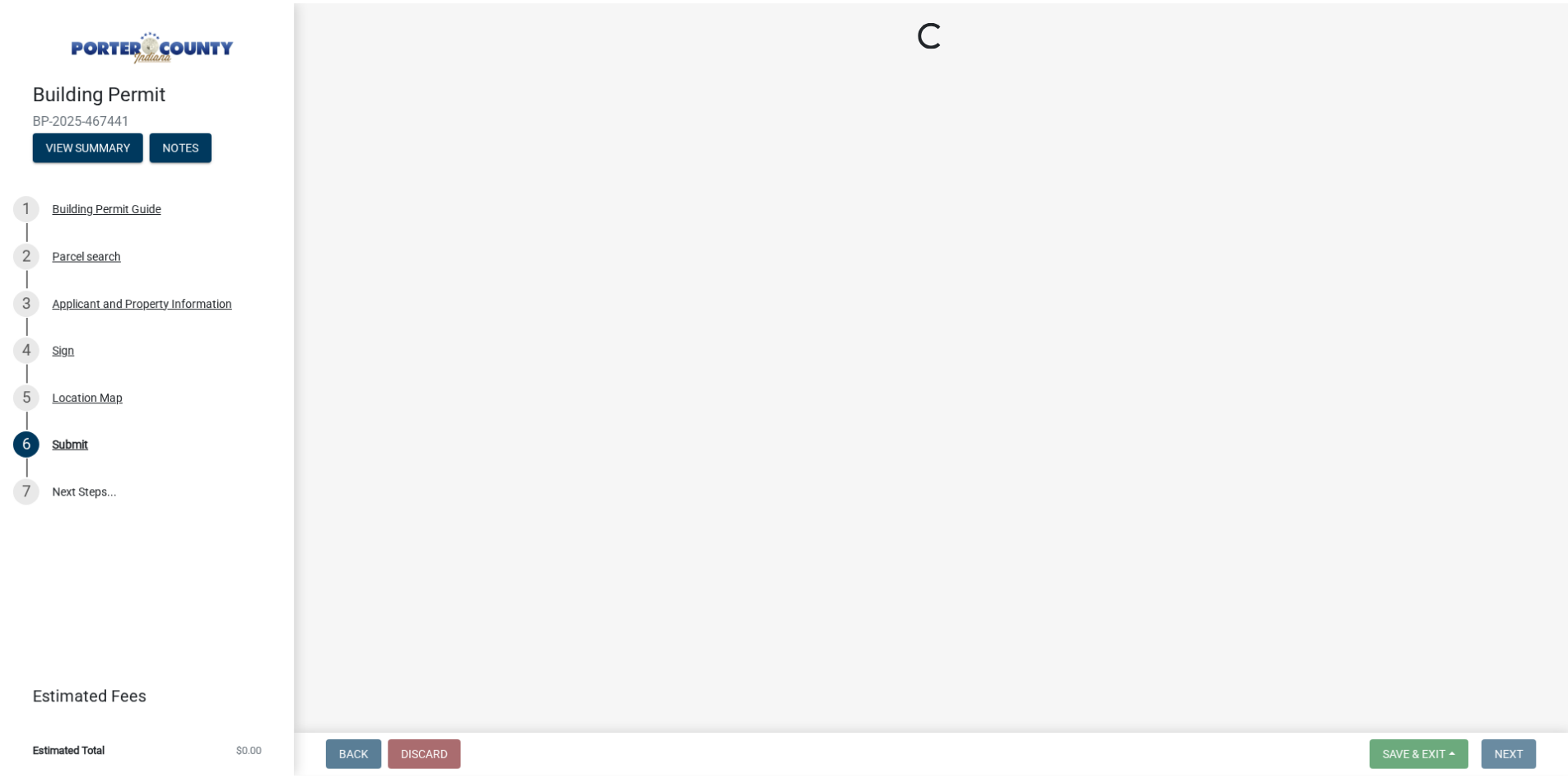
scroll to position [0, 0]
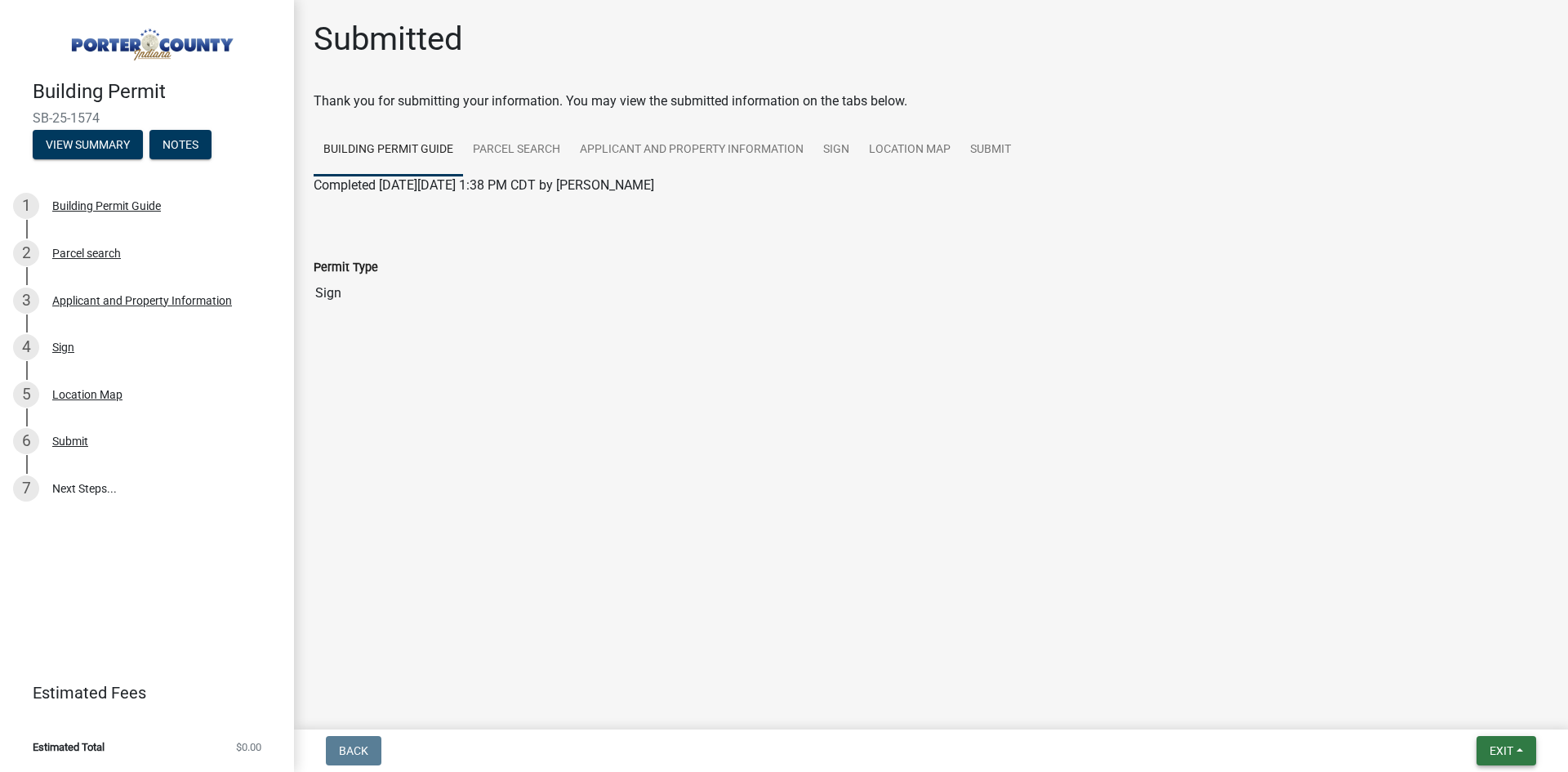
click at [1498, 761] on button "Exit" at bounding box center [1506, 751] width 60 height 30
click at [1444, 705] on button "Save & Exit" at bounding box center [1471, 709] width 131 height 39
